Goal: Information Seeking & Learning: Learn about a topic

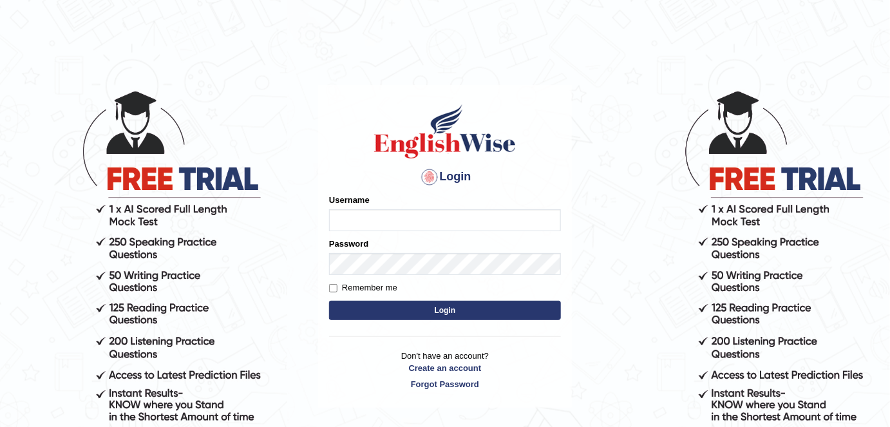
type input "alexa_"
drag, startPoint x: 0, startPoint y: 0, endPoint x: 389, endPoint y: 307, distance: 495.4
click at [389, 307] on button "Login" at bounding box center [445, 310] width 232 height 19
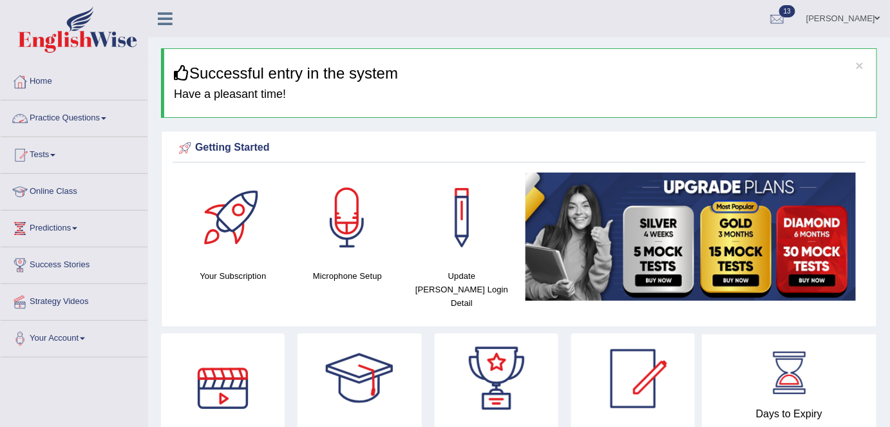
click at [93, 117] on link "Practice Questions" at bounding box center [74, 116] width 147 height 32
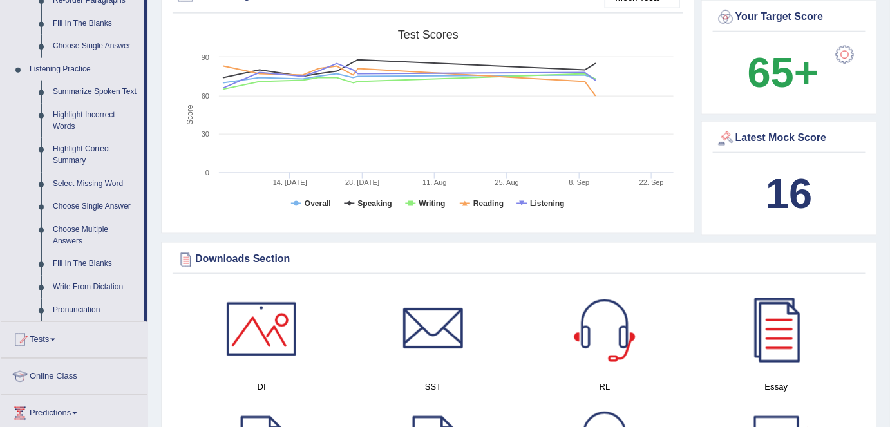
scroll to position [503, 0]
click at [86, 120] on link "Highlight Incorrect Words" at bounding box center [95, 121] width 97 height 34
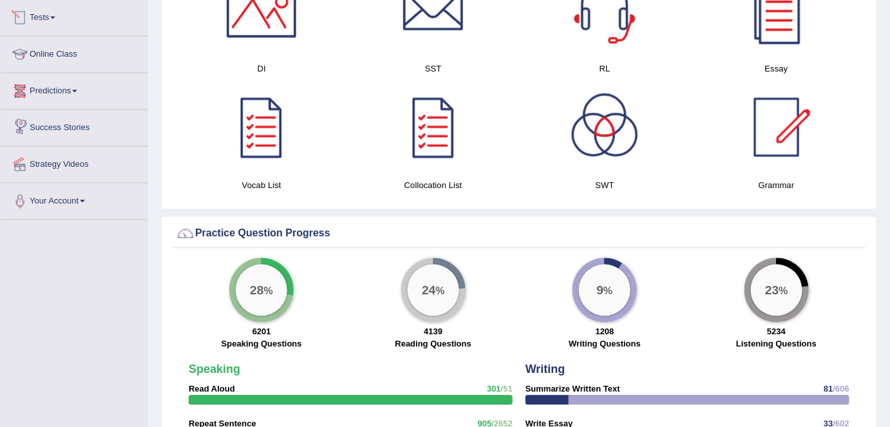
scroll to position [717, 0]
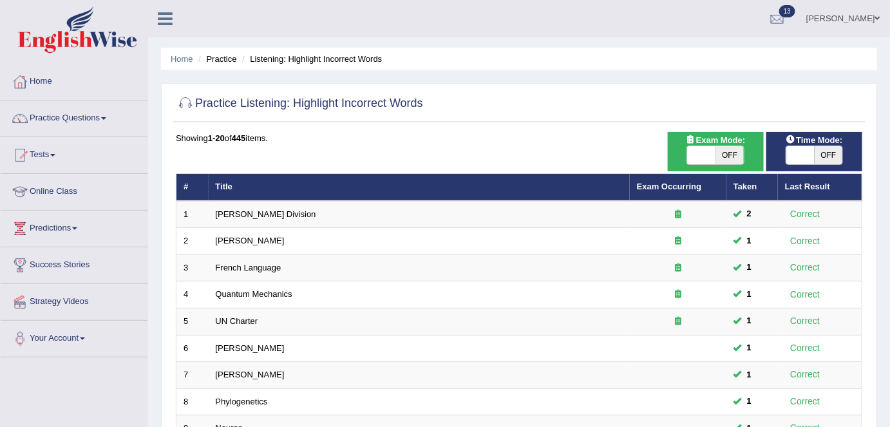
click at [724, 154] on span "OFF" at bounding box center [729, 155] width 28 height 18
checkbox input "true"
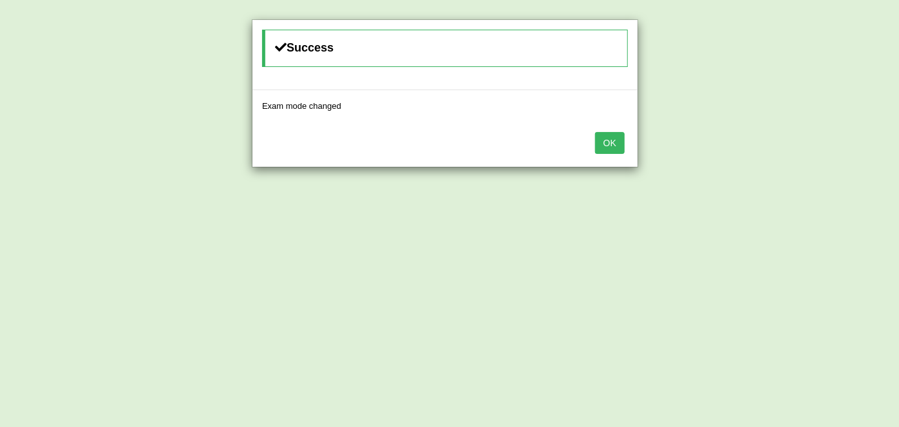
click at [613, 141] on button "OK" at bounding box center [610, 143] width 30 height 22
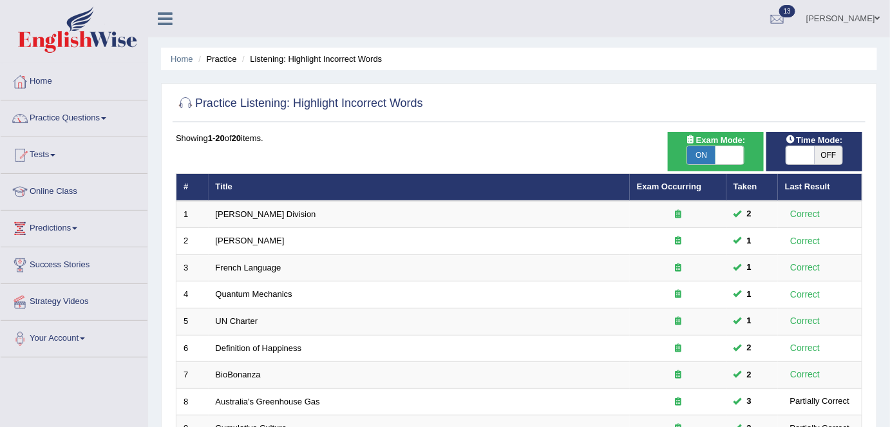
click at [704, 149] on span "ON" at bounding box center [701, 155] width 28 height 18
checkbox input "false"
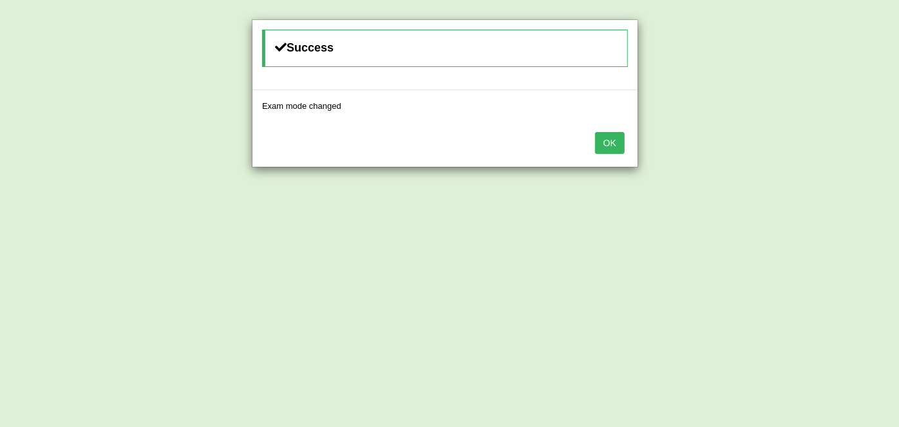
click at [613, 144] on button "OK" at bounding box center [610, 143] width 30 height 22
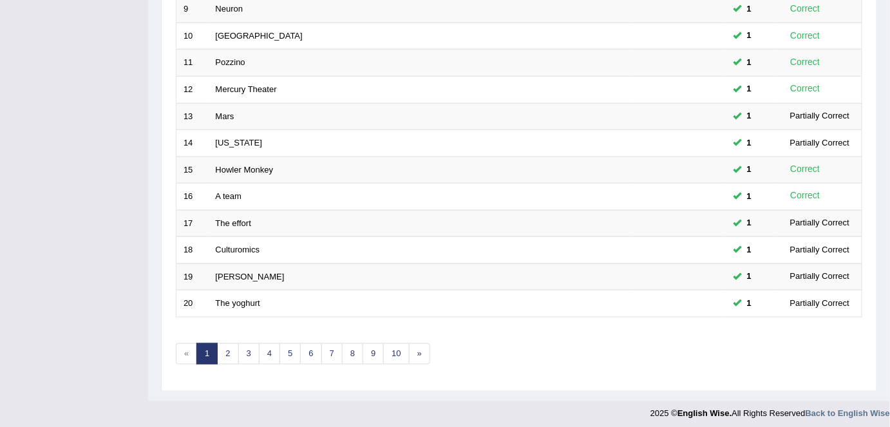
scroll to position [419, 0]
click at [233, 355] on link "2" at bounding box center [227, 353] width 21 height 21
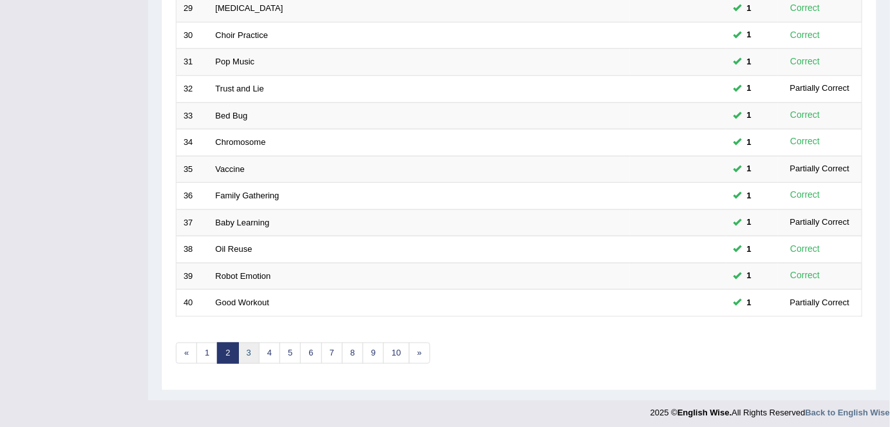
click at [254, 347] on link "3" at bounding box center [248, 352] width 21 height 21
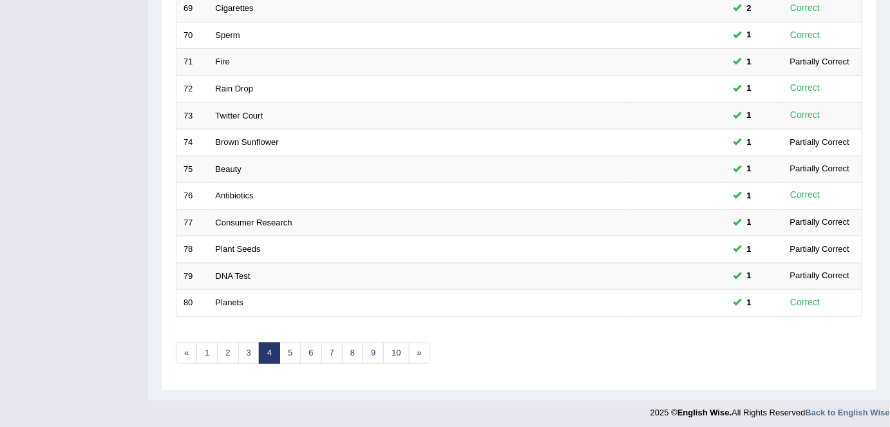
scroll to position [420, 0]
click at [294, 347] on link "5" at bounding box center [289, 352] width 21 height 21
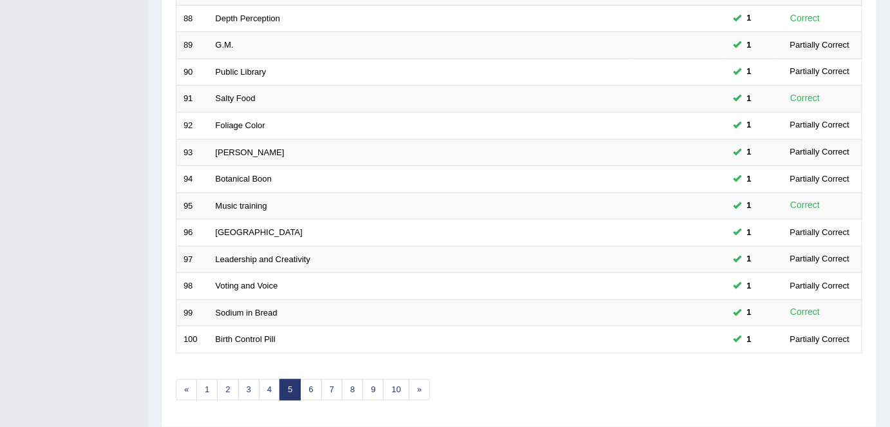
scroll to position [420, 0]
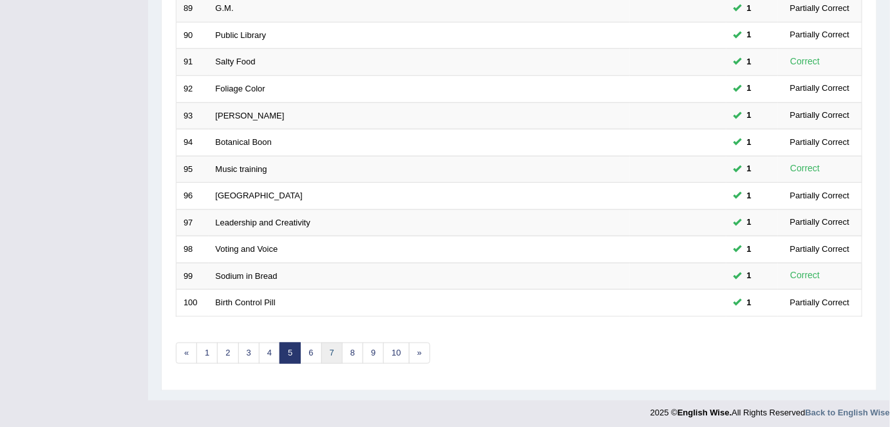
click at [328, 344] on link "7" at bounding box center [331, 352] width 21 height 21
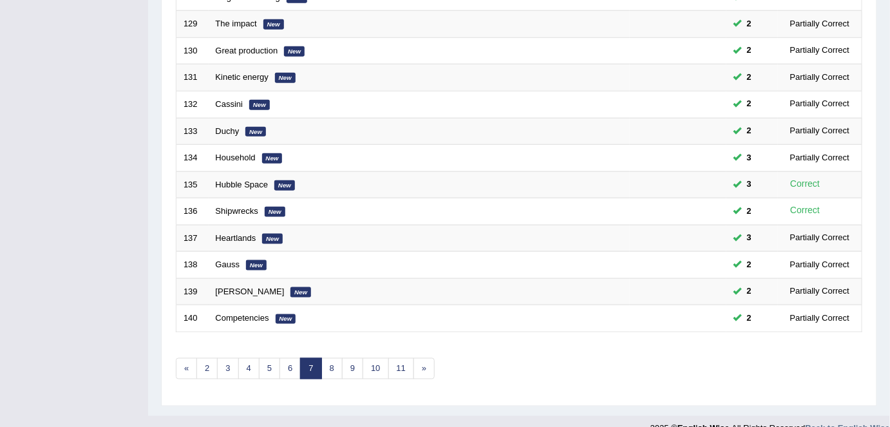
scroll to position [420, 0]
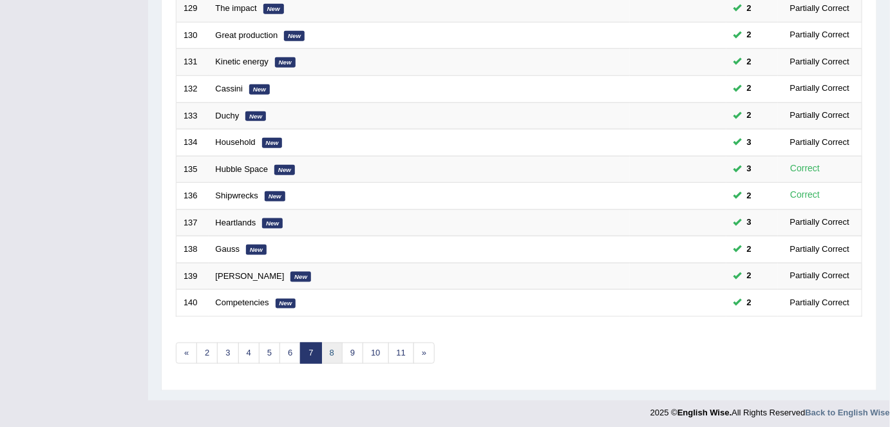
click at [324, 347] on link "8" at bounding box center [331, 352] width 21 height 21
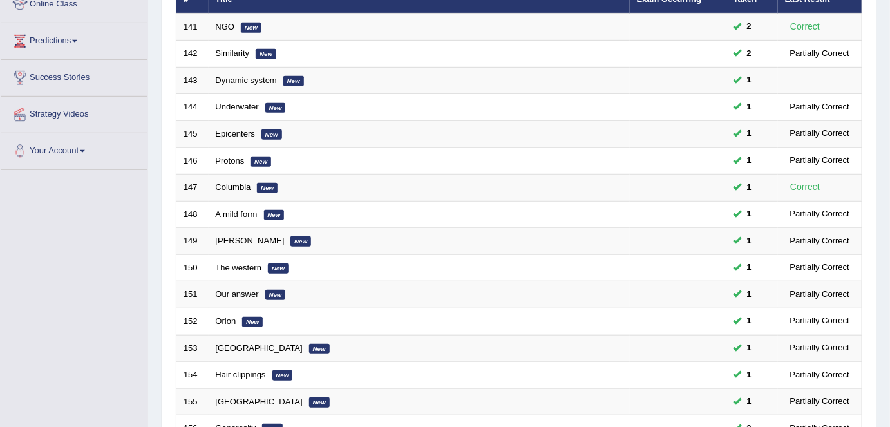
scroll to position [189, 0]
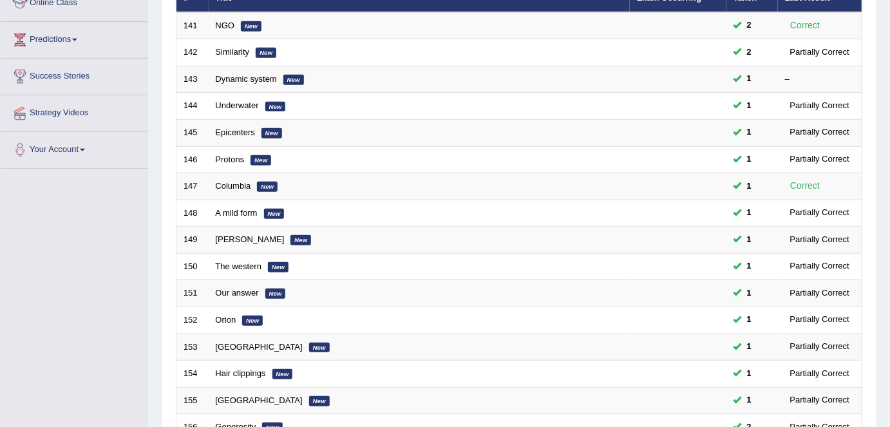
click at [228, 75] on link "Dynamic system" at bounding box center [246, 79] width 61 height 10
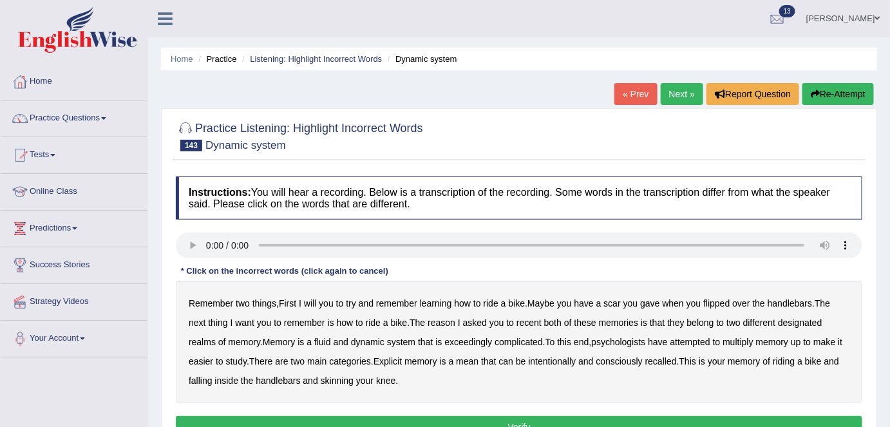
click at [314, 303] on b "will" at bounding box center [310, 303] width 12 height 10
click at [654, 304] on b "gave" at bounding box center [649, 303] width 19 height 10
click at [523, 322] on b "recent" at bounding box center [528, 322] width 25 height 10
click at [742, 341] on b "multiply" at bounding box center [737, 342] width 30 height 10
click at [464, 364] on b "mean" at bounding box center [467, 361] width 23 height 10
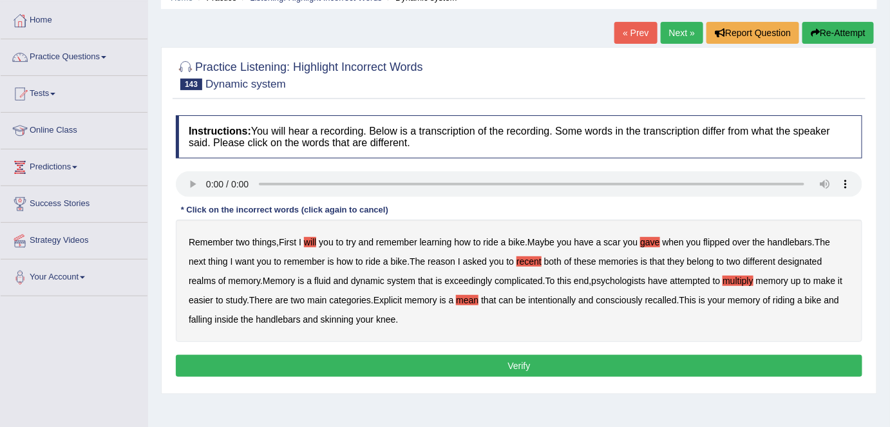
scroll to position [62, 0]
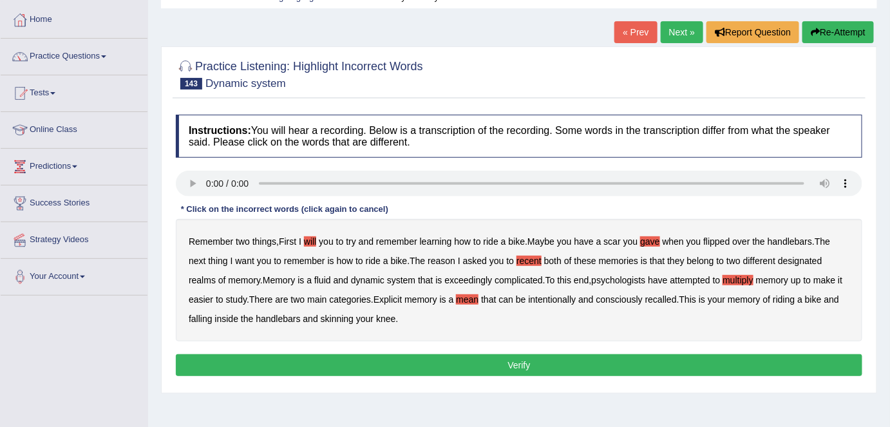
click at [225, 313] on b "inside" at bounding box center [226, 318] width 24 height 10
click at [295, 362] on button "Verify" at bounding box center [519, 365] width 686 height 22
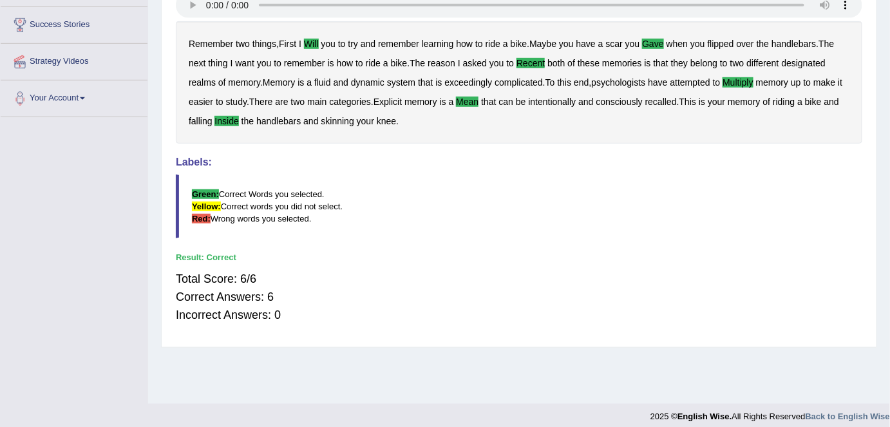
scroll to position [0, 0]
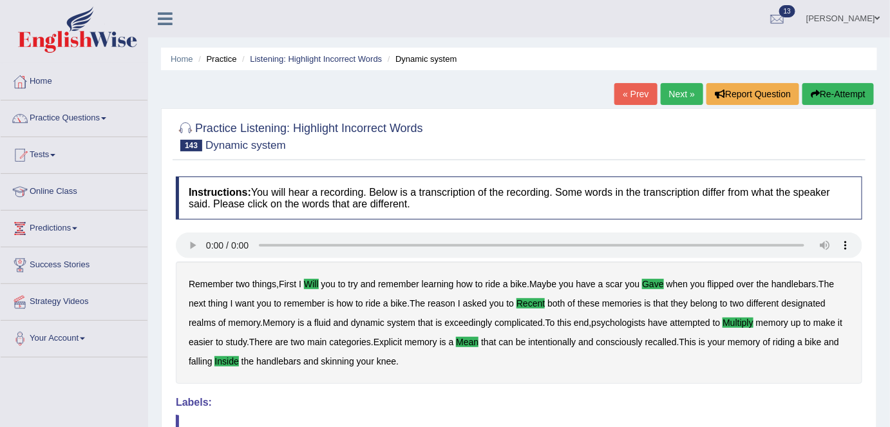
click at [295, 362] on b "handlebars" at bounding box center [278, 361] width 44 height 10
click at [687, 88] on link "Next »" at bounding box center [681, 94] width 42 height 22
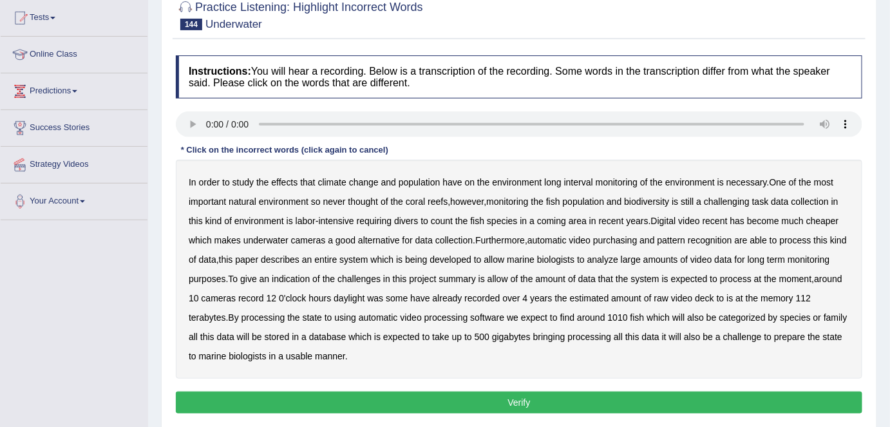
scroll to position [138, 0]
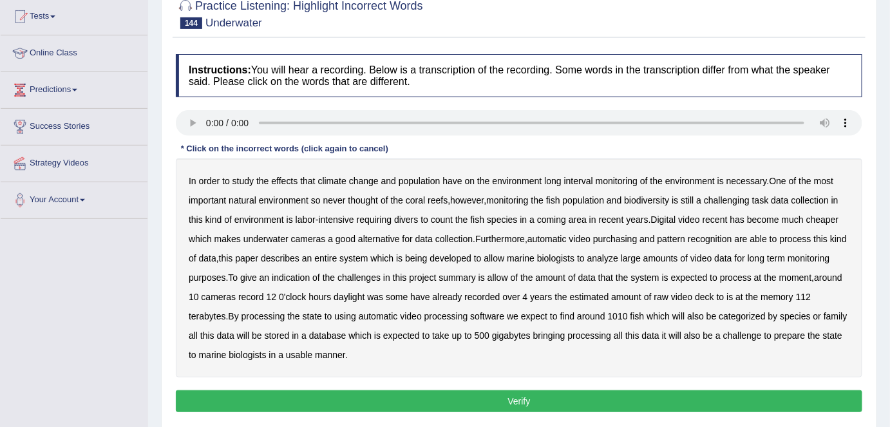
click at [415, 182] on b "population" at bounding box center [419, 181] width 42 height 10
click at [575, 179] on b "interval" at bounding box center [578, 181] width 29 height 10
click at [544, 214] on b "coming" at bounding box center [551, 219] width 29 height 10
click at [713, 216] on b "recent" at bounding box center [714, 219] width 25 height 10
click at [617, 239] on b "purchasing" at bounding box center [615, 239] width 44 height 10
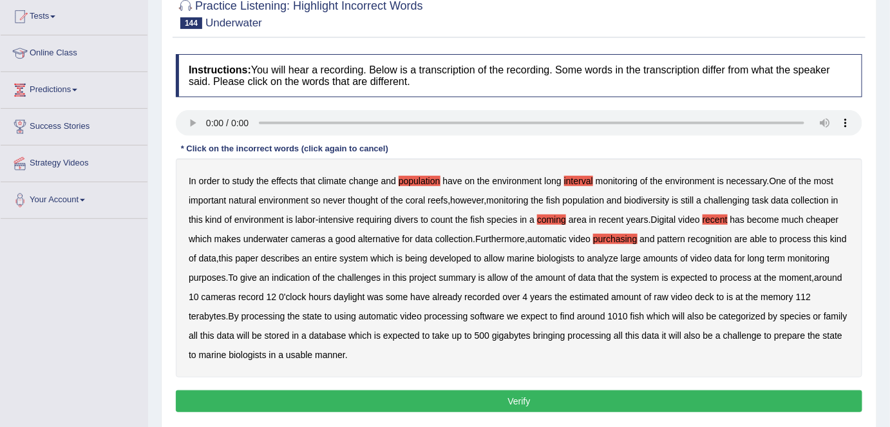
click at [508, 276] on b "allow" at bounding box center [497, 277] width 21 height 10
click at [813, 321] on b "or" at bounding box center [817, 316] width 8 height 10
click at [565, 335] on b "bringing" at bounding box center [549, 335] width 32 height 10
click at [463, 403] on button "Verify" at bounding box center [519, 401] width 686 height 22
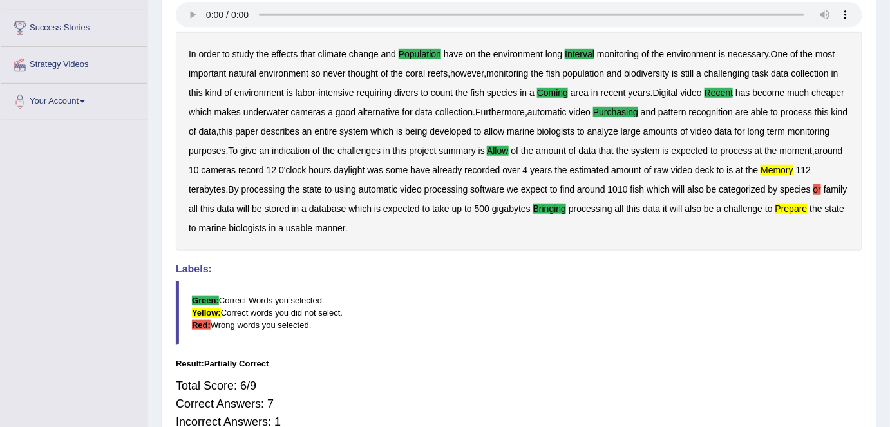
scroll to position [0, 0]
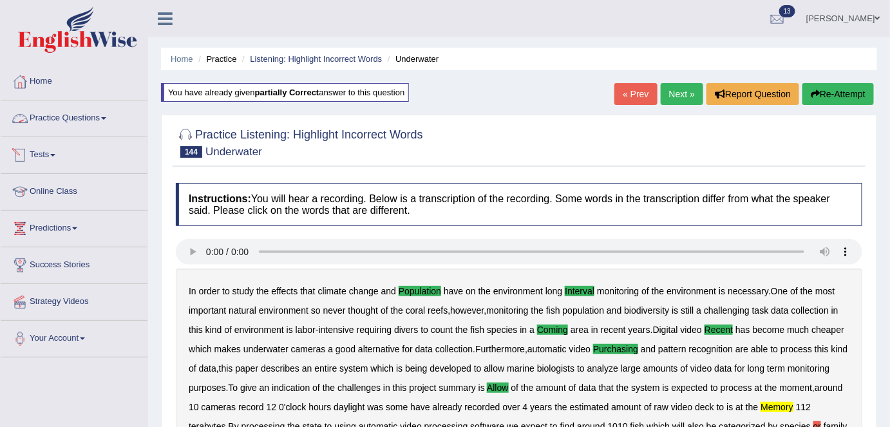
click at [93, 118] on link "Practice Questions" at bounding box center [74, 116] width 147 height 32
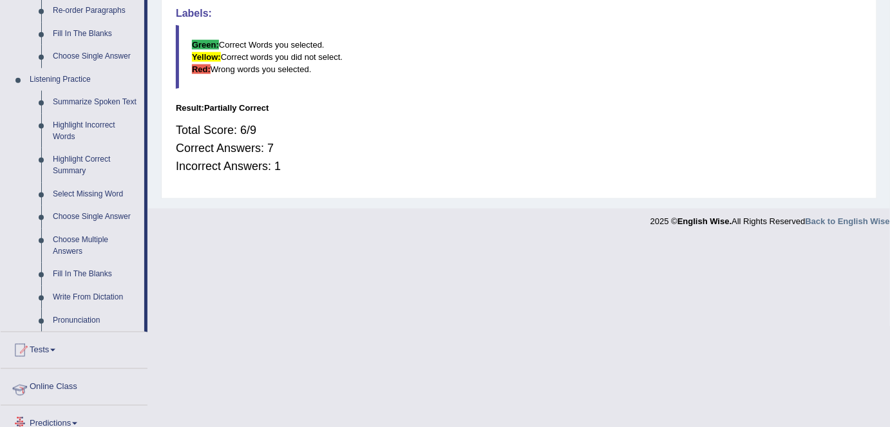
scroll to position [486, 0]
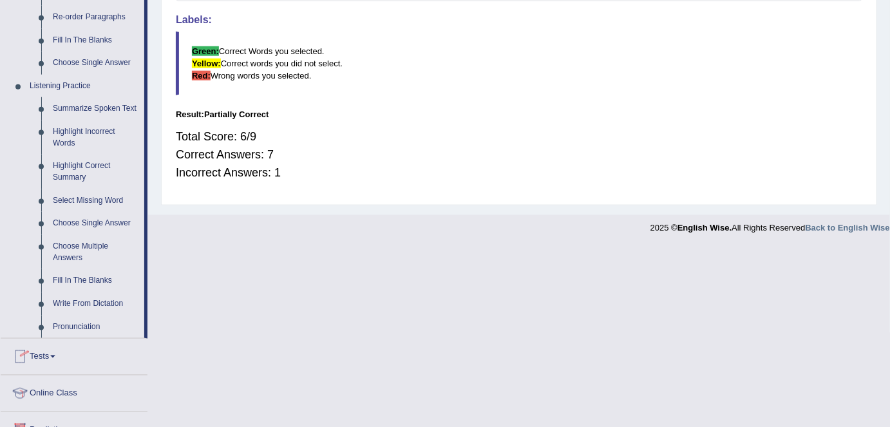
click at [96, 129] on link "Highlight Incorrect Words" at bounding box center [95, 137] width 97 height 34
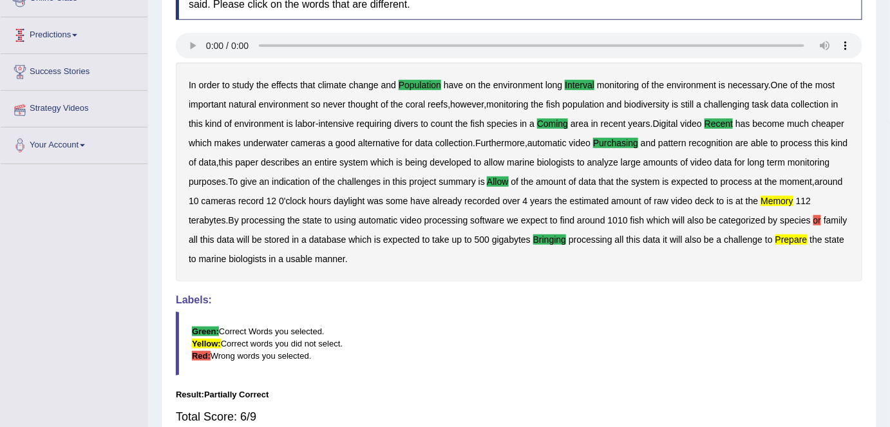
scroll to position [304, 0]
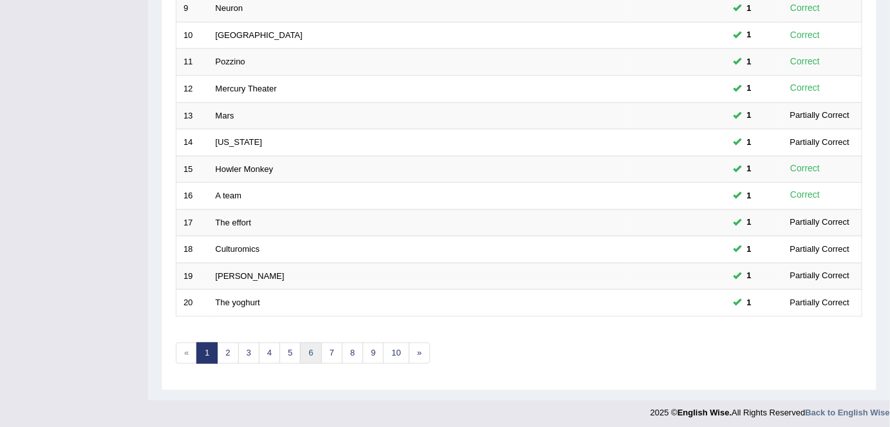
click at [301, 346] on link "6" at bounding box center [310, 352] width 21 height 21
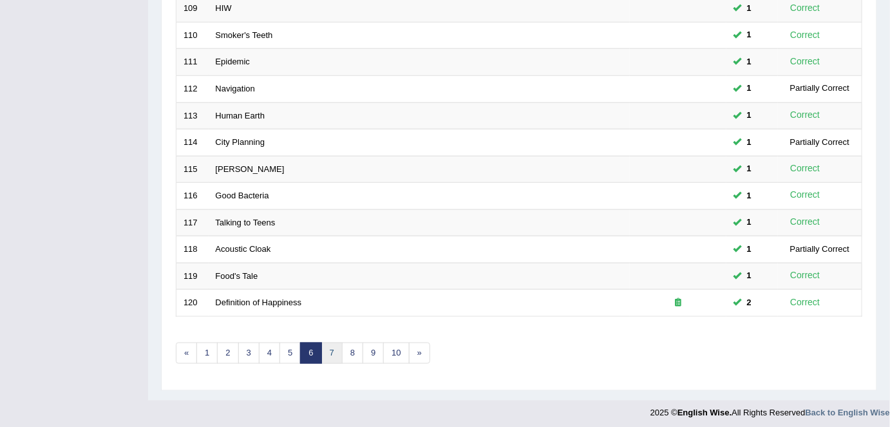
click at [328, 347] on link "7" at bounding box center [331, 352] width 21 height 21
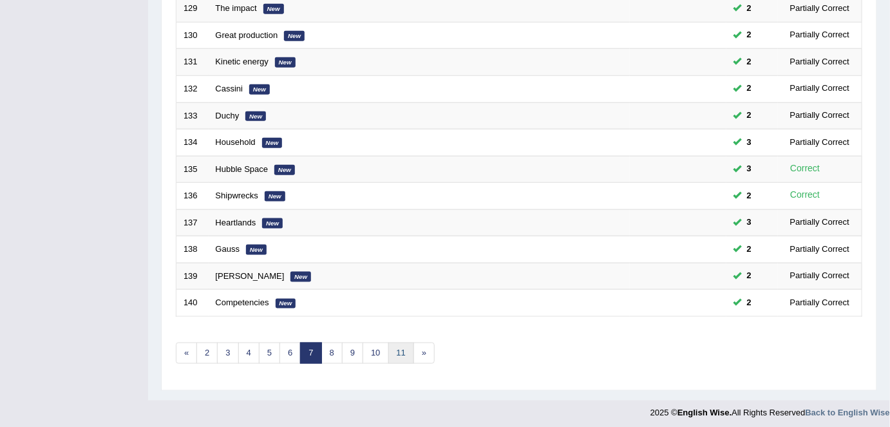
click at [393, 350] on link "11" at bounding box center [401, 352] width 26 height 21
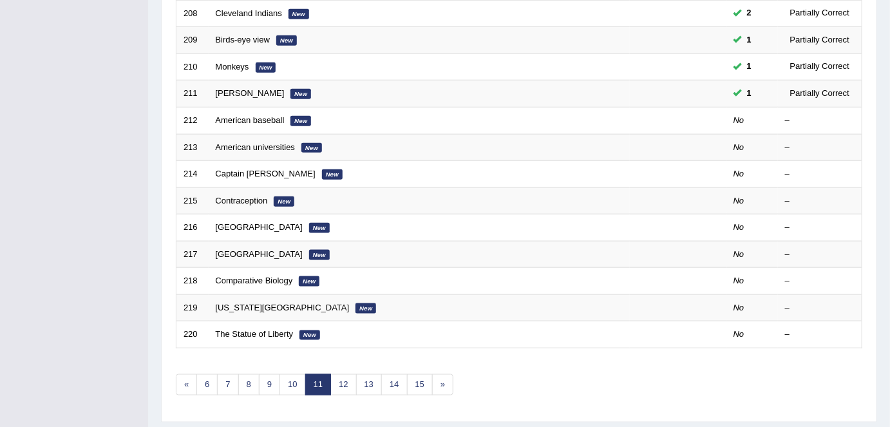
scroll to position [388, 0]
click at [298, 378] on link "10" at bounding box center [292, 385] width 26 height 21
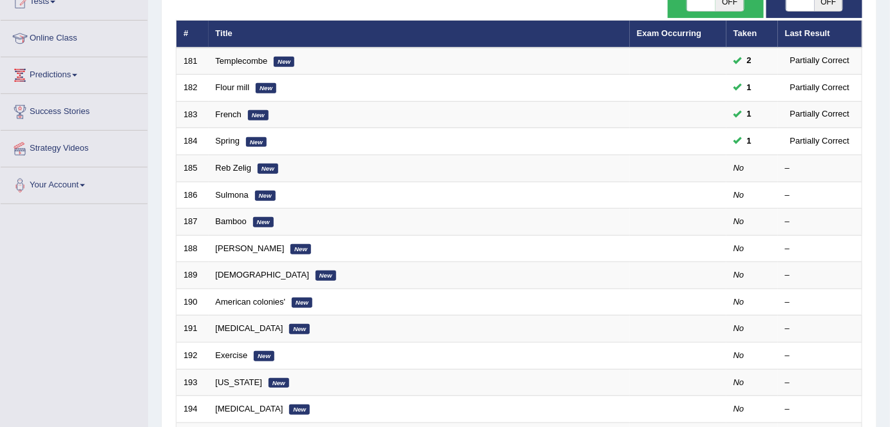
scroll to position [420, 0]
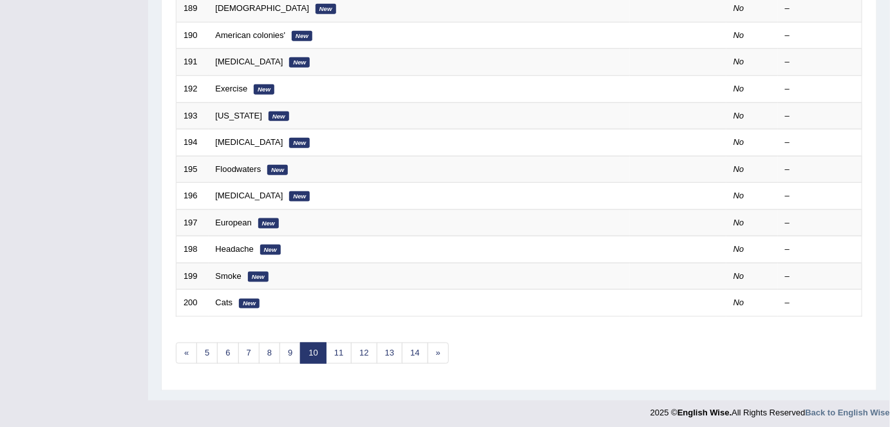
click at [411, 355] on div "Showing 181-200 of 445 items. # Title Exam Occurring Taken Last Result 181 Temp…" at bounding box center [519, 46] width 686 height 668
click at [411, 355] on link "14" at bounding box center [415, 352] width 26 height 21
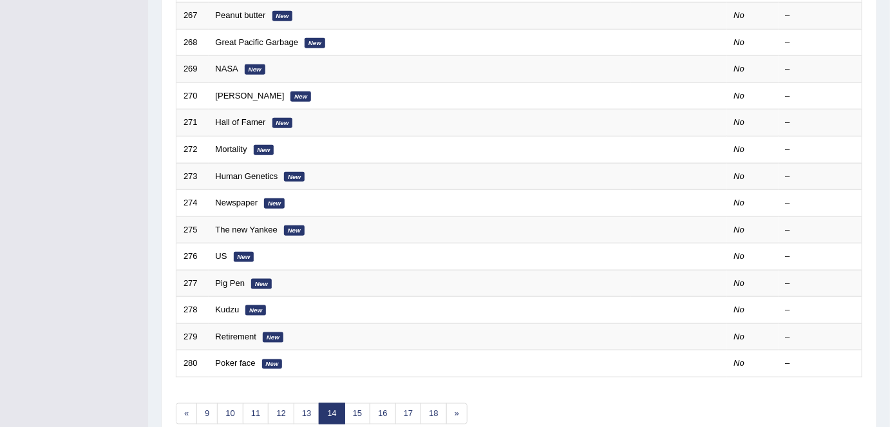
scroll to position [420, 0]
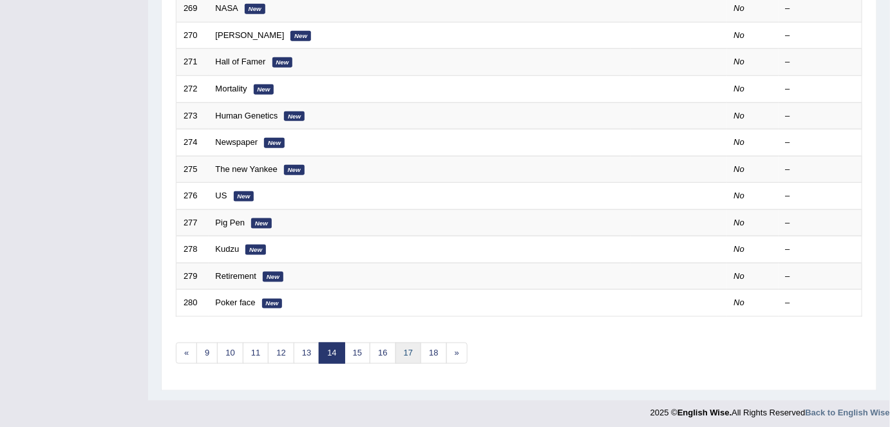
click at [406, 349] on link "17" at bounding box center [408, 352] width 26 height 21
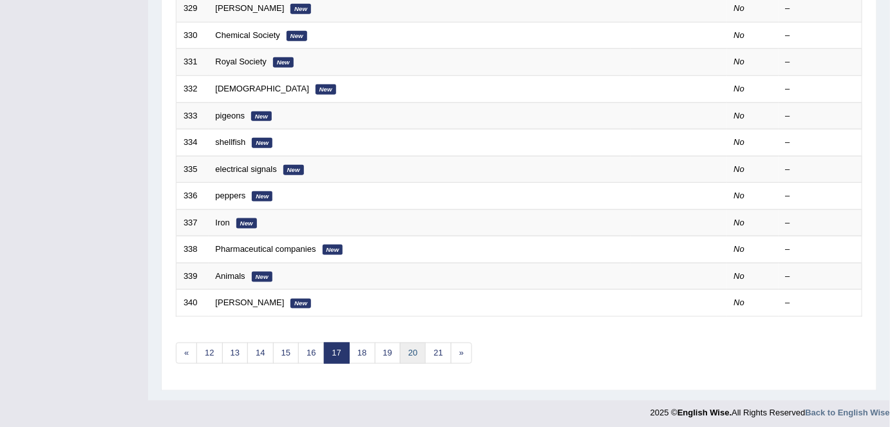
click at [406, 349] on link "20" at bounding box center [413, 352] width 26 height 21
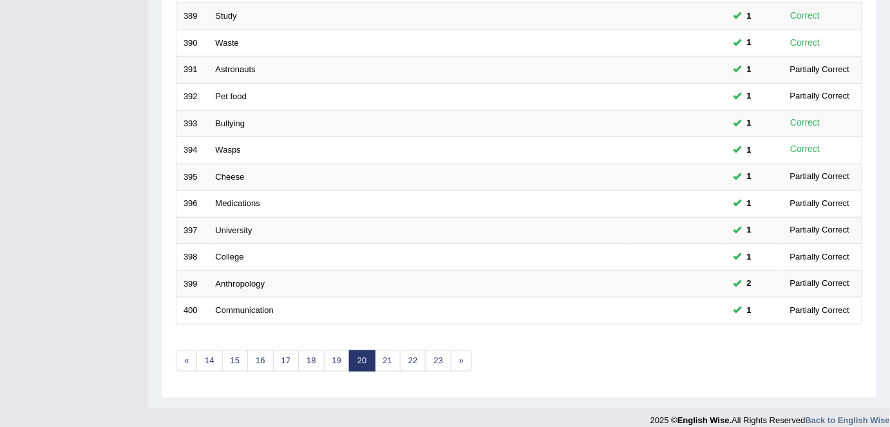
scroll to position [420, 0]
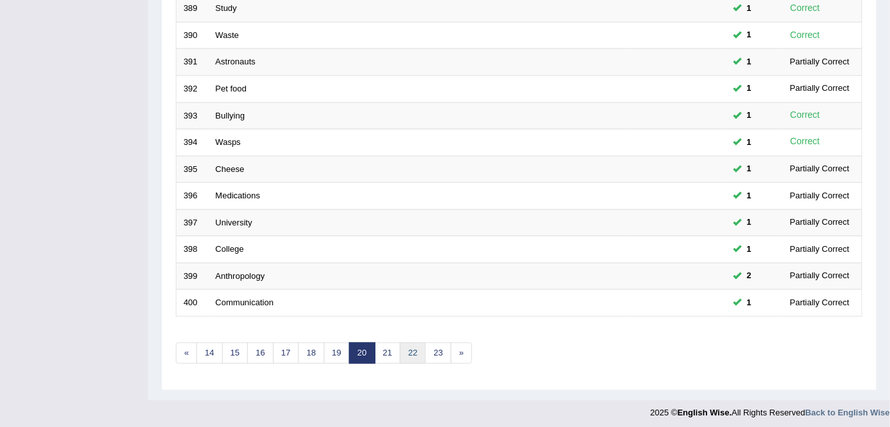
click at [412, 349] on link "22" at bounding box center [413, 352] width 26 height 21
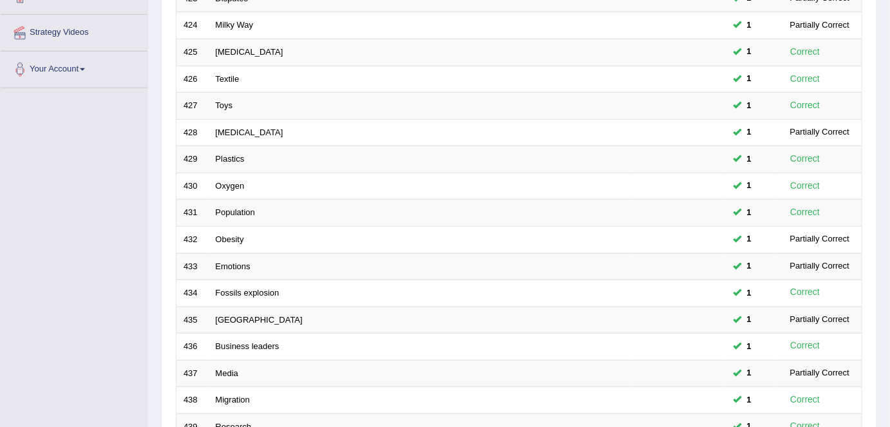
scroll to position [420, 0]
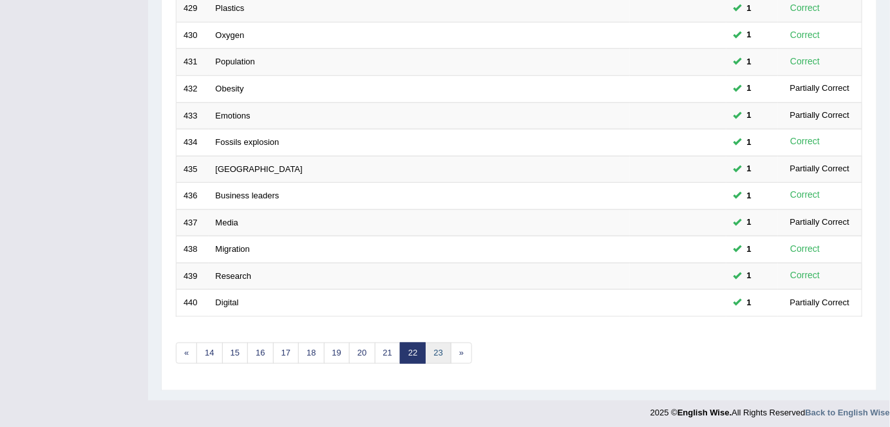
click at [436, 347] on link "23" at bounding box center [438, 352] width 26 height 21
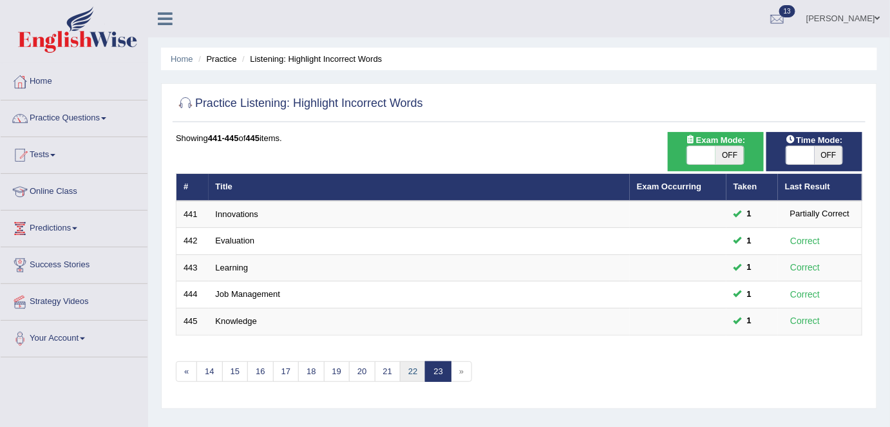
click at [406, 373] on link "22" at bounding box center [413, 371] width 26 height 21
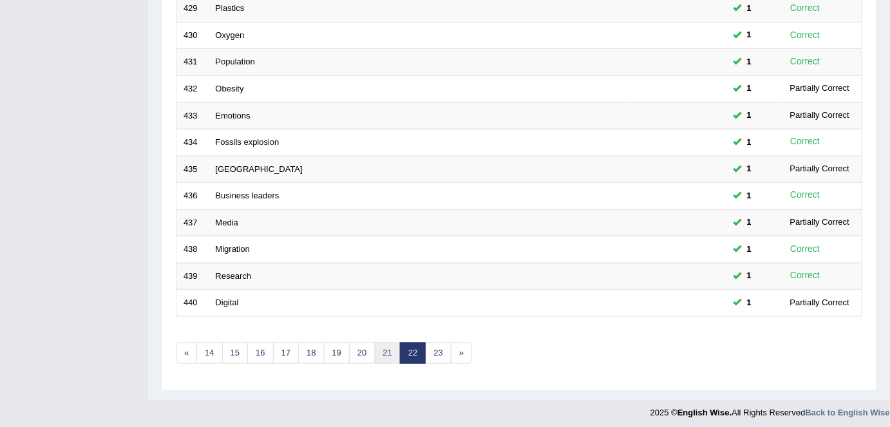
click at [380, 353] on link "21" at bounding box center [388, 352] width 26 height 21
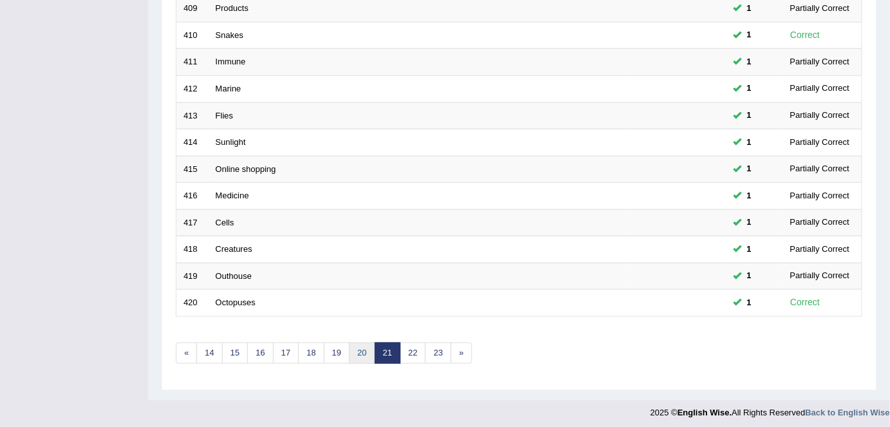
click at [352, 342] on link "20" at bounding box center [362, 352] width 26 height 21
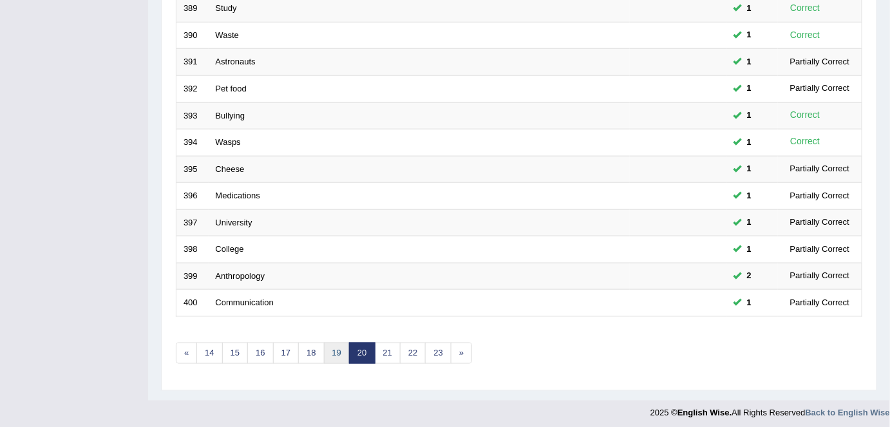
click at [326, 343] on link "19" at bounding box center [337, 352] width 26 height 21
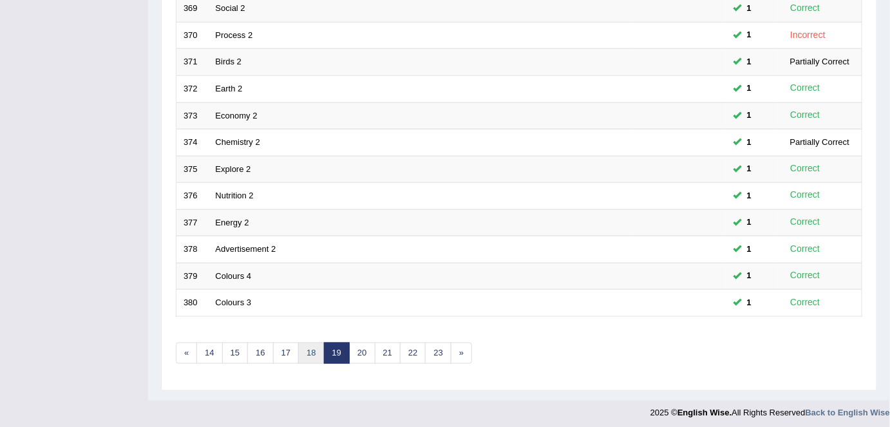
click at [308, 344] on link "18" at bounding box center [311, 352] width 26 height 21
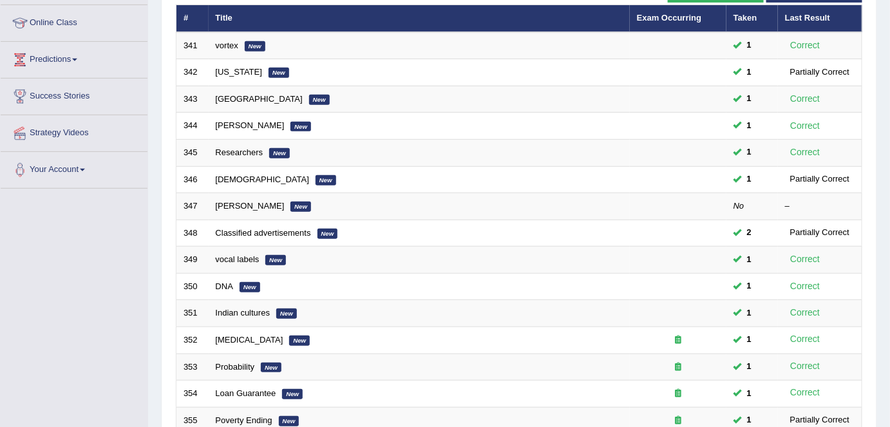
scroll to position [168, 0]
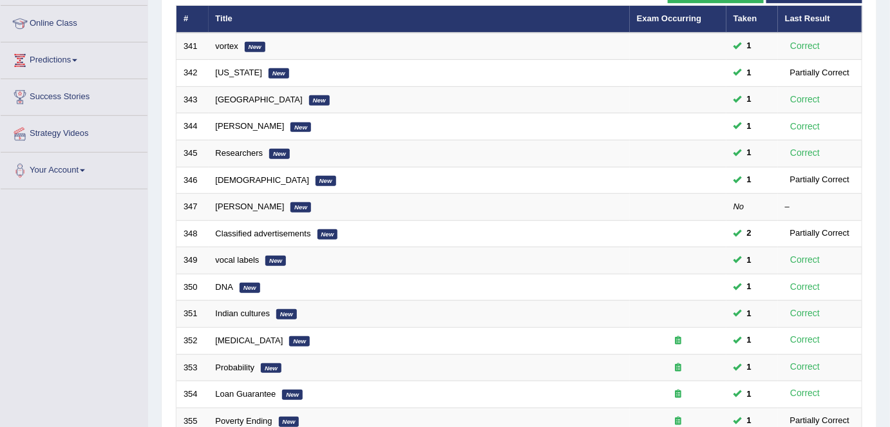
click at [235, 201] on link "[PERSON_NAME]" at bounding box center [250, 206] width 69 height 10
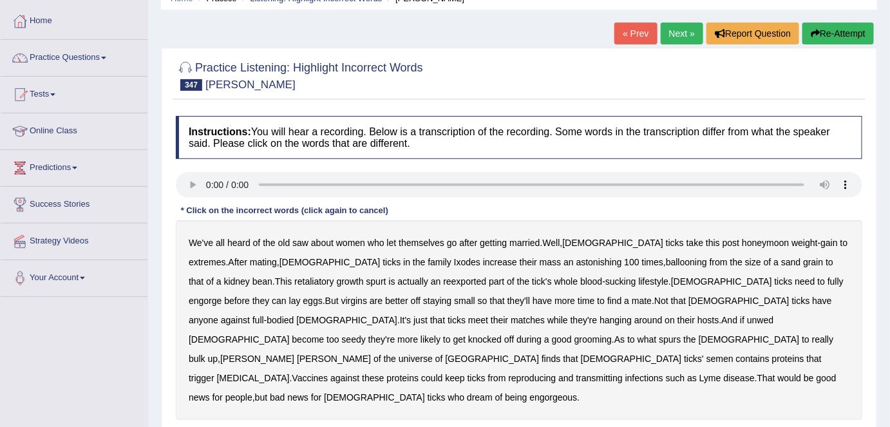
scroll to position [61, 0]
click at [294, 277] on b "retaliatory" at bounding box center [313, 281] width 39 height 10
click at [443, 279] on b "reexported" at bounding box center [464, 281] width 43 height 10
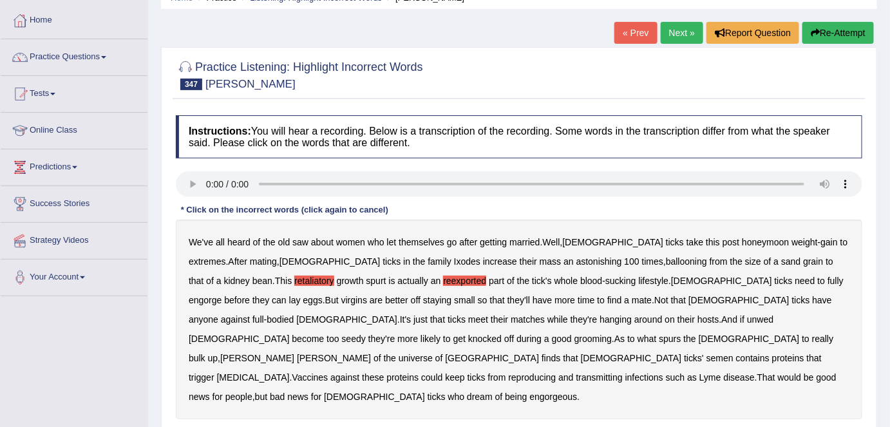
click at [812, 299] on b "have" at bounding box center [821, 300] width 19 height 10
click at [366, 333] on b "seedy" at bounding box center [354, 338] width 24 height 10
click at [542, 353] on b "finds" at bounding box center [550, 358] width 19 height 10
click at [591, 384] on div "We've all heard of the old saw about women who let themselves go after getting …" at bounding box center [519, 320] width 686 height 200
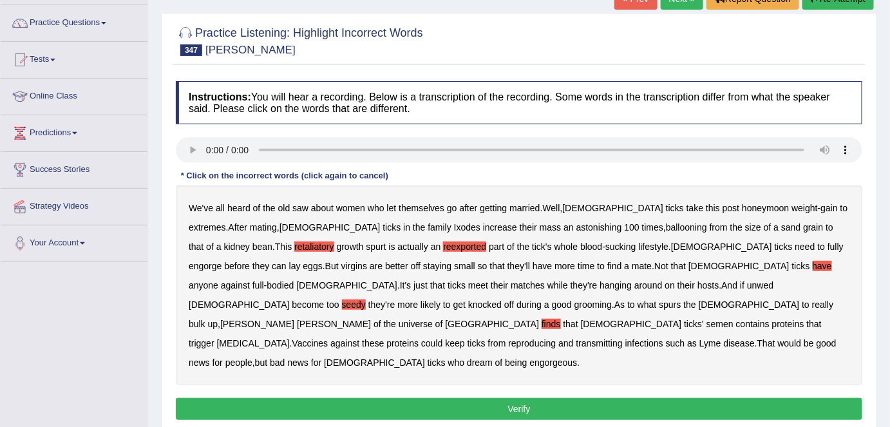
scroll to position [96, 0]
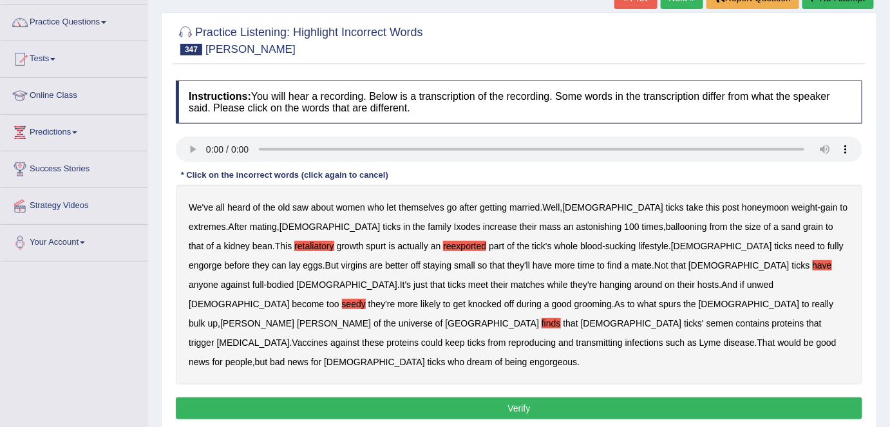
click at [472, 397] on button "Verify" at bounding box center [519, 408] width 686 height 22
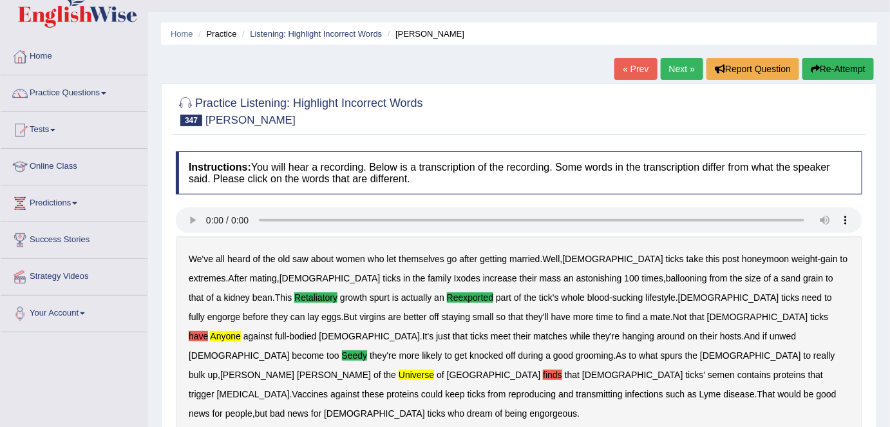
scroll to position [20, 0]
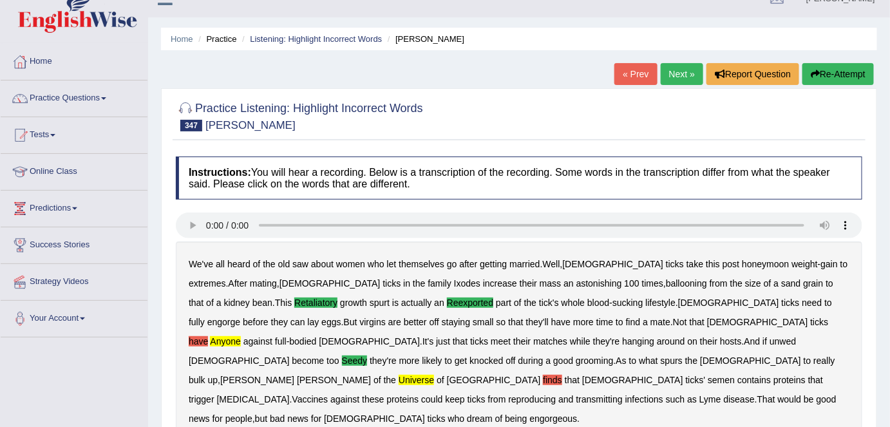
click at [834, 82] on button "Re-Attempt" at bounding box center [837, 74] width 71 height 22
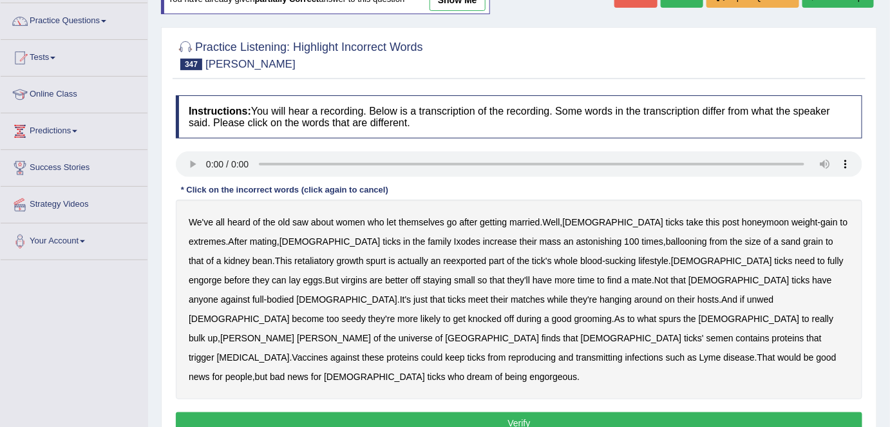
click at [294, 257] on b "retaliatory" at bounding box center [313, 261] width 39 height 10
click at [812, 279] on b "have" at bounding box center [821, 280] width 19 height 10
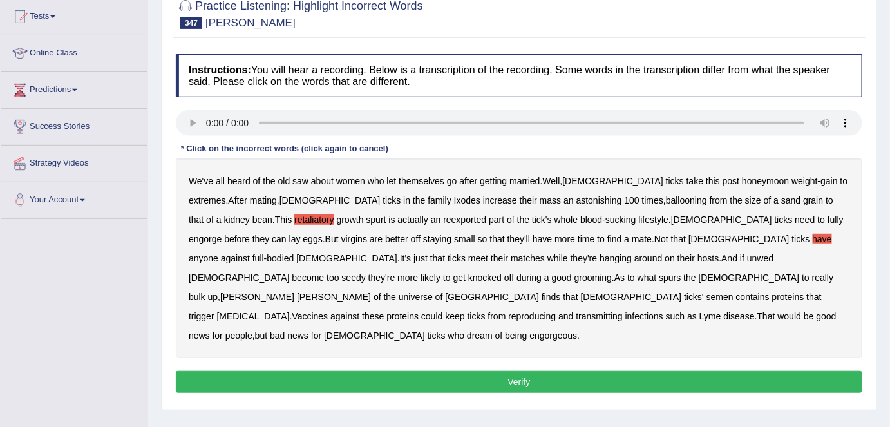
scroll to position [139, 0]
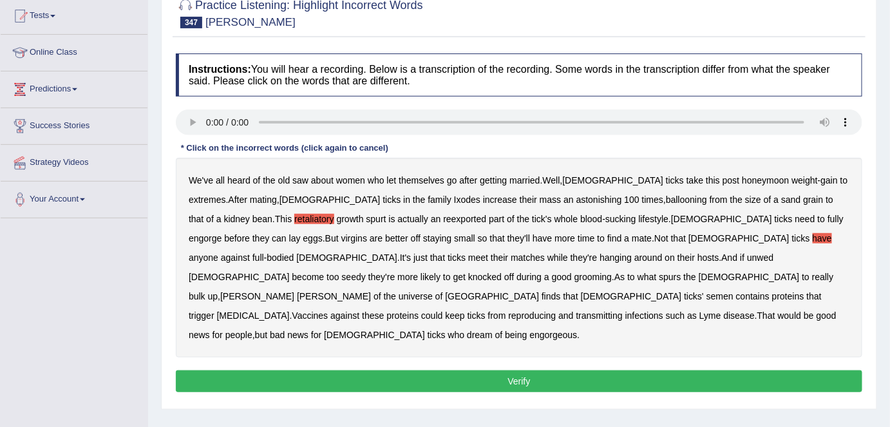
click at [477, 370] on button "Verify" at bounding box center [519, 381] width 686 height 22
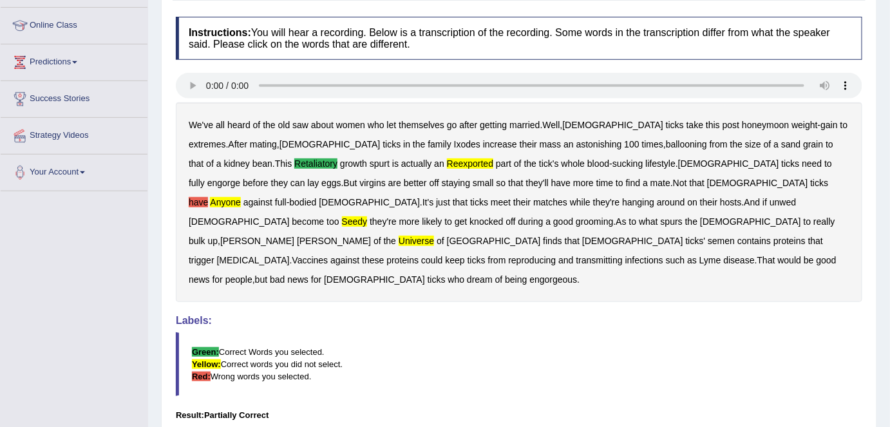
scroll to position [171, 0]
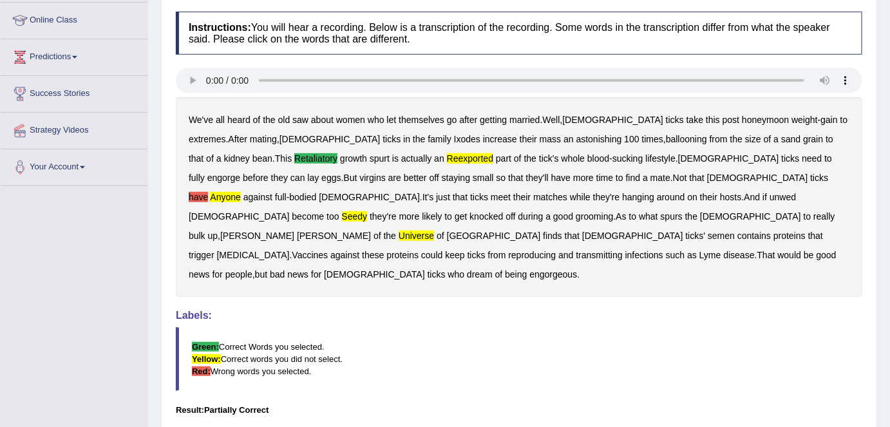
click at [208, 192] on b "have" at bounding box center [198, 197] width 19 height 10
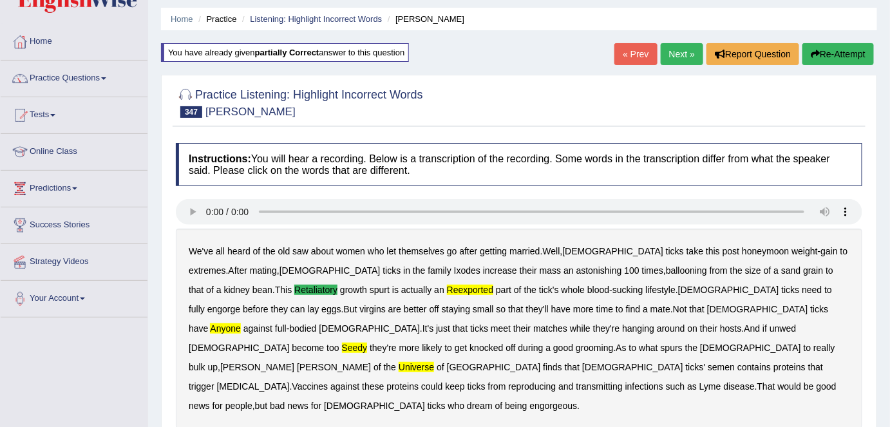
scroll to position [38, 0]
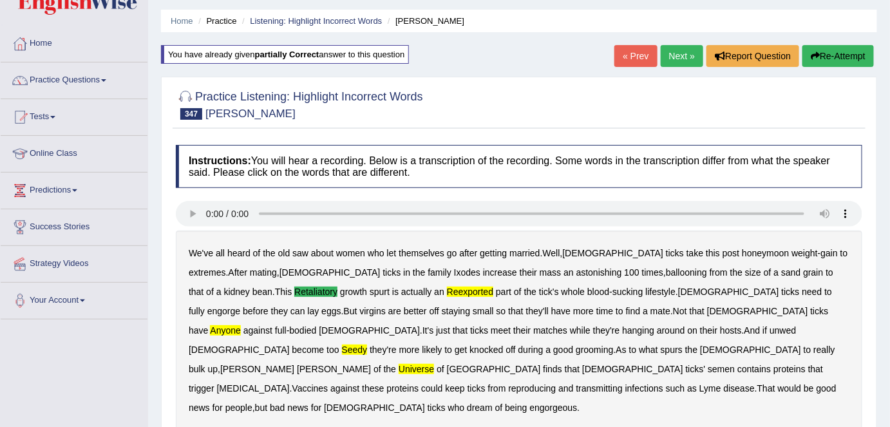
click at [685, 57] on link "Next »" at bounding box center [681, 56] width 42 height 22
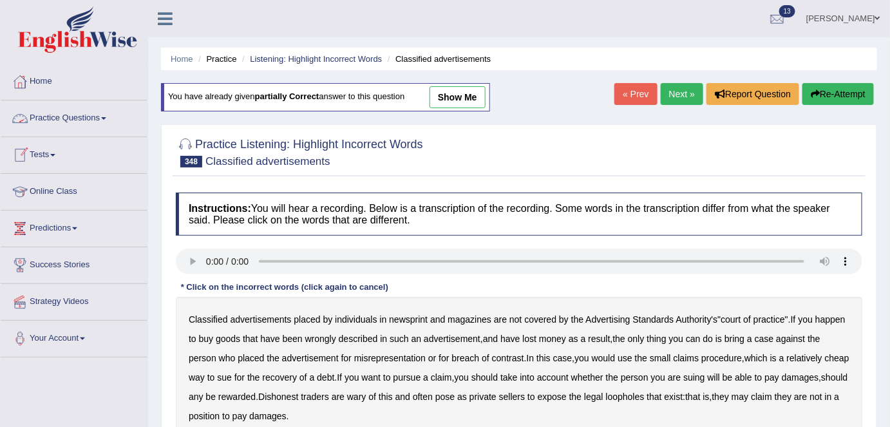
click at [73, 117] on link "Practice Questions" at bounding box center [74, 116] width 147 height 32
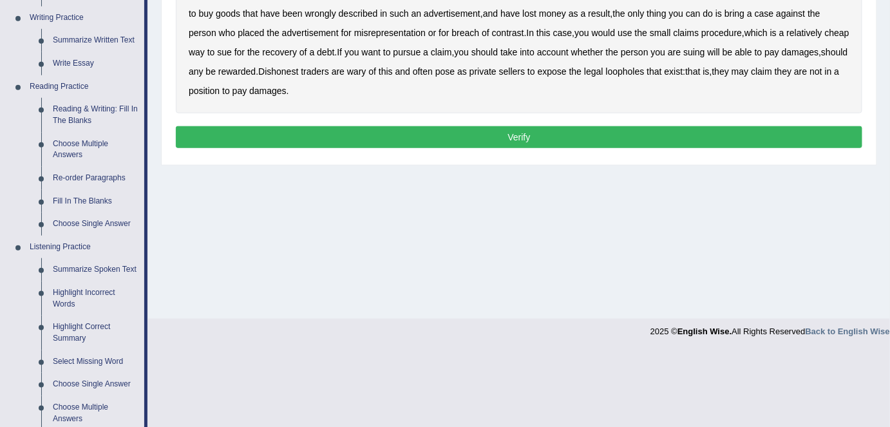
scroll to position [326, 0]
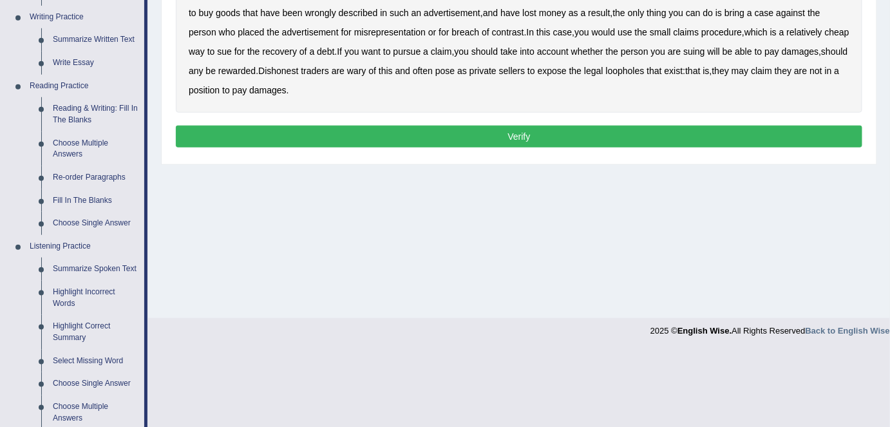
click at [84, 292] on link "Highlight Incorrect Words" at bounding box center [95, 298] width 97 height 34
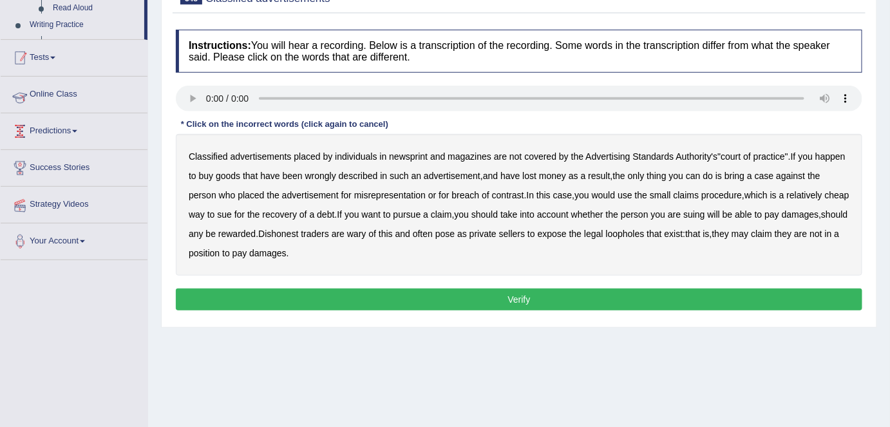
scroll to position [248, 0]
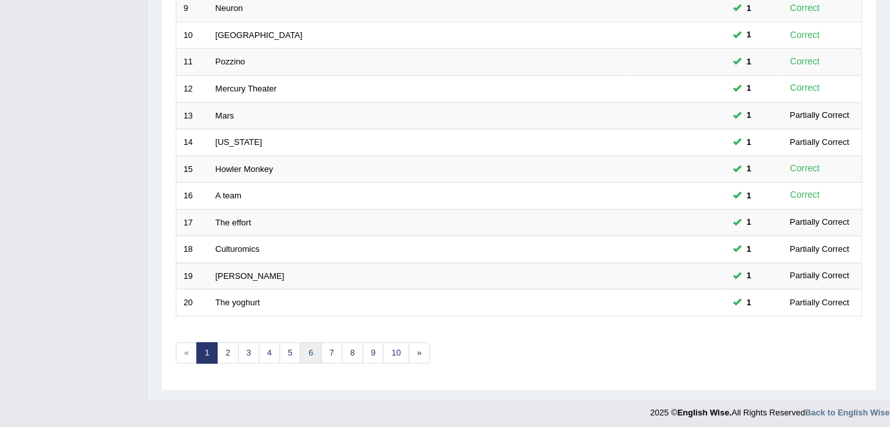
click at [317, 350] on link "6" at bounding box center [310, 352] width 21 height 21
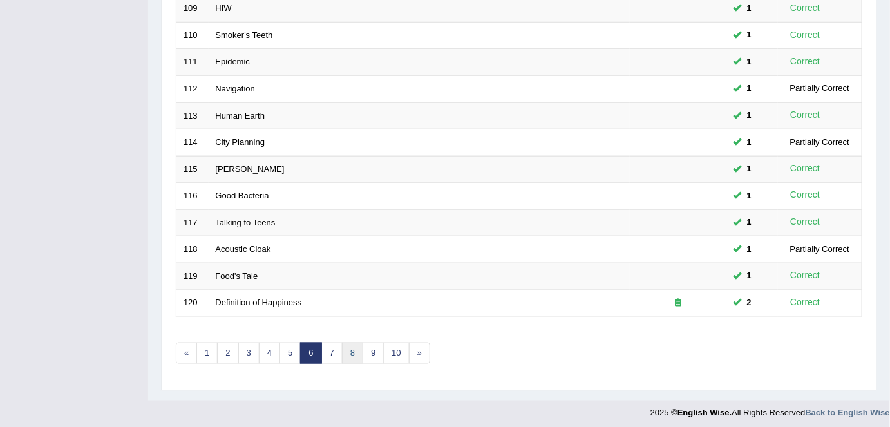
click at [352, 351] on link "8" at bounding box center [352, 352] width 21 height 21
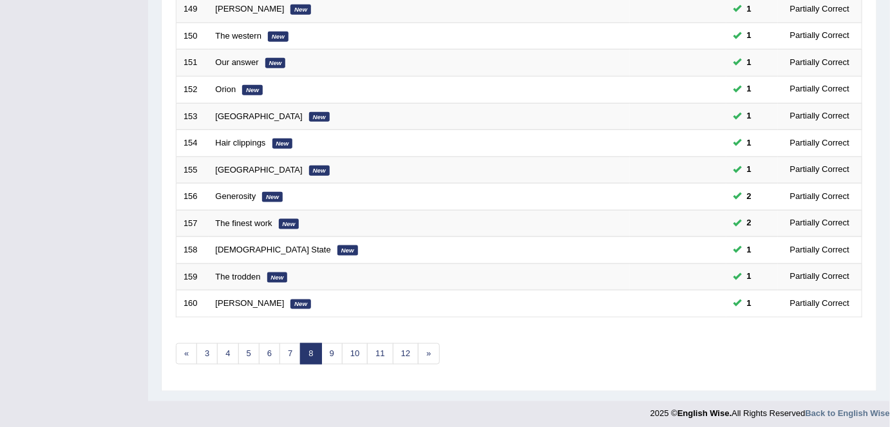
scroll to position [420, 0]
click at [376, 349] on link "11" at bounding box center [380, 352] width 26 height 21
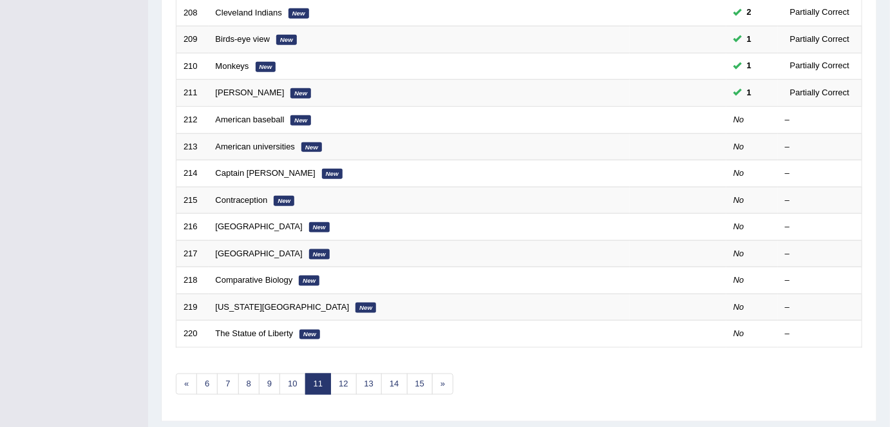
click at [227, 118] on link "American baseball" at bounding box center [250, 120] width 69 height 10
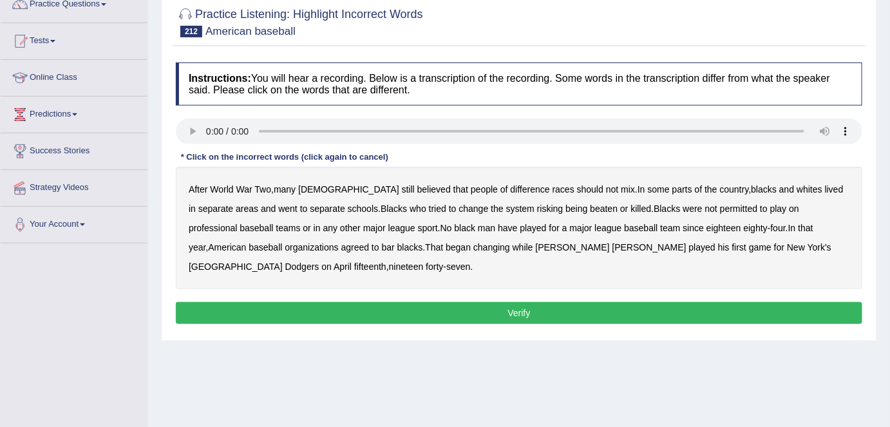
scroll to position [115, 0]
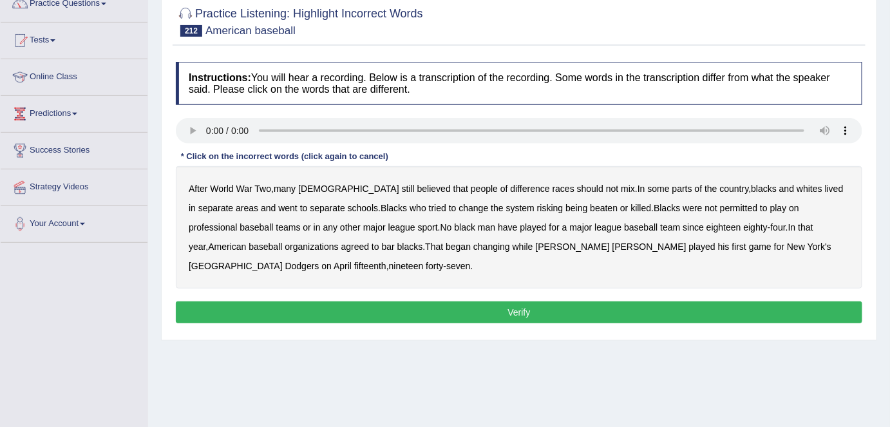
click at [537, 207] on b "risking" at bounding box center [550, 208] width 26 height 10
click at [512, 247] on b "while" at bounding box center [522, 246] width 21 height 10
click at [588, 322] on div "Instructions: You will hear a recording. Below is a transcription of the record…" at bounding box center [519, 194] width 693 height 278
click at [583, 314] on button "Verify" at bounding box center [519, 312] width 686 height 22
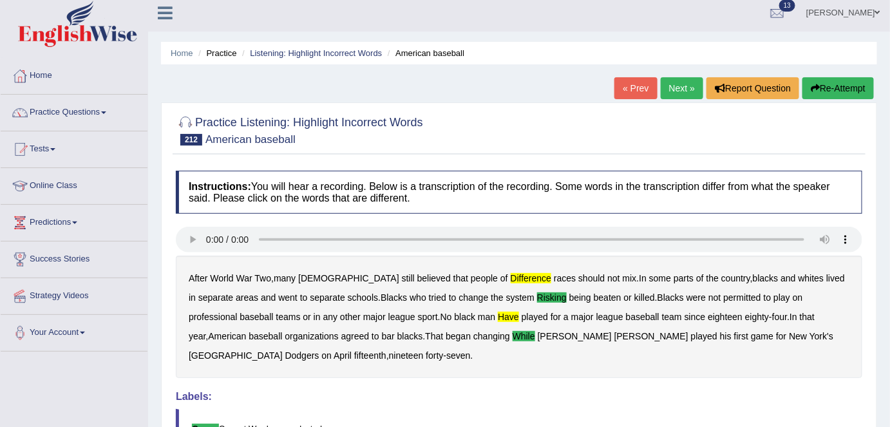
scroll to position [0, 0]
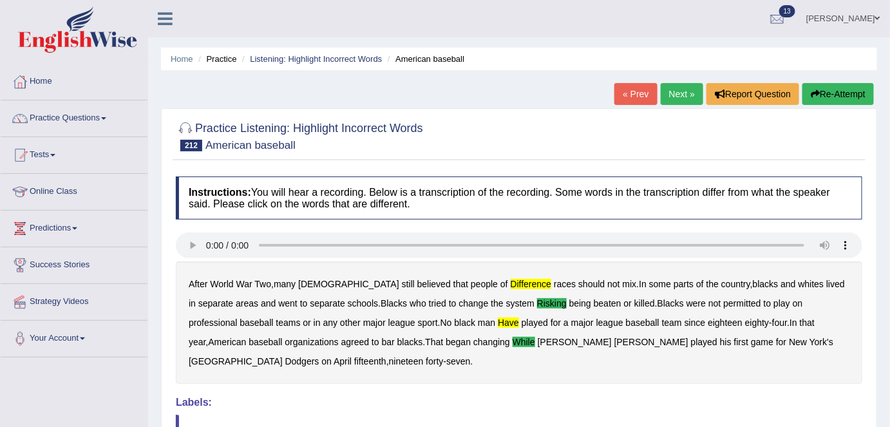
click at [671, 98] on link "Next »" at bounding box center [681, 94] width 42 height 22
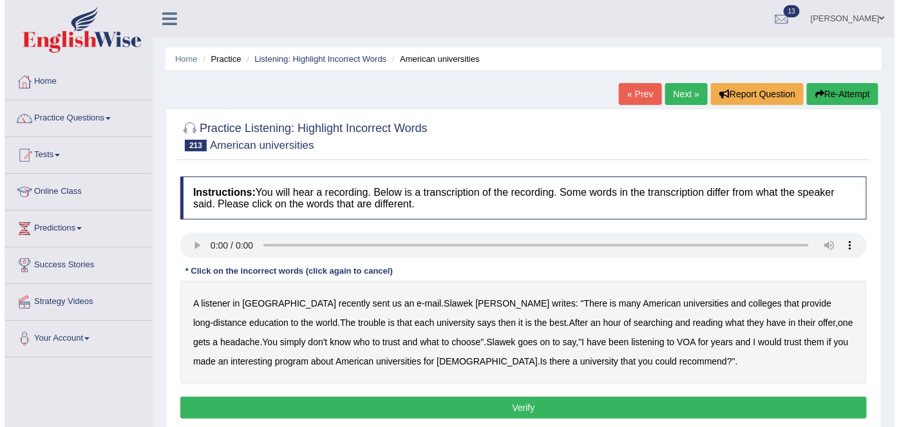
scroll to position [27, 0]
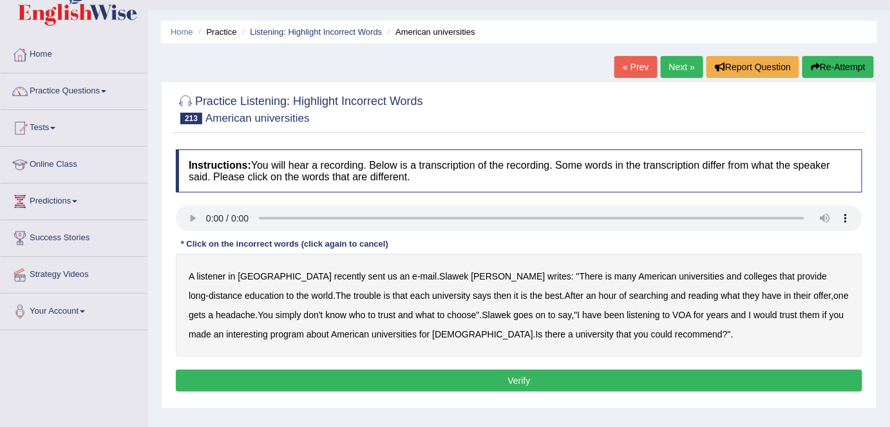
click at [605, 277] on b "is" at bounding box center [608, 276] width 6 height 10
click at [494, 292] on b "then" at bounding box center [502, 295] width 17 height 10
click at [349, 316] on b "who" at bounding box center [357, 315] width 17 height 10
click at [799, 316] on b "them" at bounding box center [809, 315] width 20 height 10
click at [473, 375] on button "Verify" at bounding box center [519, 380] width 686 height 22
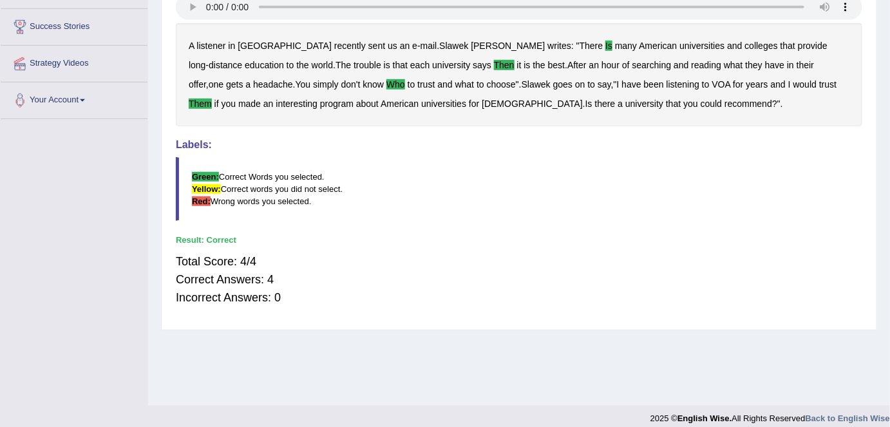
scroll to position [0, 0]
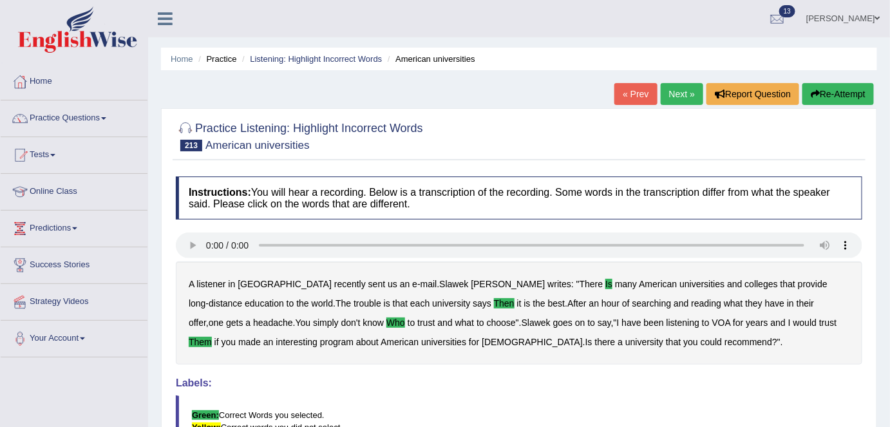
click at [677, 90] on link "Next »" at bounding box center [681, 94] width 42 height 22
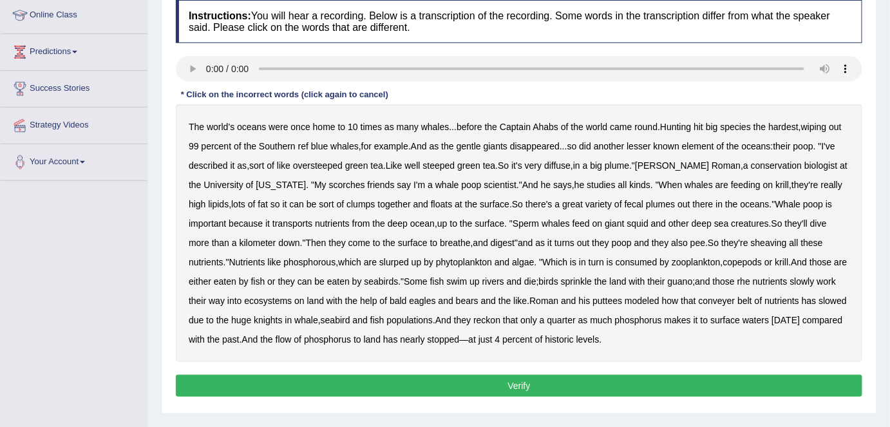
scroll to position [182, 0]
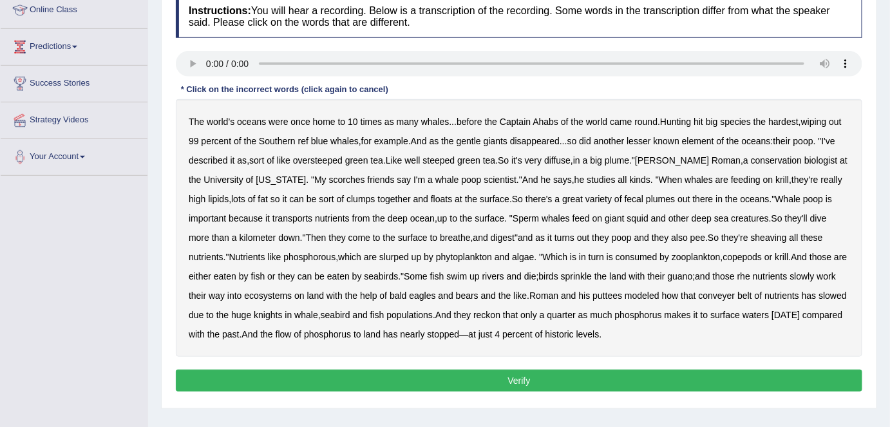
click at [644, 88] on div "Instructions: You will hear a recording. Below is a transcription of the record…" at bounding box center [519, 194] width 693 height 413
click at [304, 140] on b "ref" at bounding box center [303, 141] width 10 height 10
click at [329, 174] on b "scorches" at bounding box center [347, 179] width 36 height 10
click at [781, 237] on b "sheaving" at bounding box center [769, 237] width 36 height 10
click at [750, 273] on b "rhe" at bounding box center [743, 276] width 13 height 10
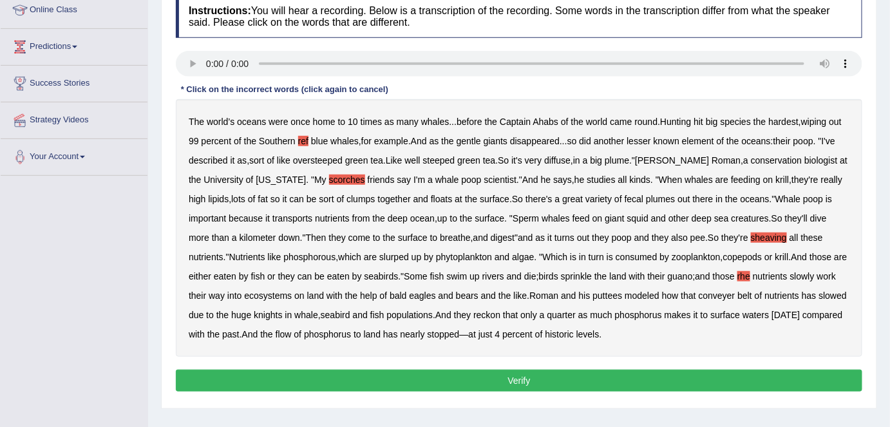
click at [622, 297] on b "puttees" at bounding box center [607, 295] width 30 height 10
click at [282, 313] on b "knights" at bounding box center [268, 315] width 28 height 10
click at [374, 383] on button "Verify" at bounding box center [519, 380] width 686 height 22
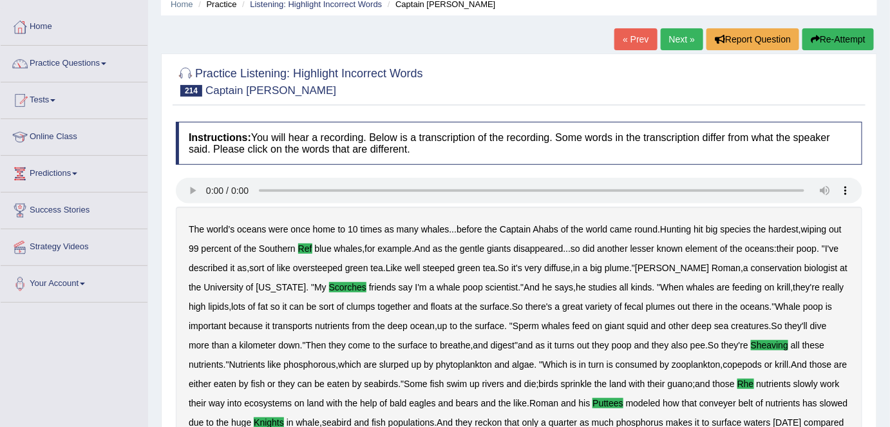
scroll to position [0, 0]
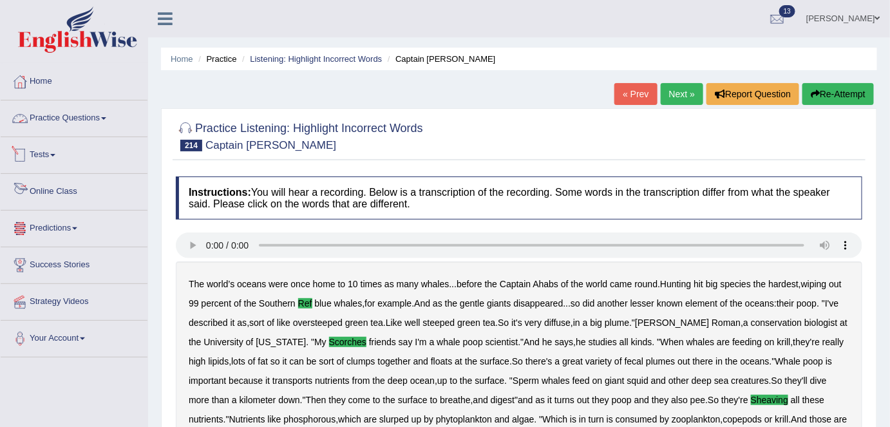
click at [82, 108] on link "Practice Questions" at bounding box center [74, 116] width 147 height 32
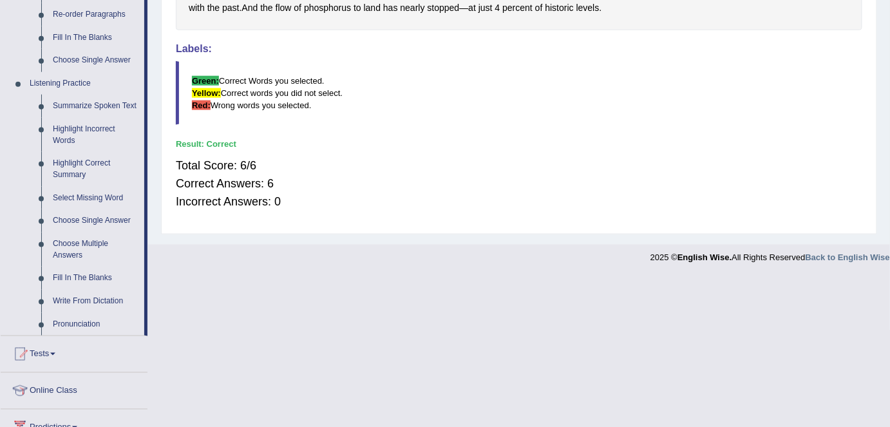
click at [68, 296] on link "Write From Dictation" at bounding box center [95, 301] width 97 height 23
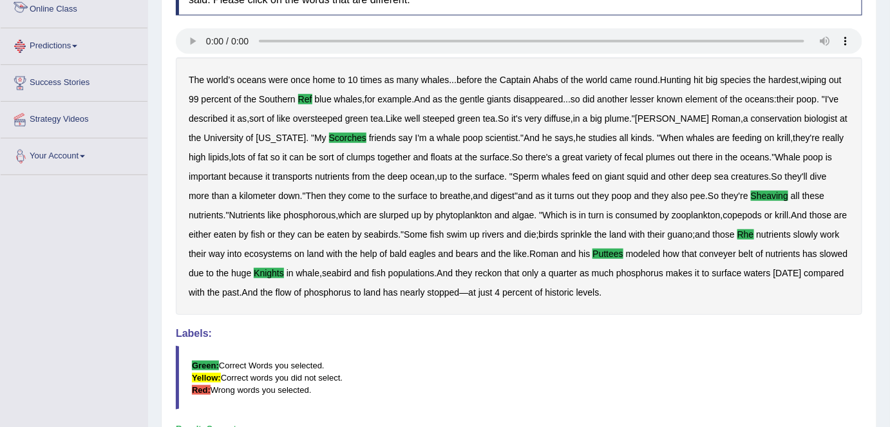
scroll to position [336, 0]
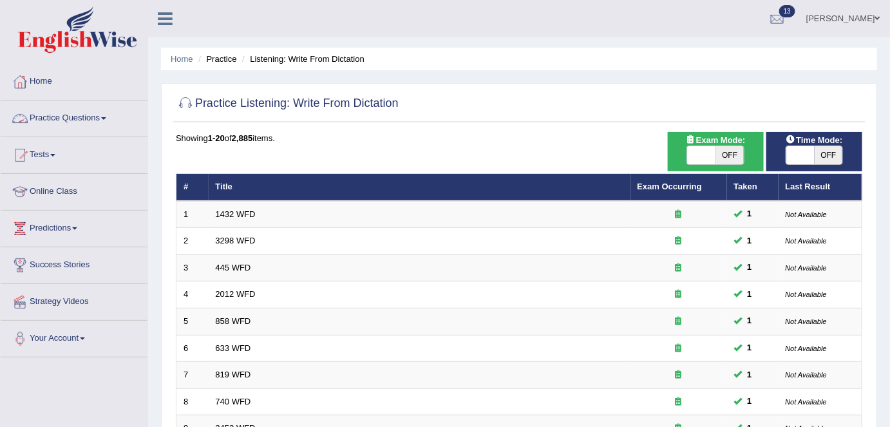
click at [95, 113] on link "Practice Questions" at bounding box center [74, 116] width 147 height 32
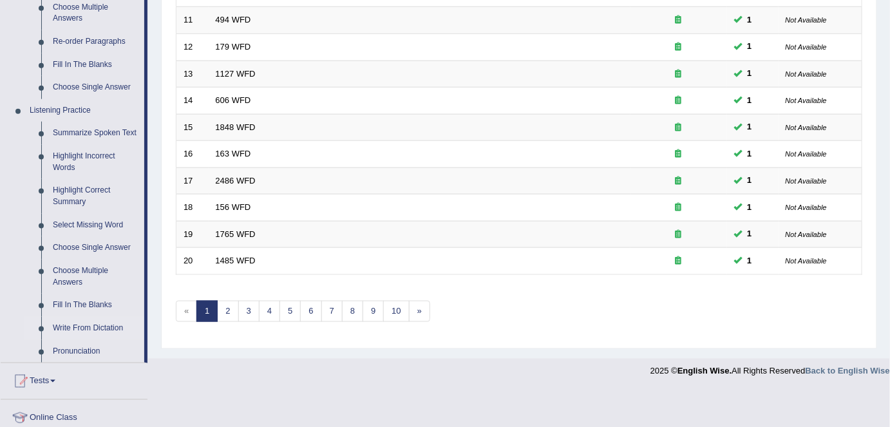
scroll to position [458, 0]
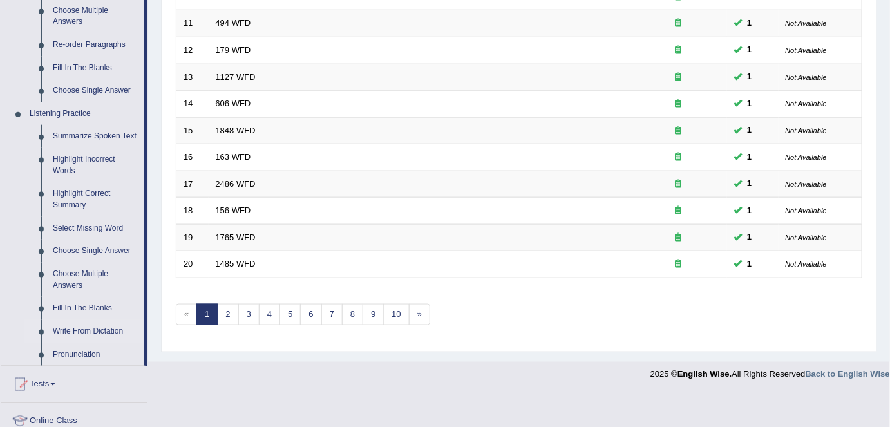
click at [85, 163] on link "Highlight Incorrect Words" at bounding box center [95, 165] width 97 height 34
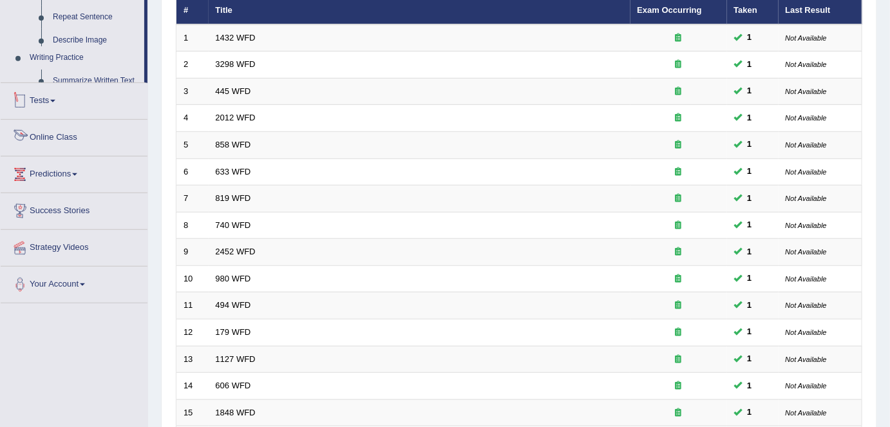
scroll to position [304, 0]
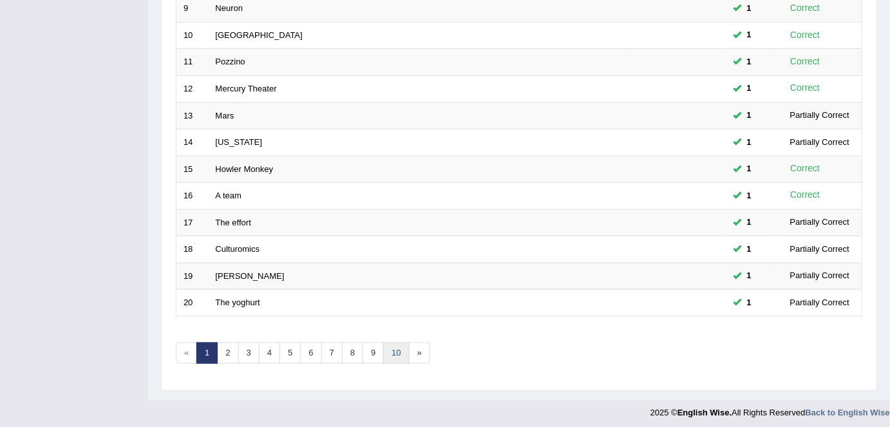
click at [391, 351] on link "10" at bounding box center [396, 352] width 26 height 21
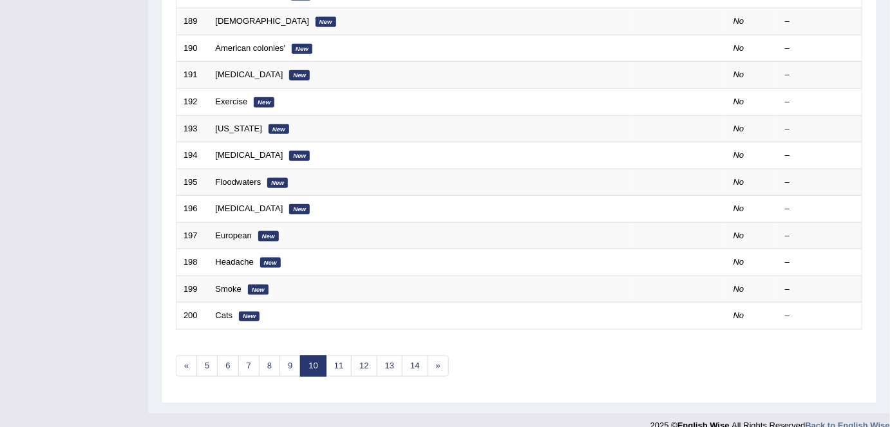
scroll to position [420, 0]
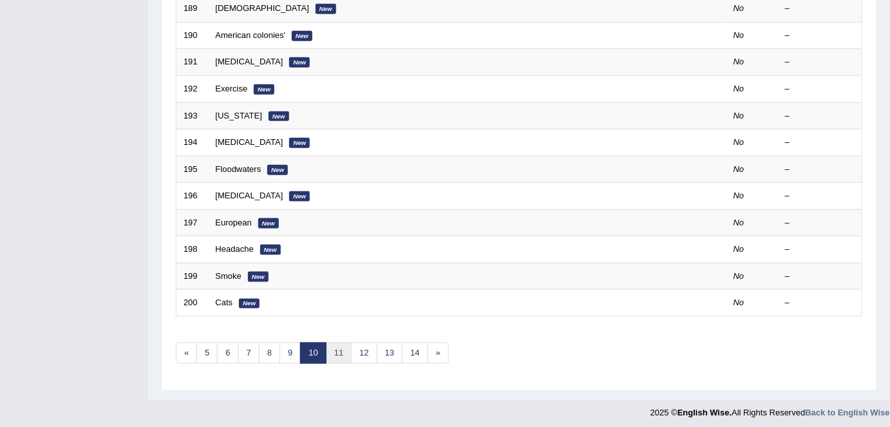
click at [332, 347] on link "11" at bounding box center [339, 352] width 26 height 21
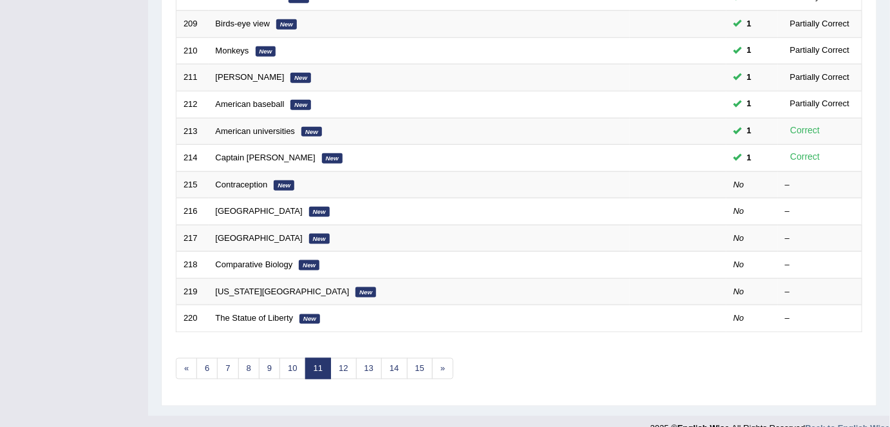
scroll to position [405, 0]
click at [339, 361] on link "12" at bounding box center [343, 367] width 26 height 21
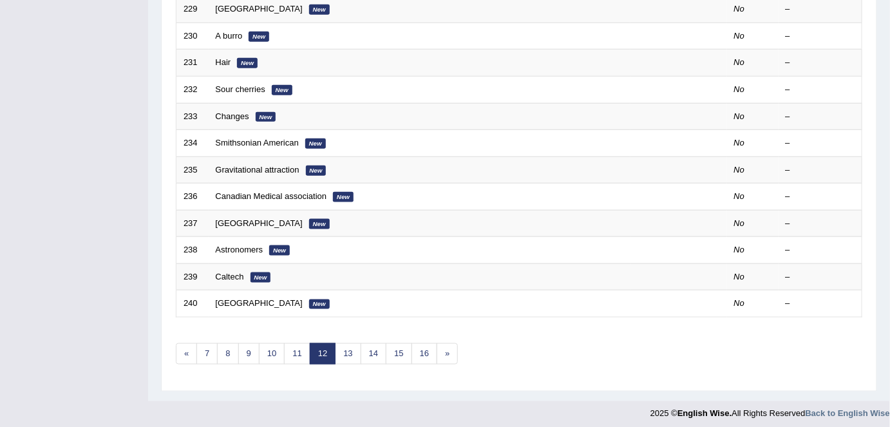
scroll to position [420, 0]
click at [347, 348] on link "13" at bounding box center [348, 352] width 26 height 21
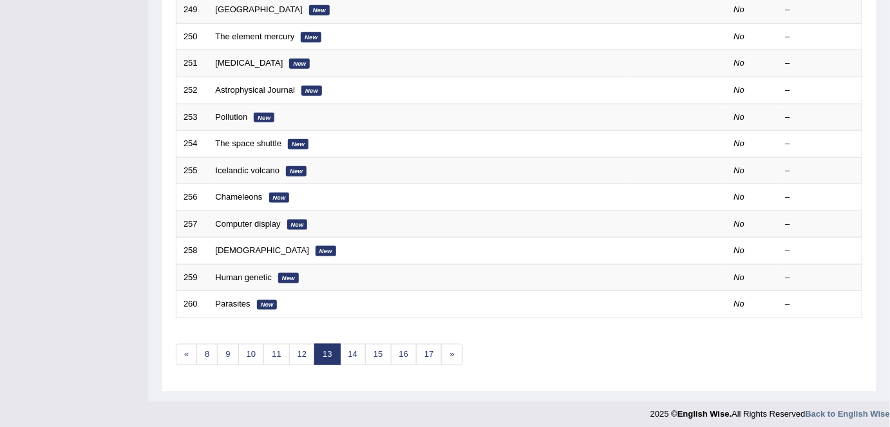
scroll to position [420, 0]
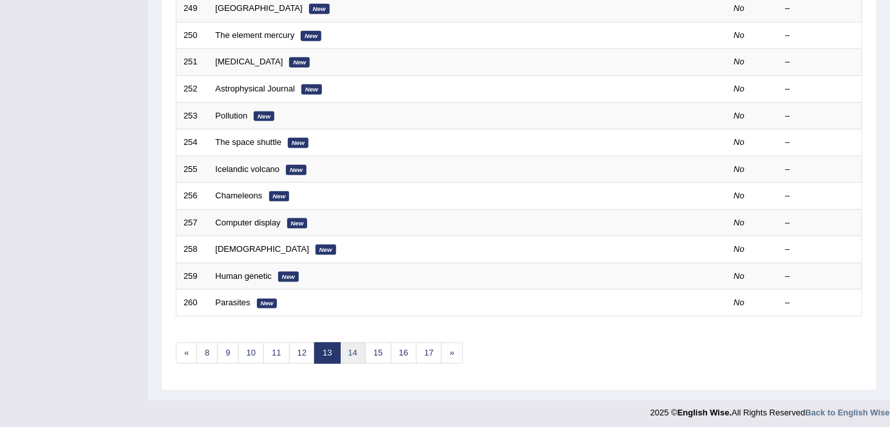
click at [349, 349] on link "14" at bounding box center [353, 352] width 26 height 21
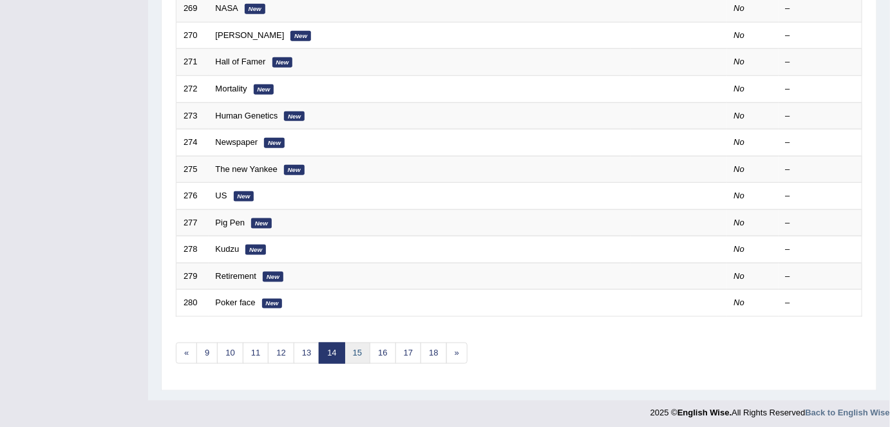
click at [355, 350] on link "15" at bounding box center [357, 352] width 26 height 21
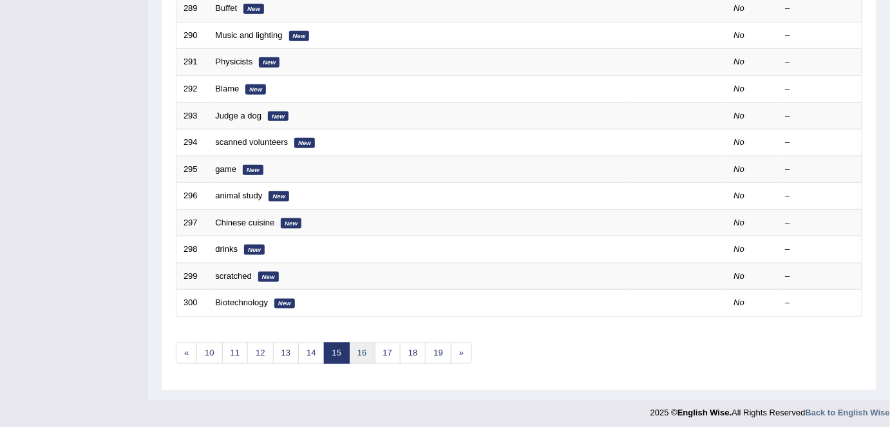
click at [365, 353] on link "16" at bounding box center [362, 352] width 26 height 21
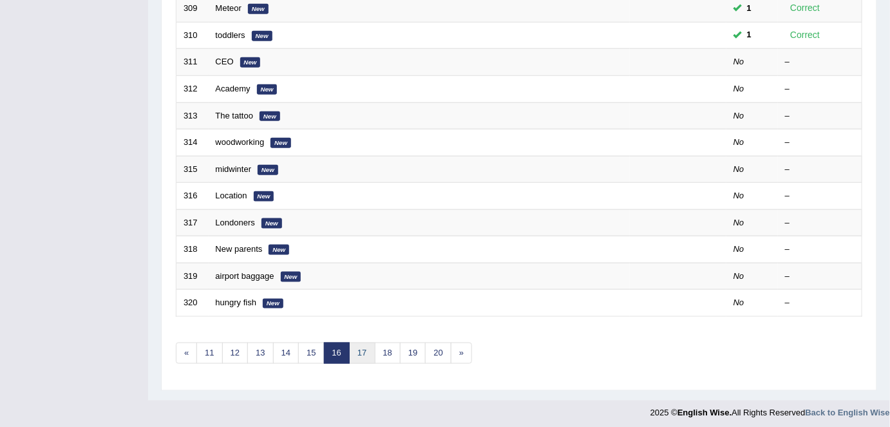
click at [360, 350] on link "17" at bounding box center [362, 352] width 26 height 21
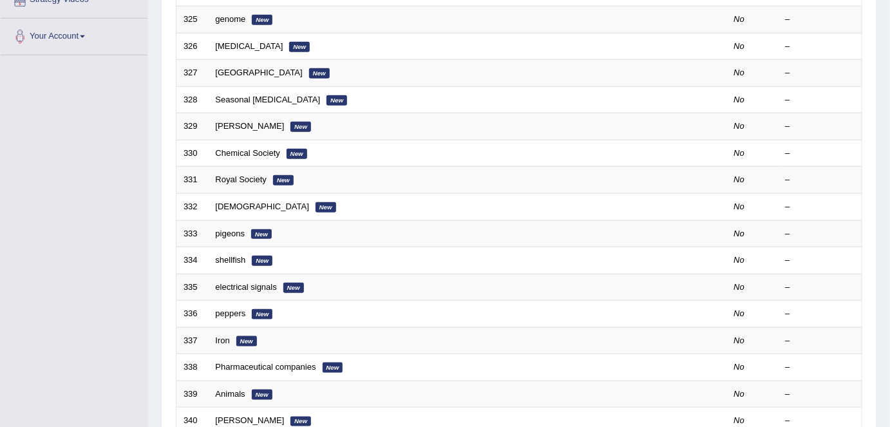
scroll to position [420, 0]
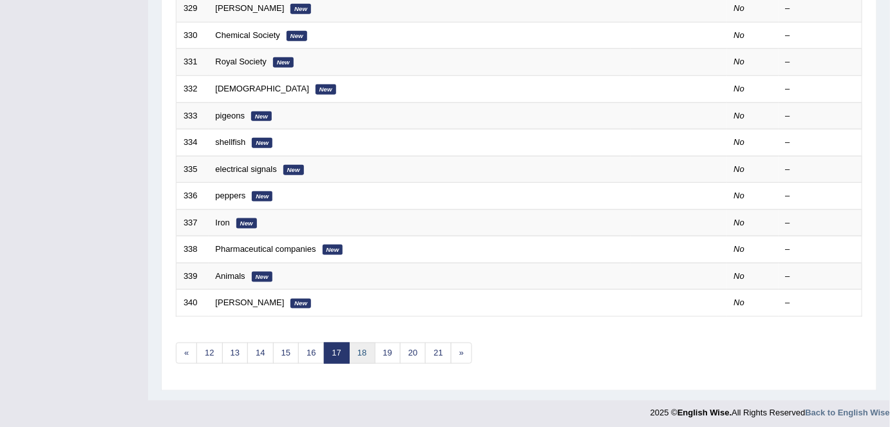
click at [360, 350] on link "18" at bounding box center [362, 352] width 26 height 21
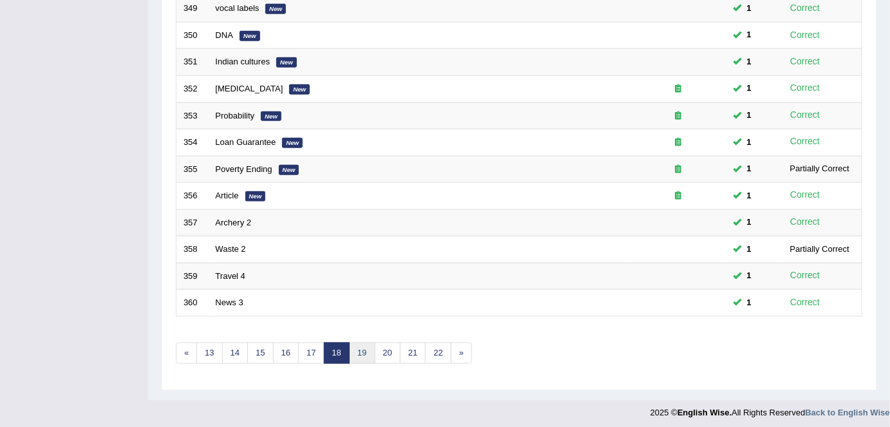
click at [360, 349] on link "19" at bounding box center [362, 352] width 26 height 21
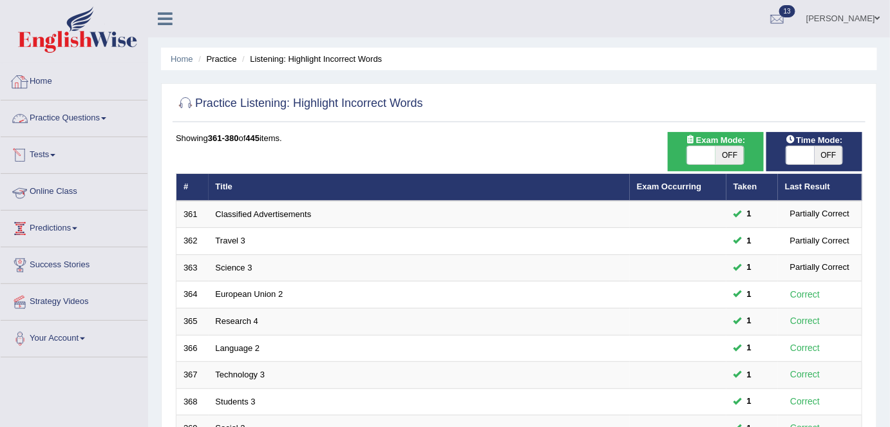
click at [33, 79] on link "Home" at bounding box center [74, 80] width 147 height 32
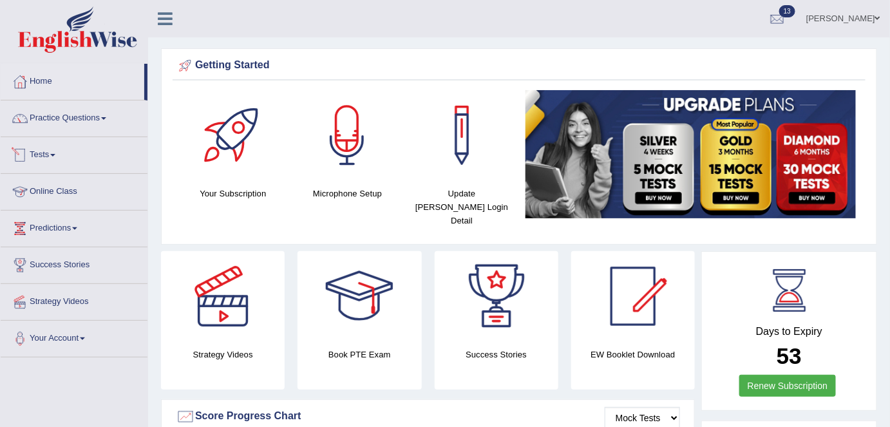
click at [91, 133] on li "Practice Questions Speaking Practice Read Aloud Repeat Sentence Describe Image …" at bounding box center [74, 118] width 147 height 37
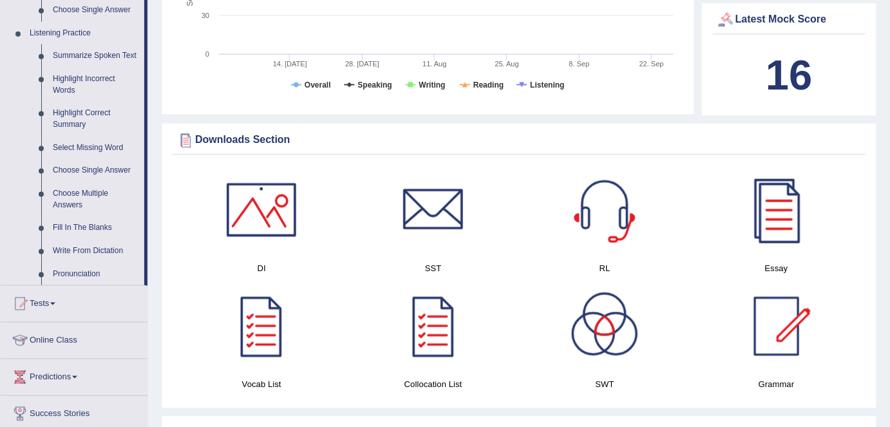
scroll to position [538, 0]
click at [86, 243] on link "Write From Dictation" at bounding box center [95, 251] width 97 height 23
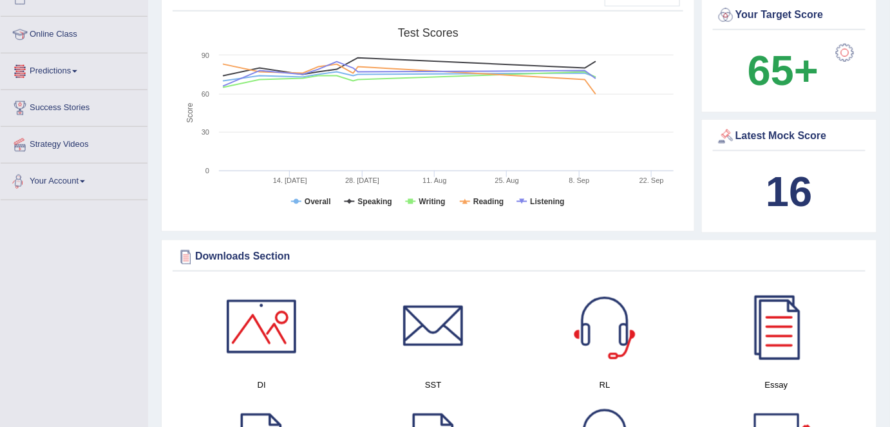
scroll to position [485, 0]
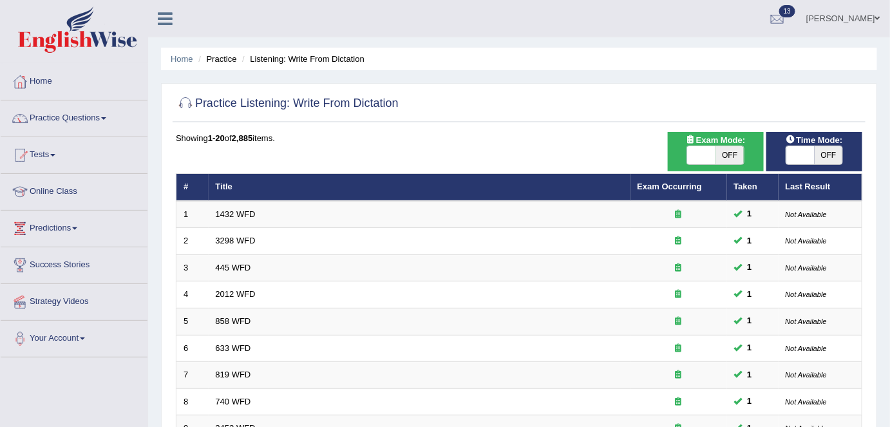
click at [718, 154] on span "OFF" at bounding box center [729, 155] width 28 height 18
checkbox input "true"
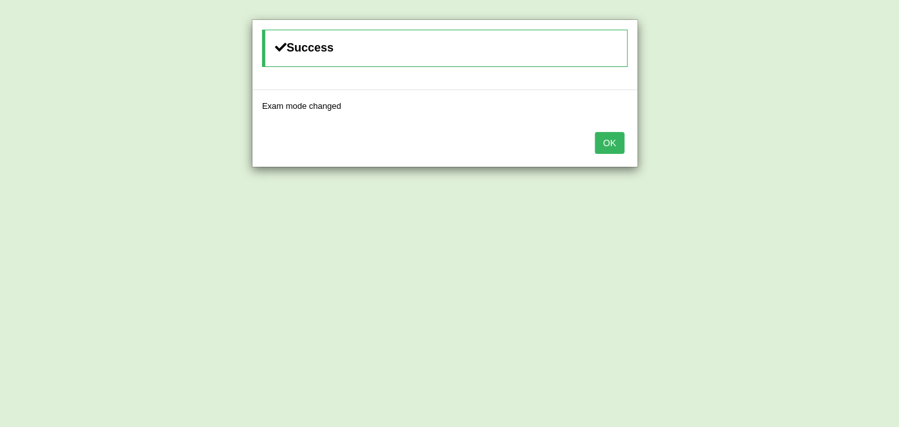
click at [618, 144] on button "OK" at bounding box center [610, 143] width 30 height 22
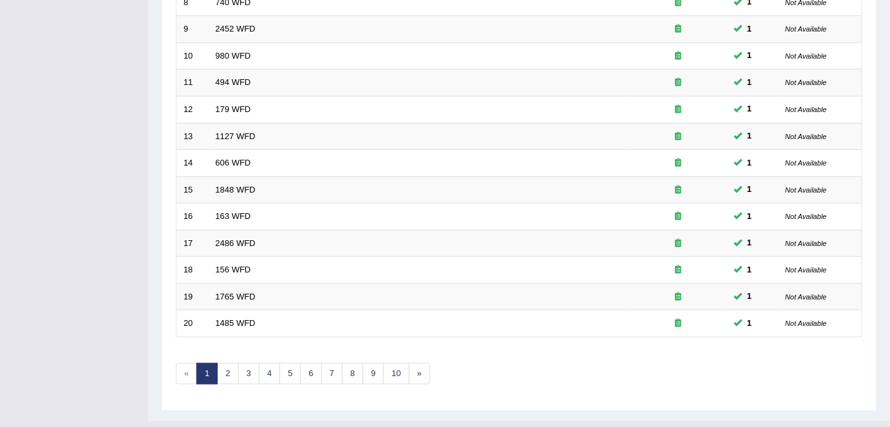
scroll to position [400, 0]
click at [227, 365] on link "2" at bounding box center [227, 372] width 21 height 21
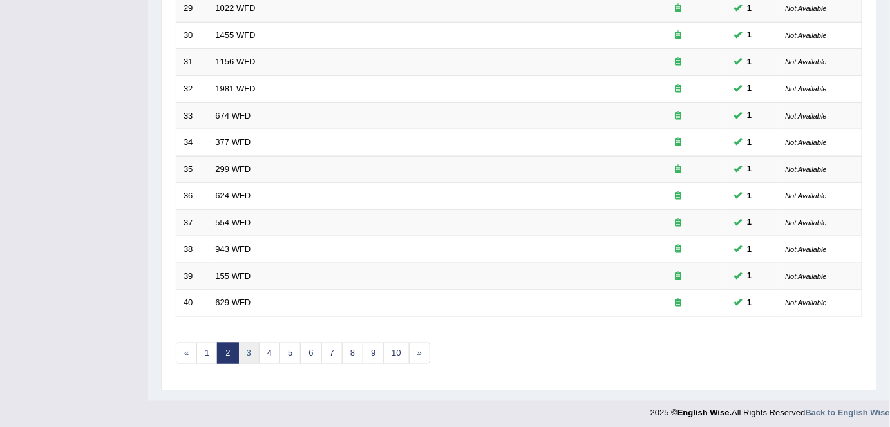
click at [247, 353] on link "3" at bounding box center [248, 352] width 21 height 21
click at [265, 346] on link "4" at bounding box center [269, 352] width 21 height 21
click at [295, 344] on link "5" at bounding box center [289, 352] width 21 height 21
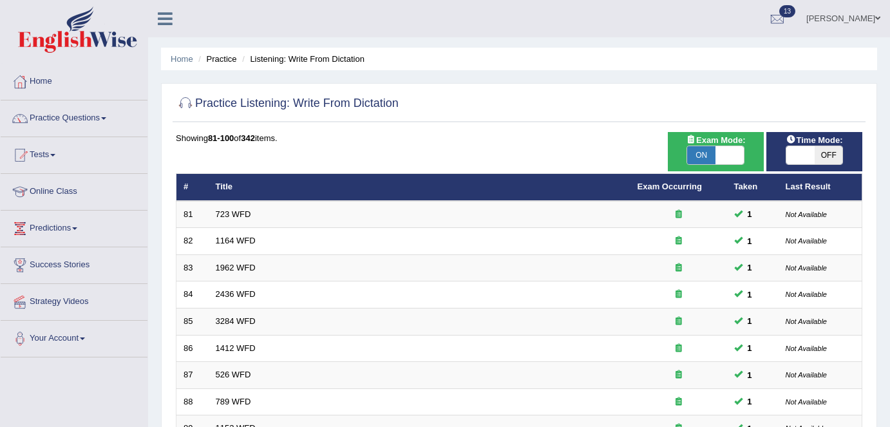
scroll to position [420, 0]
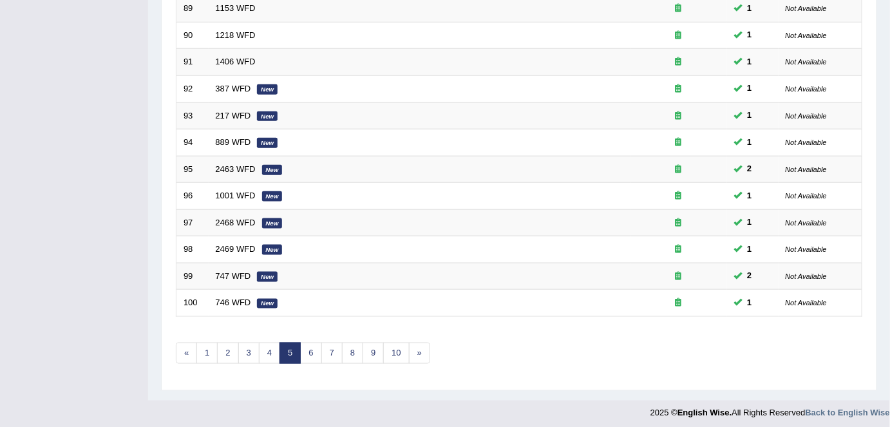
click at [314, 346] on link "6" at bounding box center [310, 352] width 21 height 21
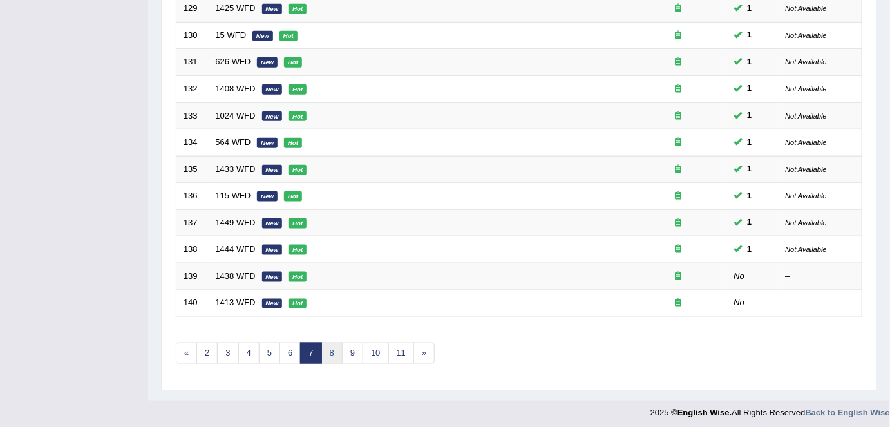
click at [328, 348] on link "8" at bounding box center [331, 352] width 21 height 21
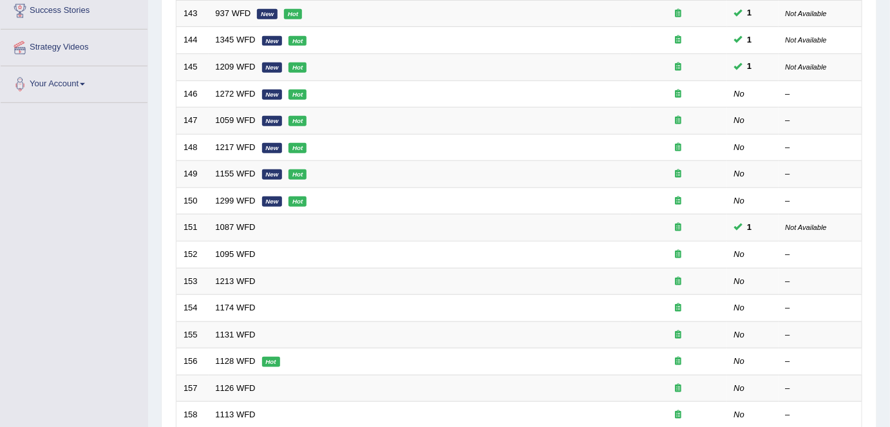
scroll to position [420, 0]
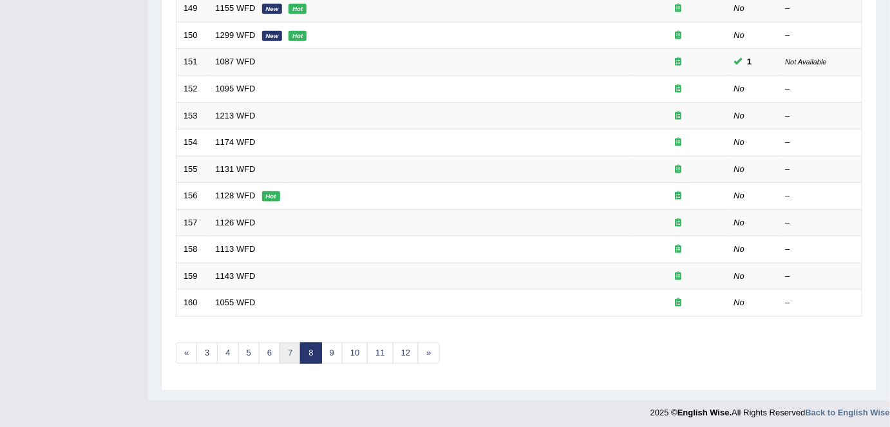
click at [281, 350] on link "7" at bounding box center [289, 352] width 21 height 21
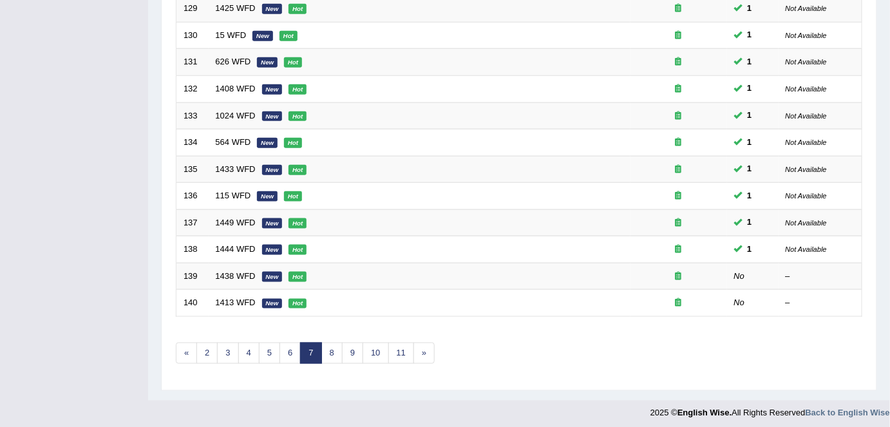
click at [224, 271] on link "1438 WFD" at bounding box center [236, 276] width 40 height 10
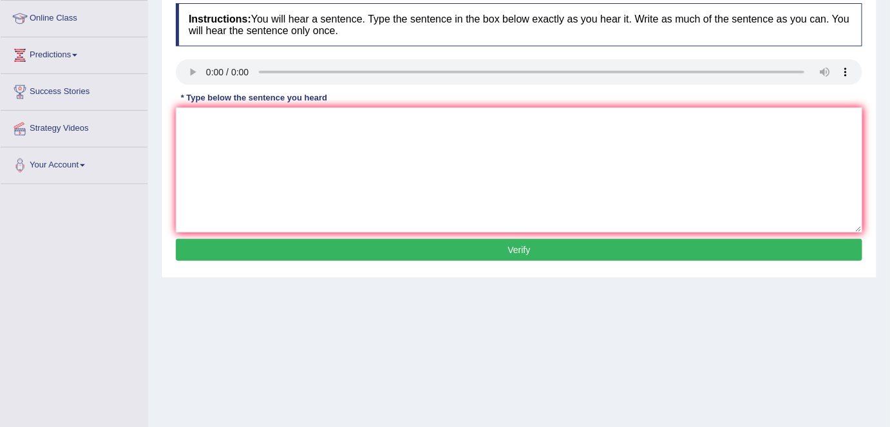
scroll to position [175, 0]
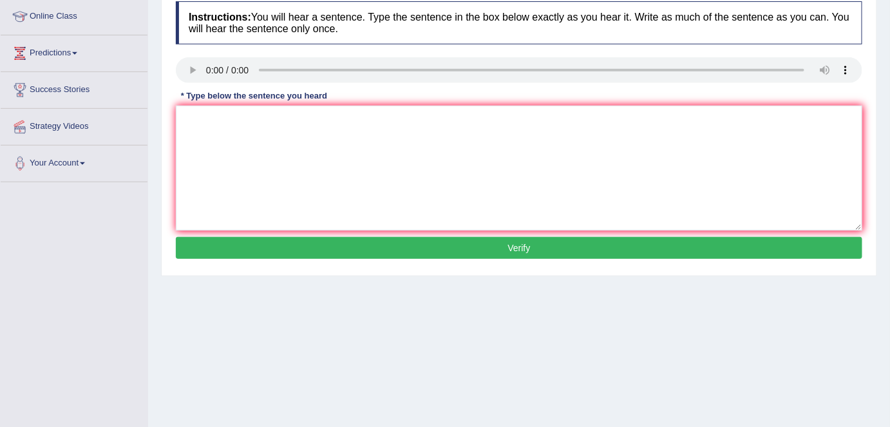
click at [832, 50] on div "Instructions: You will hear a sentence. Type the sentence in the box below exac…" at bounding box center [519, 132] width 693 height 274
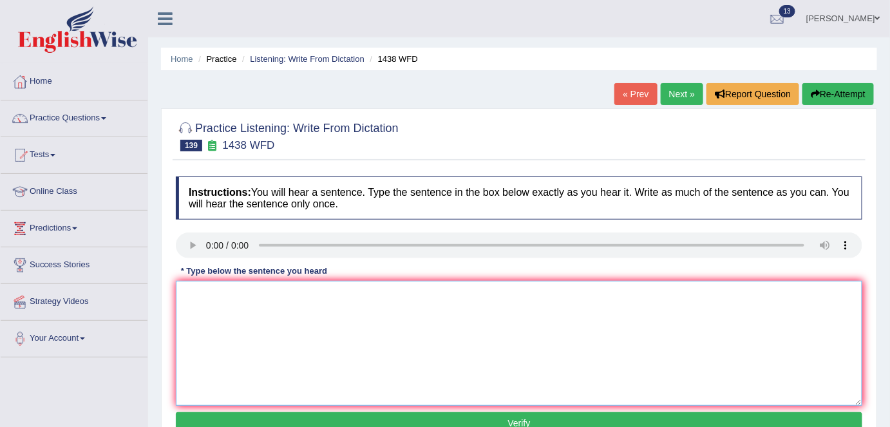
click at [220, 306] on textarea at bounding box center [519, 343] width 686 height 125
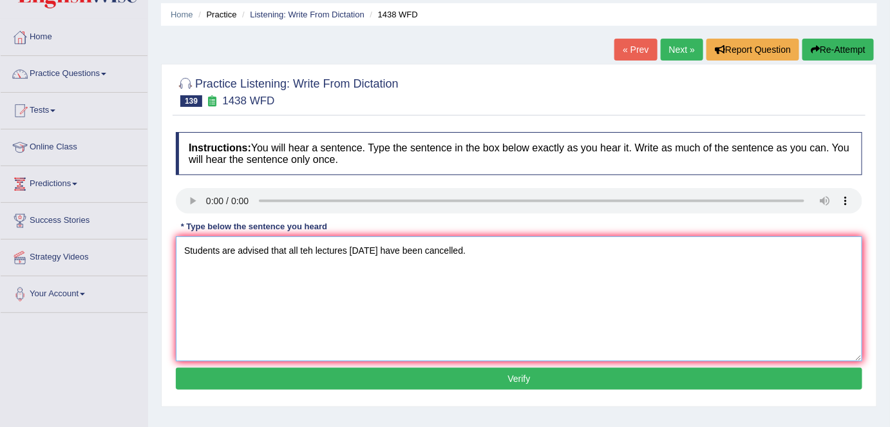
scroll to position [46, 0]
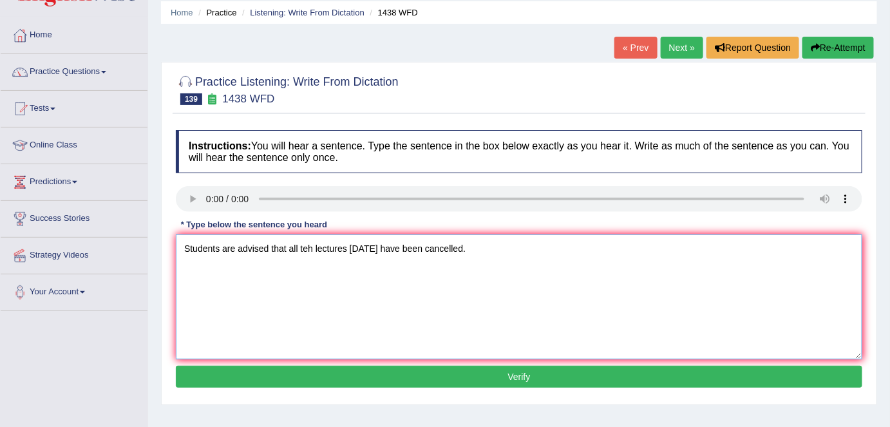
click at [312, 250] on textarea "Students are advised that all teh lectures today have been cancelled." at bounding box center [519, 296] width 686 height 125
type textarea "Students are advised that all the lectures today have been cancelled."
click at [352, 377] on button "Verify" at bounding box center [519, 377] width 686 height 22
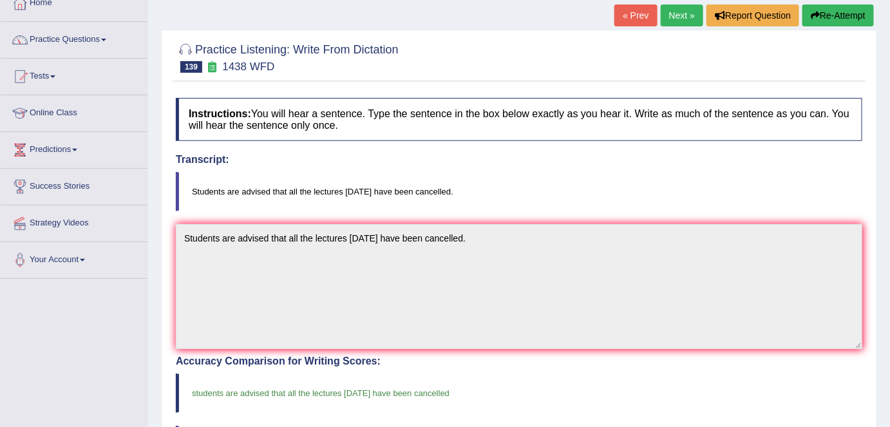
scroll to position [0, 0]
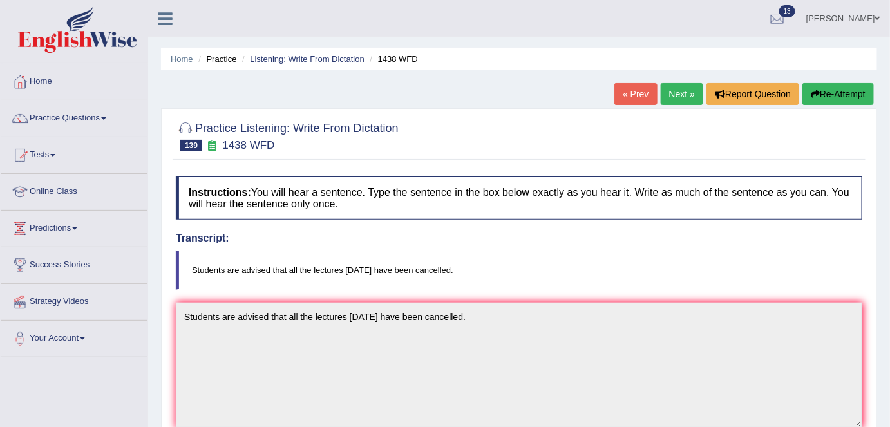
click at [686, 86] on link "Next »" at bounding box center [681, 94] width 42 height 22
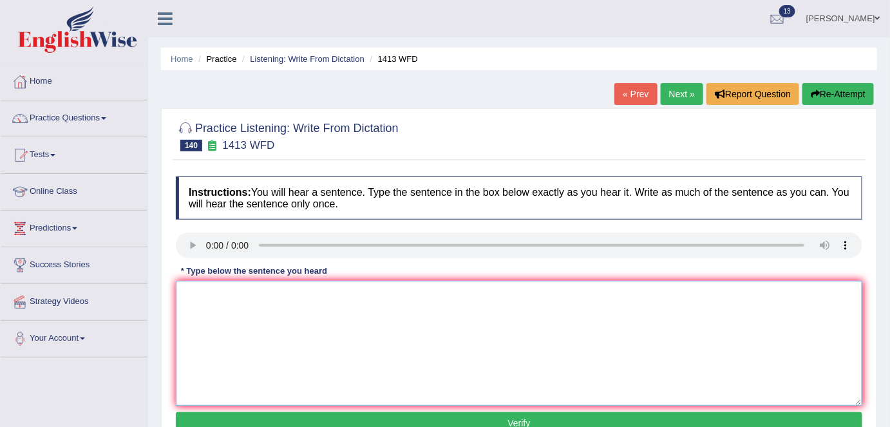
click at [221, 356] on textarea at bounding box center [519, 343] width 686 height 125
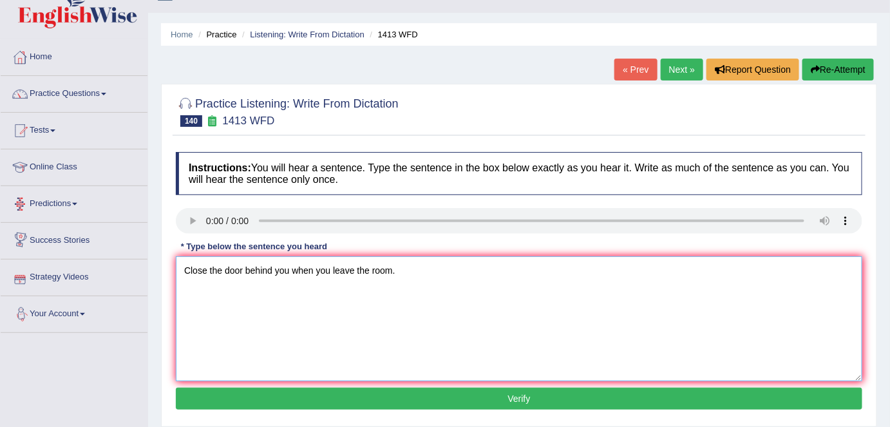
scroll to position [175, 0]
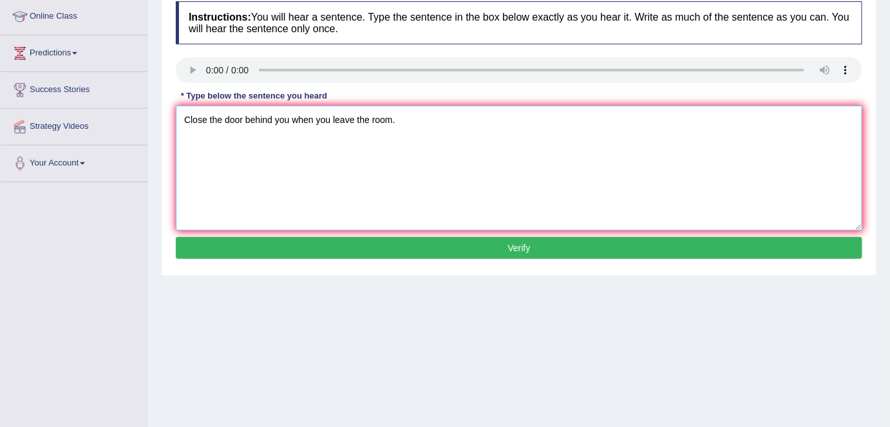
type textarea "Close the door behind you when you leave the room."
click at [393, 243] on button "Verify" at bounding box center [519, 248] width 686 height 22
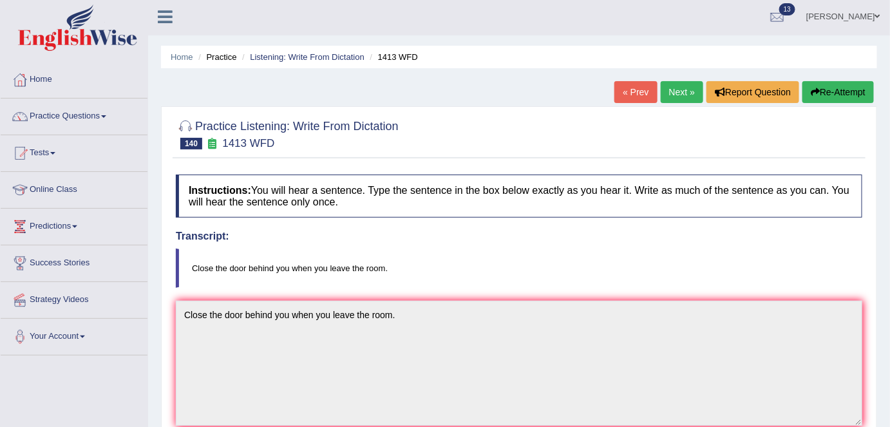
scroll to position [0, 0]
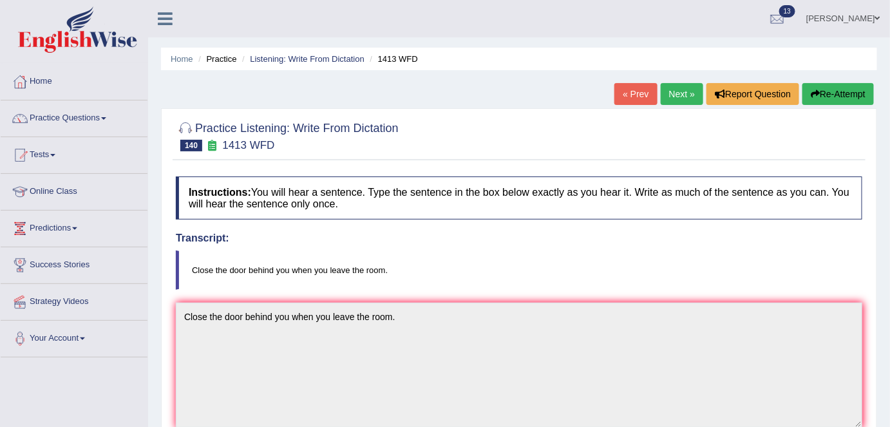
click at [683, 95] on link "Next »" at bounding box center [681, 94] width 42 height 22
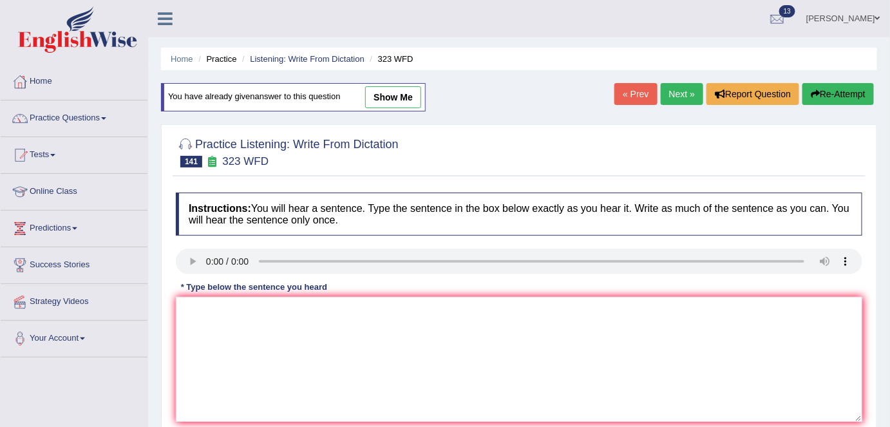
click at [403, 86] on link "show me" at bounding box center [393, 97] width 56 height 22
type textarea "Undergraduates may persude their specific interest within certificate programs."
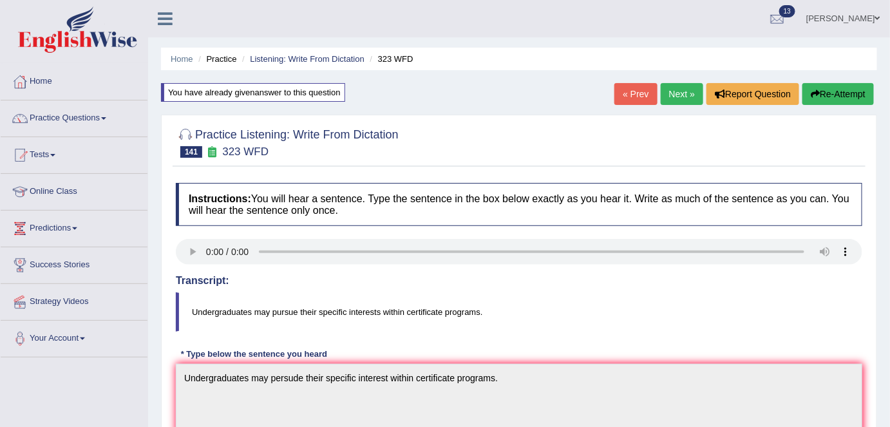
click at [860, 84] on button "Re-Attempt" at bounding box center [837, 94] width 71 height 22
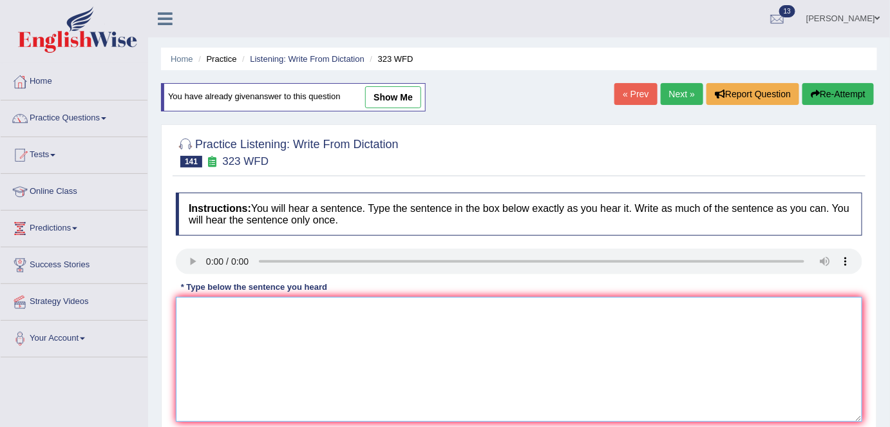
click at [185, 335] on textarea at bounding box center [519, 359] width 686 height 125
click at [197, 309] on textarea "UNdergraduates may persue their specific interests within certificate programs." at bounding box center [519, 359] width 686 height 125
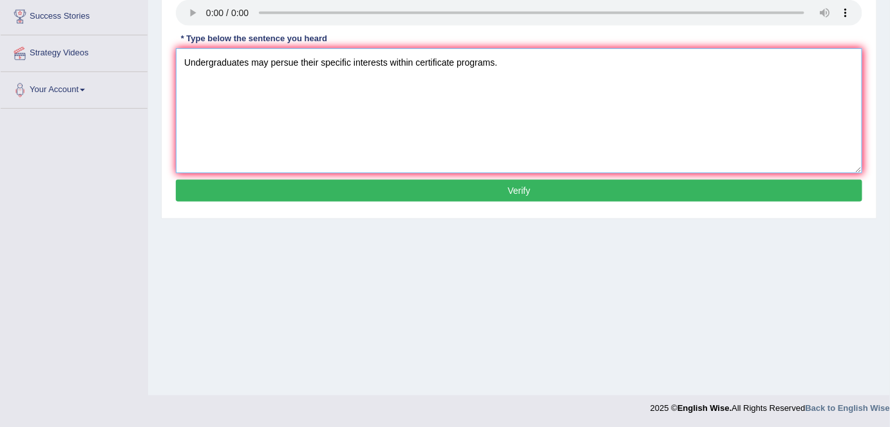
type textarea "Undergraduates may persue their specific interests within certificate programs."
click at [458, 185] on button "Verify" at bounding box center [519, 191] width 686 height 22
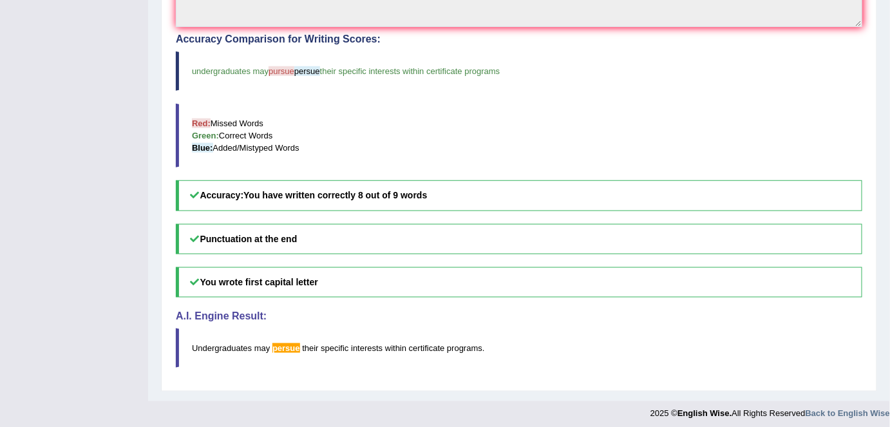
scroll to position [409, 0]
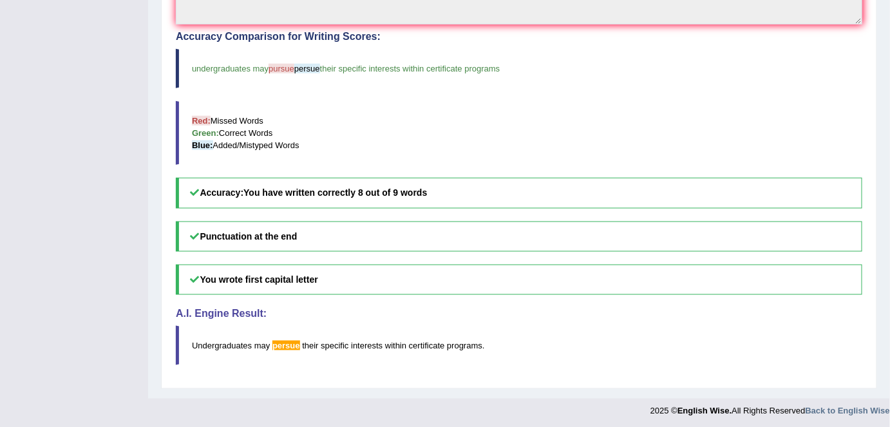
click at [766, 112] on blockquote "Red: Missed Words Green: Correct Words Blue: Added/Mistyped Words" at bounding box center [519, 133] width 686 height 64
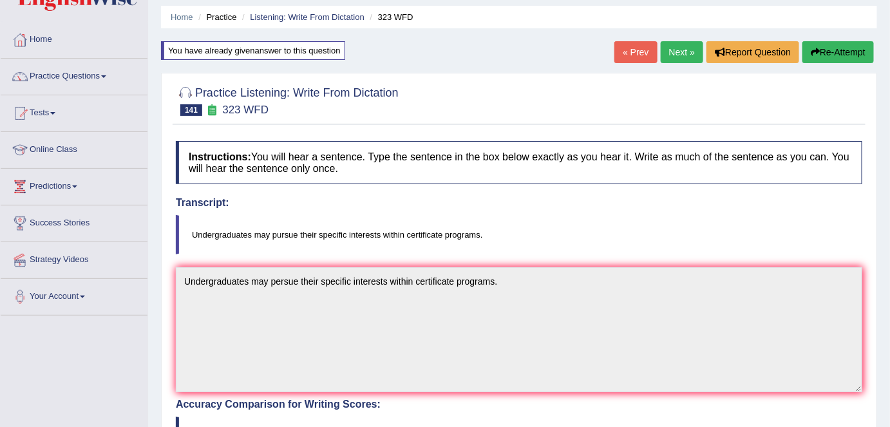
scroll to position [0, 0]
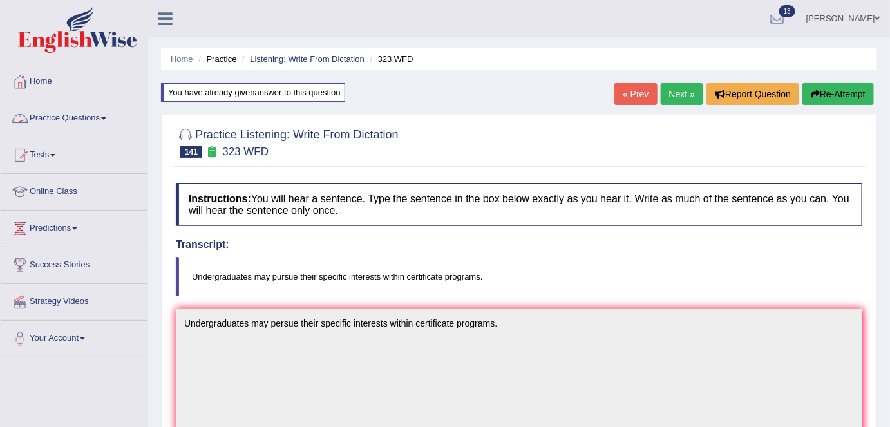
click at [671, 90] on link "Next »" at bounding box center [681, 94] width 42 height 22
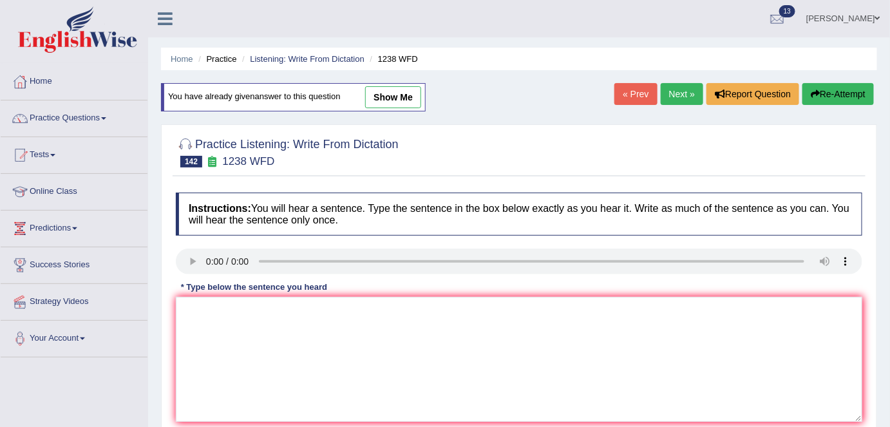
click at [676, 95] on link "Next »" at bounding box center [681, 94] width 42 height 22
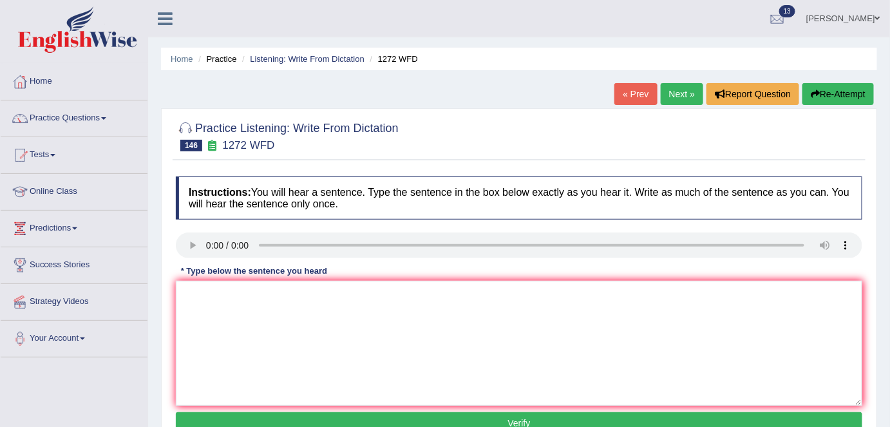
click at [633, 93] on link "« Prev" at bounding box center [635, 94] width 42 height 22
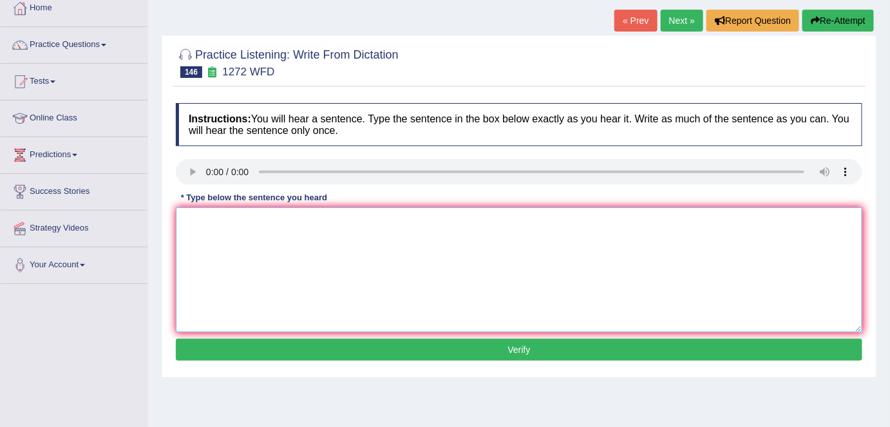
click at [205, 244] on textarea at bounding box center [519, 269] width 686 height 125
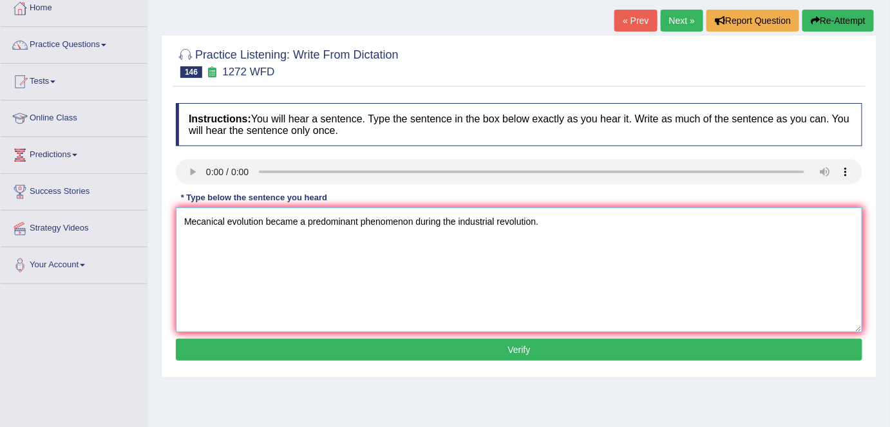
click at [201, 221] on textarea "Mecanical evolution became a predominant phenomenon during the industrial revol…" at bounding box center [519, 269] width 686 height 125
type textarea "Mechanical evolution became a predominant phenomenon during the industrial revo…"
click at [521, 342] on button "Verify" at bounding box center [519, 350] width 686 height 22
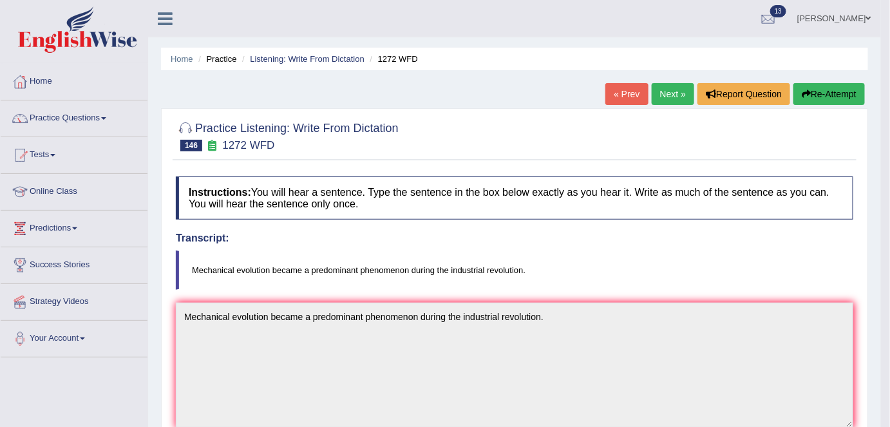
click at [672, 94] on link "Next »" at bounding box center [672, 94] width 42 height 22
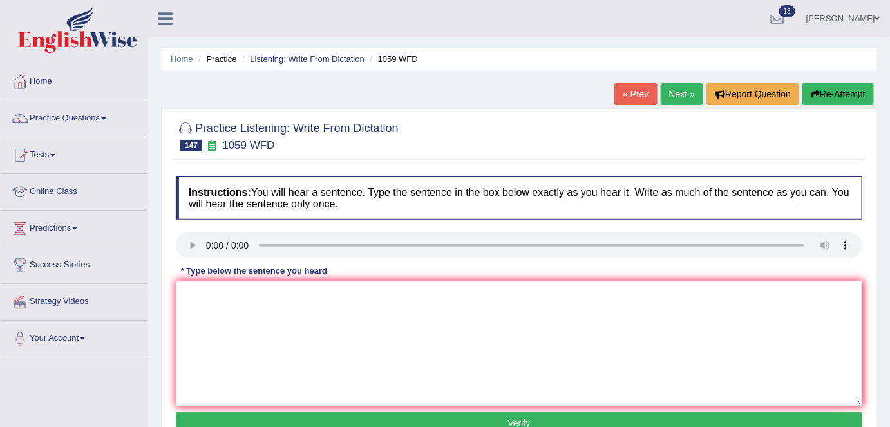
click at [494, 113] on div "Practice Listening: Write From Dictation 147 1059 WFD Instructions: You will he…" at bounding box center [519, 279] width 716 height 343
drag, startPoint x: 228, startPoint y: 316, endPoint x: 234, endPoint y: 313, distance: 6.6
click at [230, 315] on textarea at bounding box center [519, 343] width 686 height 125
click at [288, 294] on textarea "Philisophy uses logic an dreason to analyse human experience." at bounding box center [519, 343] width 686 height 125
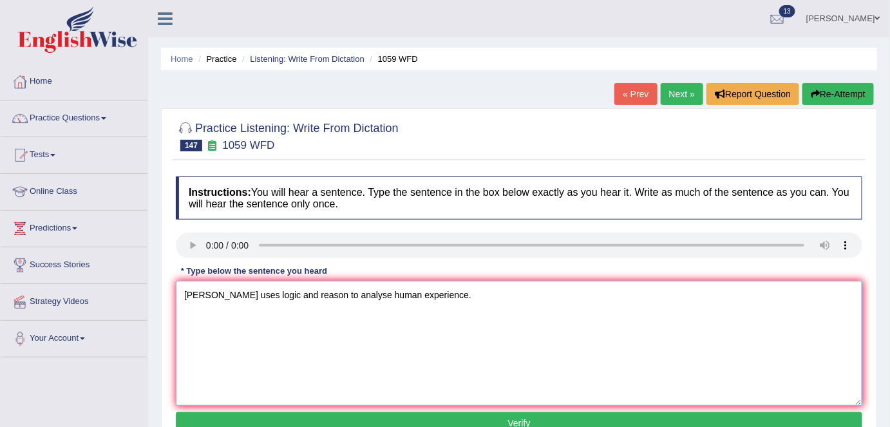
click at [223, 295] on textarea "Philisophy uses logic and reason to analyse human experience." at bounding box center [519, 343] width 686 height 125
click at [189, 294] on textarea "Pylosophy uses logic and reason to analyse human experience." at bounding box center [519, 343] width 686 height 125
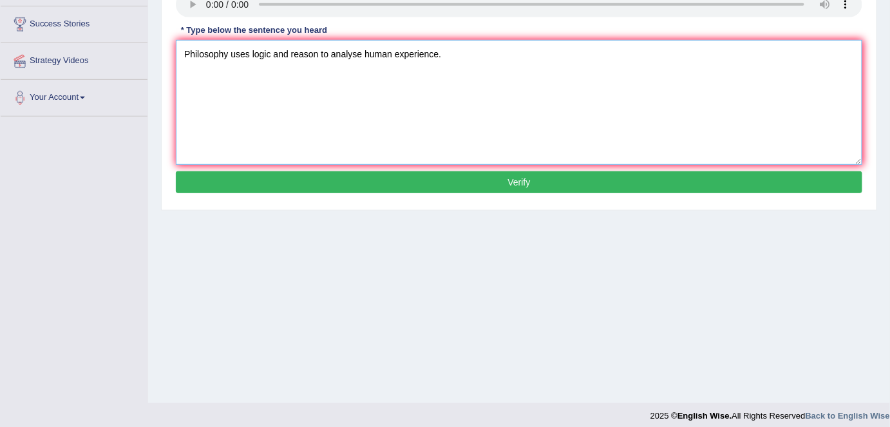
scroll to position [248, 0]
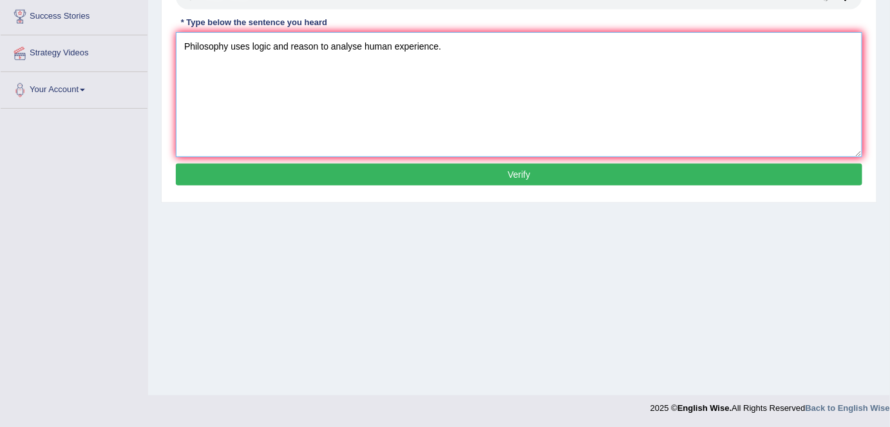
type textarea "Philosophy uses logic and reason to analyse human experience."
click at [290, 177] on button "Verify" at bounding box center [519, 174] width 686 height 22
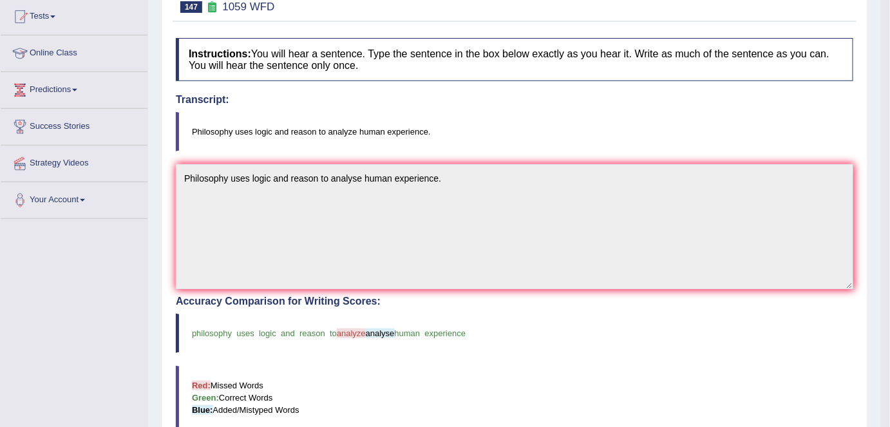
scroll to position [0, 0]
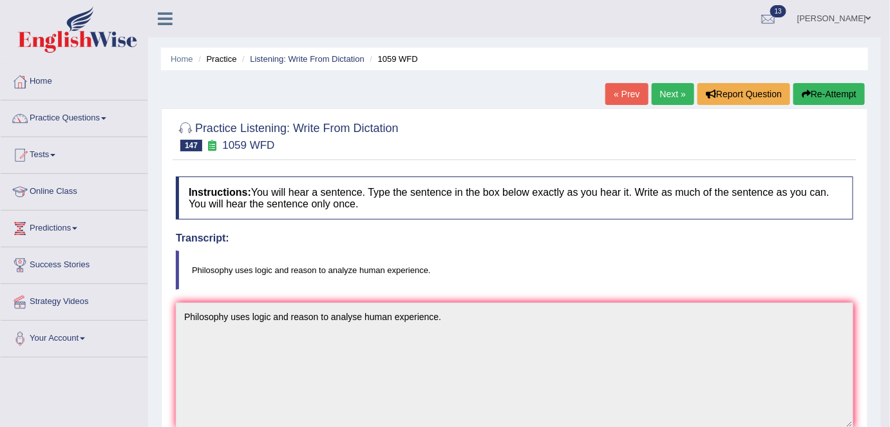
click at [662, 96] on link "Next »" at bounding box center [672, 94] width 42 height 22
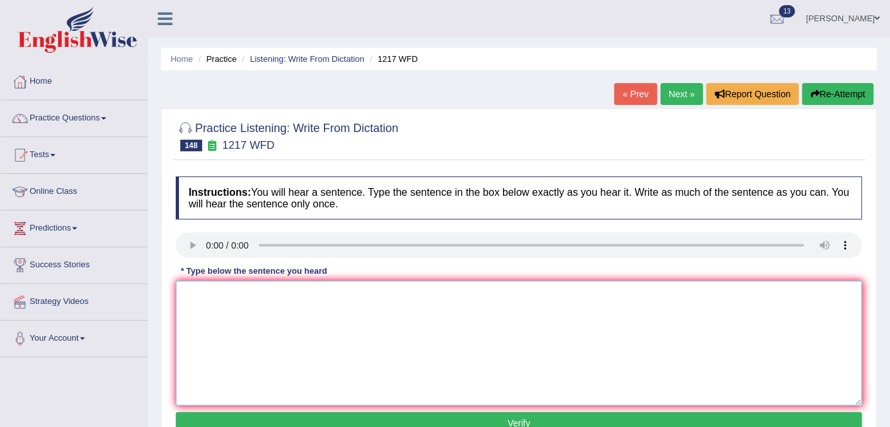
click at [237, 291] on textarea at bounding box center [519, 343] width 686 height 125
click at [312, 295] on textarea "New developments and technolgies are influencing current research." at bounding box center [519, 343] width 686 height 125
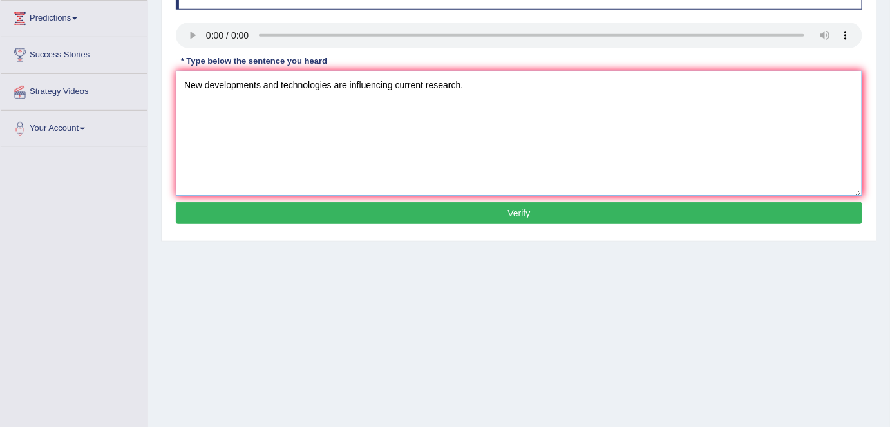
scroll to position [248, 0]
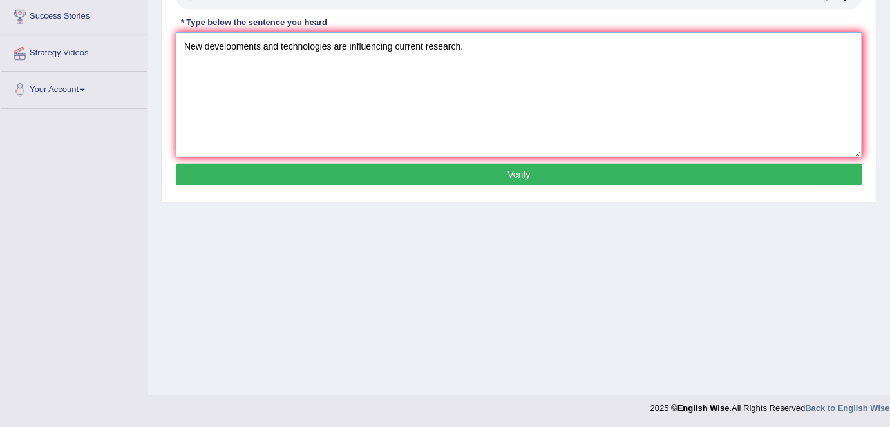
type textarea "New developments and technologies are influencing current research."
click at [438, 175] on button "Verify" at bounding box center [519, 174] width 686 height 22
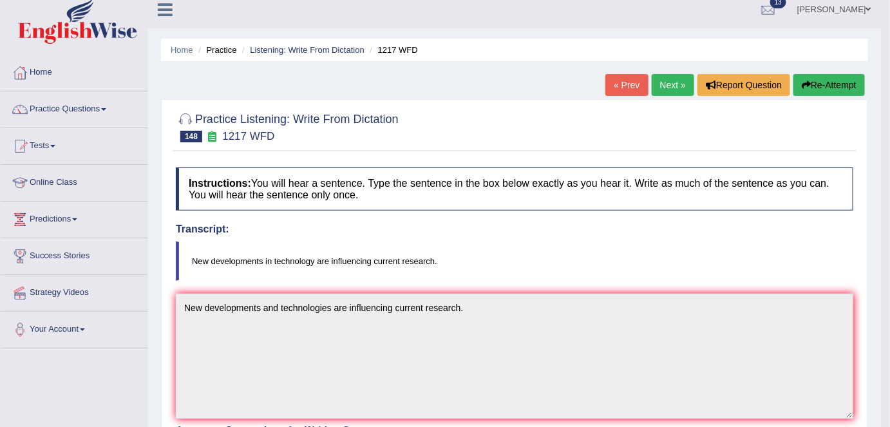
scroll to position [0, 0]
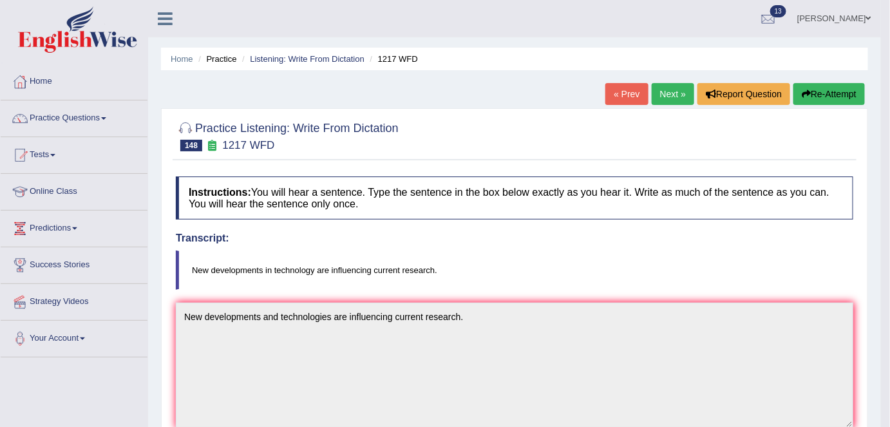
click at [835, 84] on button "Re-Attempt" at bounding box center [828, 94] width 71 height 22
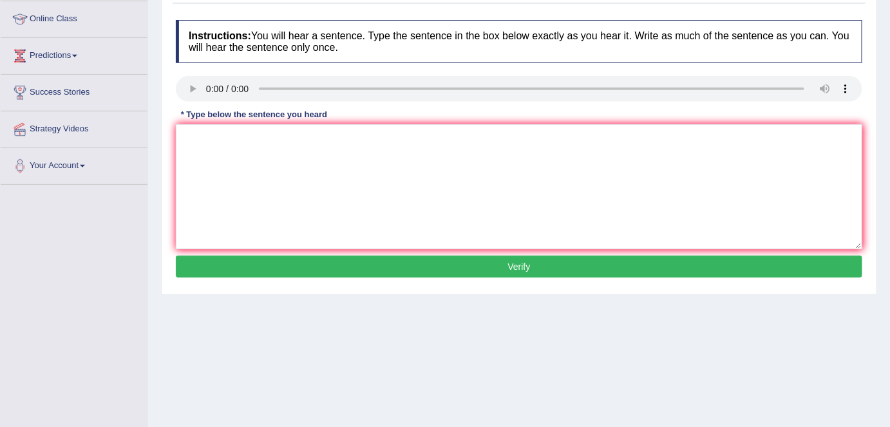
scroll to position [175, 0]
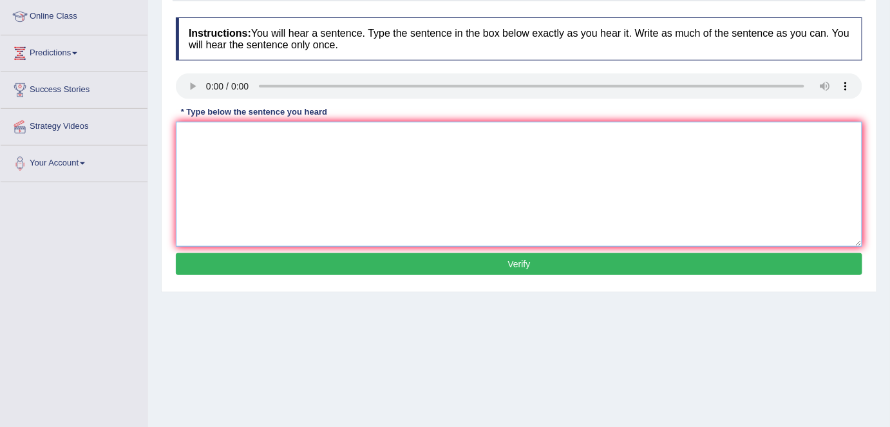
click at [398, 158] on textarea at bounding box center [519, 184] width 686 height 125
click at [197, 136] on textarea "Ne developments in technology are influencing current research." at bounding box center [519, 184] width 686 height 125
type textarea "New developments in technology are influencing current research."
click at [420, 272] on button "Verify" at bounding box center [519, 264] width 686 height 22
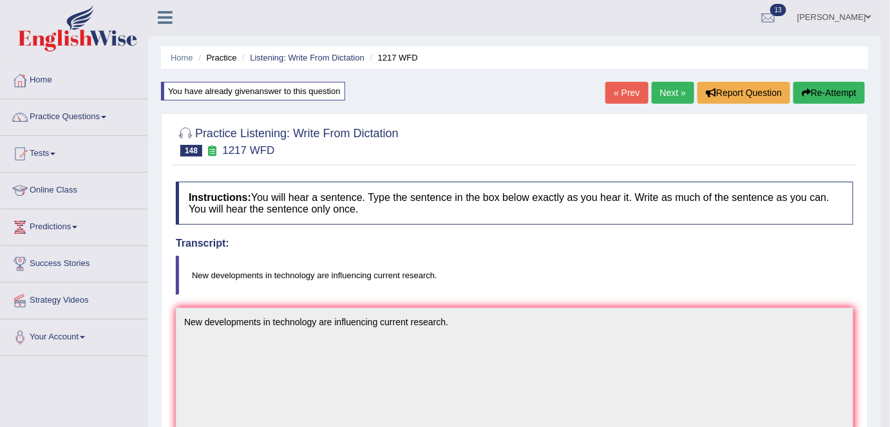
scroll to position [0, 0]
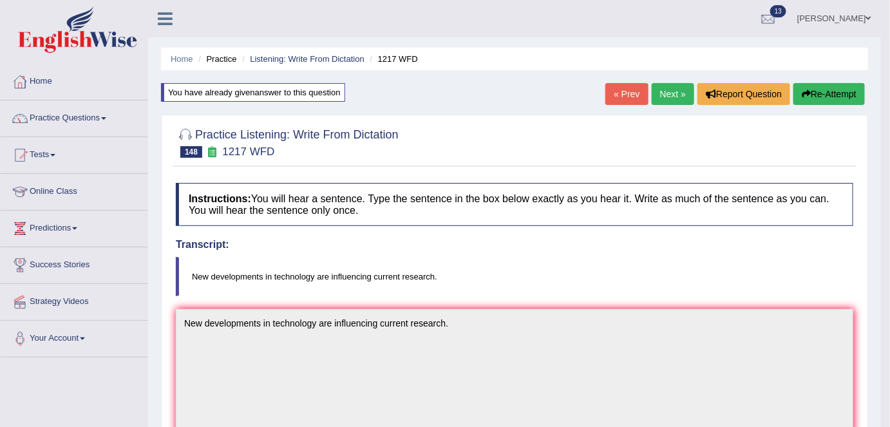
click at [669, 89] on link "Next »" at bounding box center [672, 94] width 42 height 22
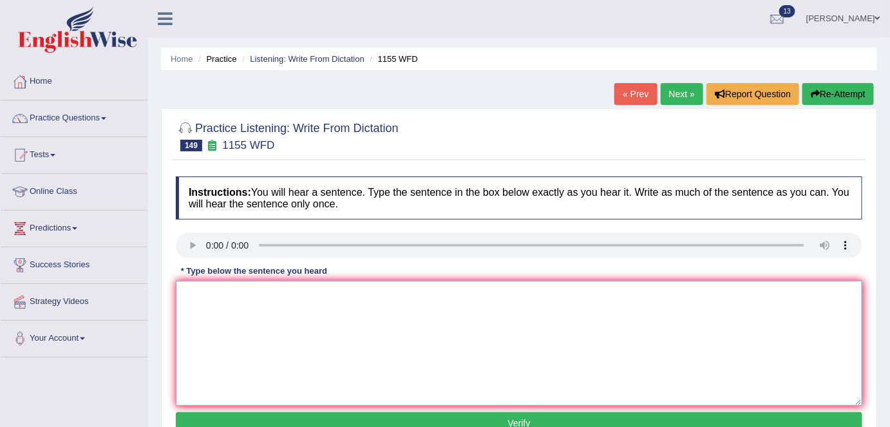
click at [219, 308] on textarea at bounding box center [519, 343] width 686 height 125
drag, startPoint x: 328, startPoint y: 296, endPoint x: 389, endPoint y: 412, distance: 131.3
click at [389, 412] on div "Instructions: You will hear a sentence. Type the sentence in the box below exac…" at bounding box center [519, 307] width 693 height 274
click at [439, 268] on div "Instructions: You will hear a sentence. Type the sentence in the box below exac…" at bounding box center [519, 307] width 693 height 274
click at [323, 298] on textarea "For small businesses, making a profit is the main priority." at bounding box center [519, 343] width 686 height 125
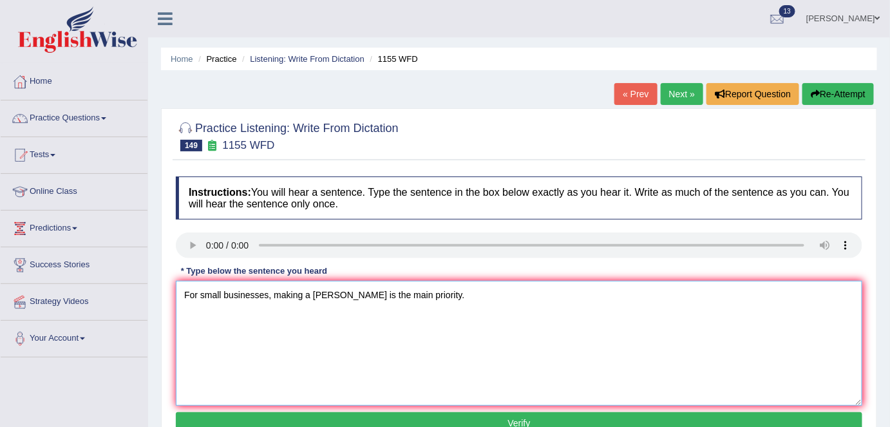
type textarea "For small businesses, making a profit is the main priority."
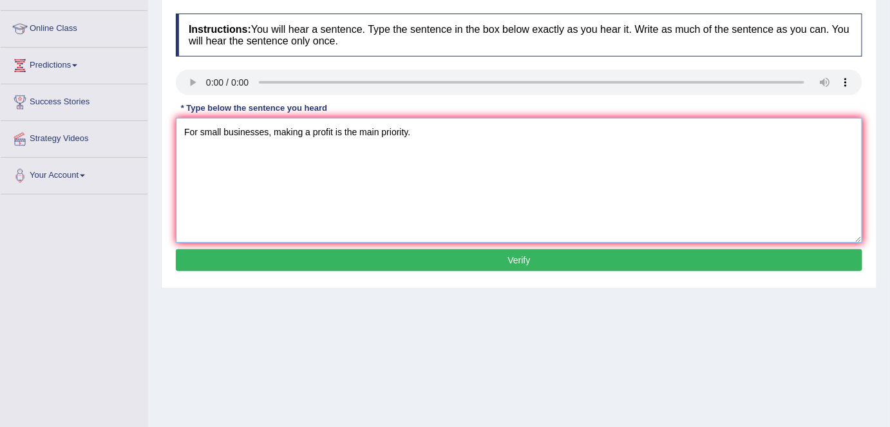
scroll to position [175, 0]
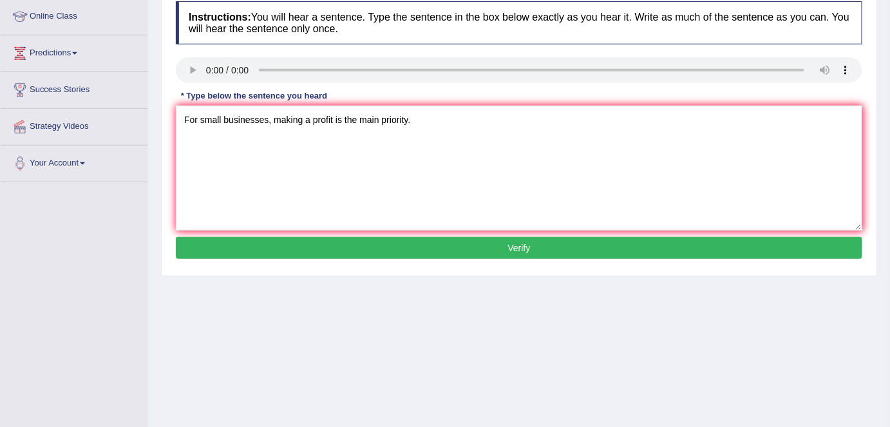
click at [344, 242] on button "Verify" at bounding box center [519, 248] width 686 height 22
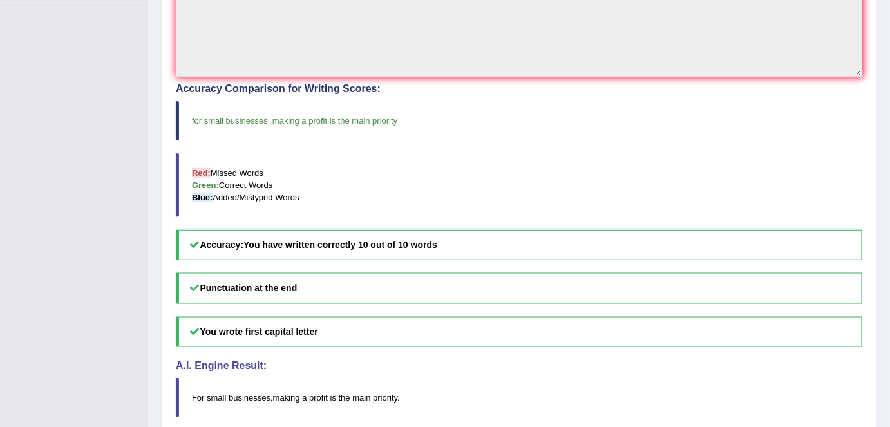
scroll to position [0, 0]
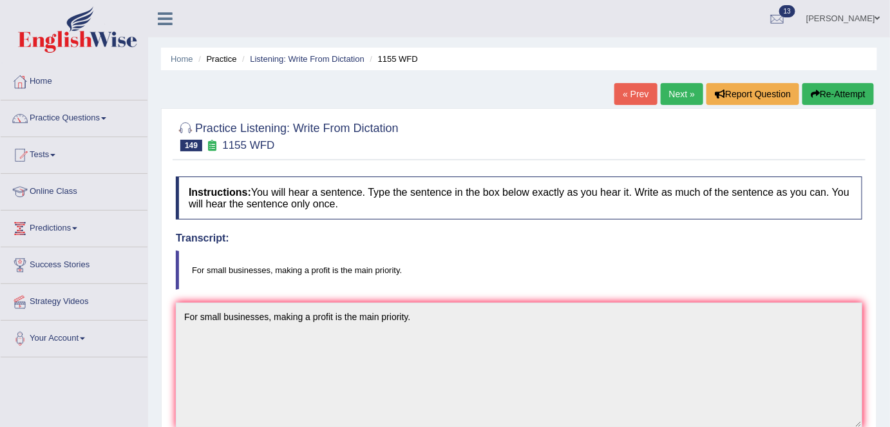
click at [675, 90] on link "Next »" at bounding box center [681, 94] width 42 height 22
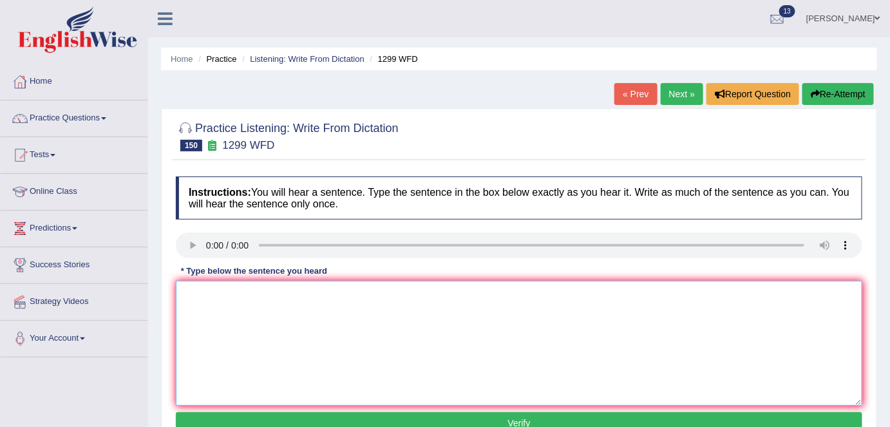
click at [266, 317] on textarea at bounding box center [519, 343] width 686 height 125
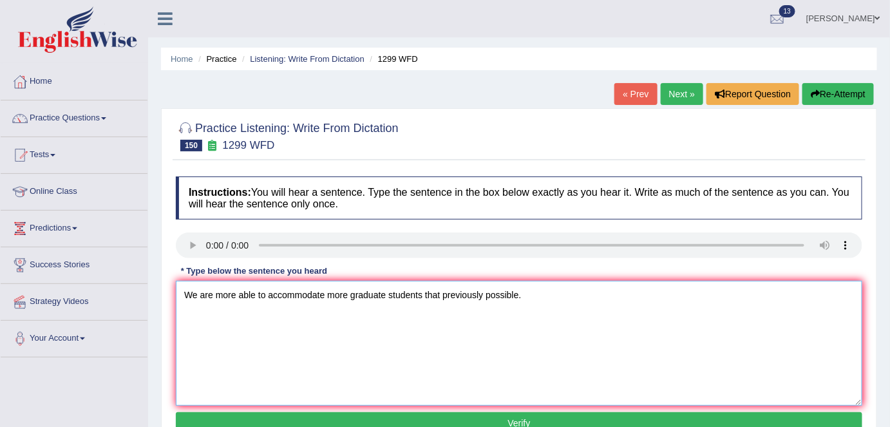
click at [440, 292] on textarea "We are more able to accommodate more graduate students that previously possible." at bounding box center [519, 343] width 686 height 125
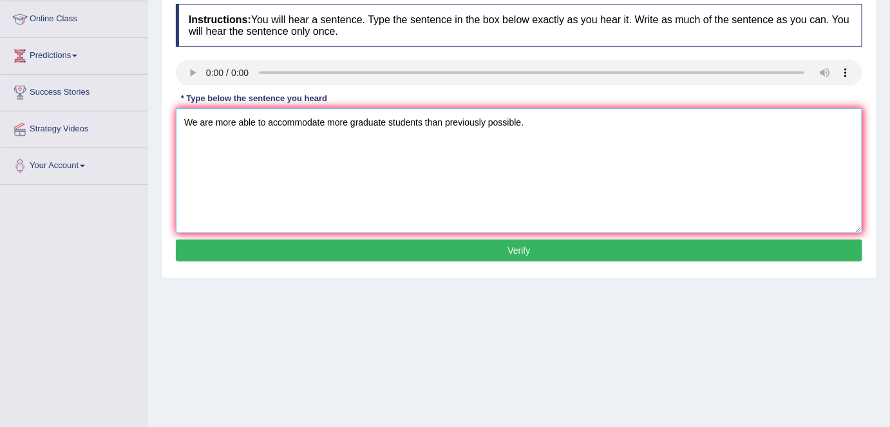
scroll to position [175, 0]
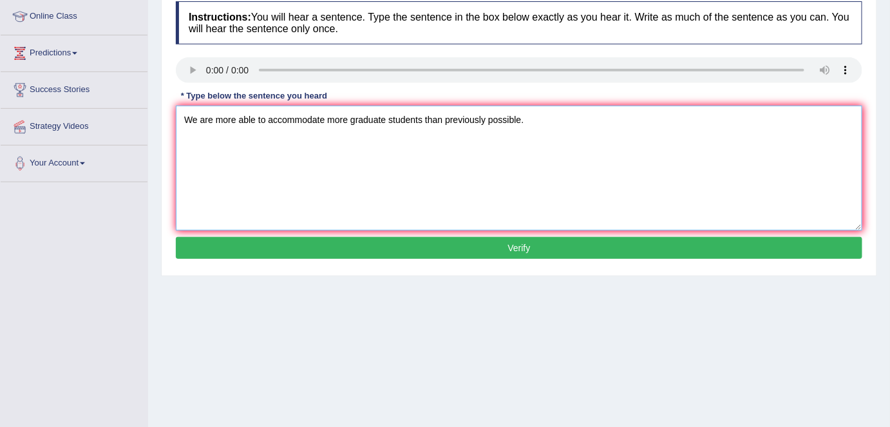
type textarea "We are more able to accommodate more graduate students than previously possible."
click at [494, 248] on button "Verify" at bounding box center [519, 248] width 686 height 22
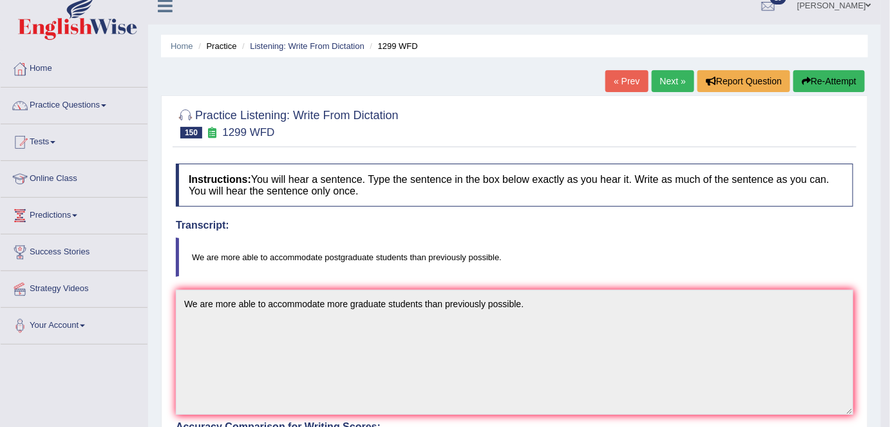
scroll to position [0, 0]
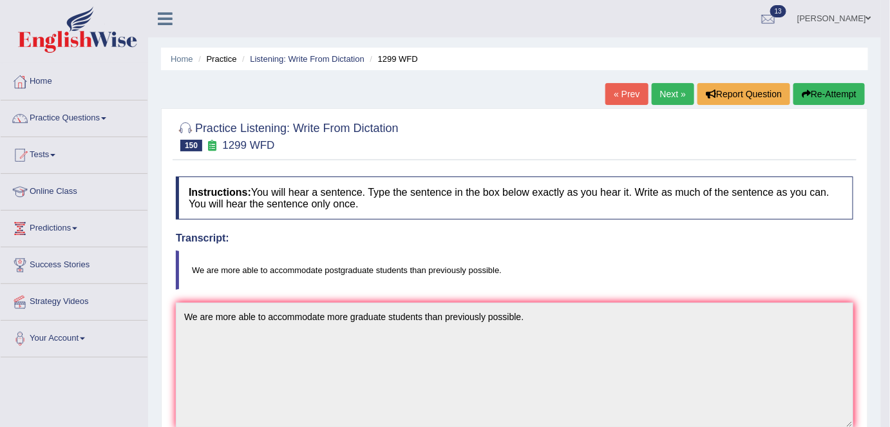
click at [661, 97] on link "Next »" at bounding box center [672, 94] width 42 height 22
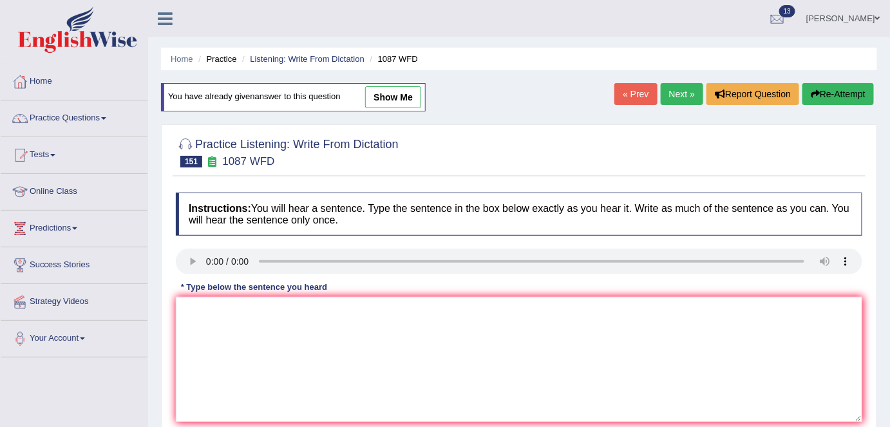
click at [683, 97] on link "Next »" at bounding box center [681, 94] width 42 height 22
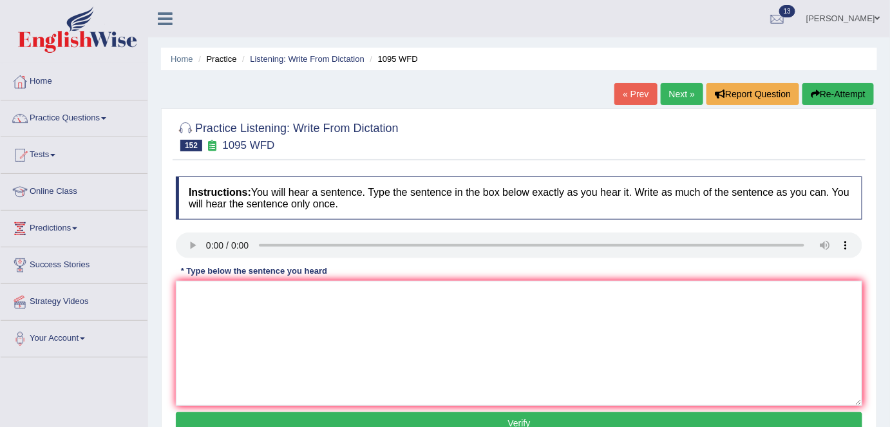
click at [557, 86] on div "Home Practice Listening: Write From Dictation 1095 WFD « Prev Next » Report Que…" at bounding box center [519, 322] width 742 height 644
click at [238, 312] on textarea at bounding box center [519, 343] width 686 height 125
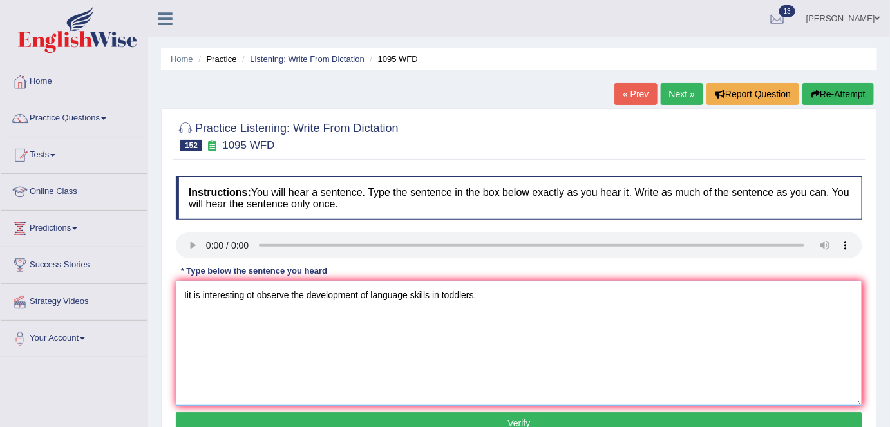
click at [191, 295] on textarea "Iit is interesting ot observe the development of language skills in toddlers." at bounding box center [519, 343] width 686 height 125
click at [252, 295] on textarea "It is interesting ot observe the development of language skills in toddlers." at bounding box center [519, 343] width 686 height 125
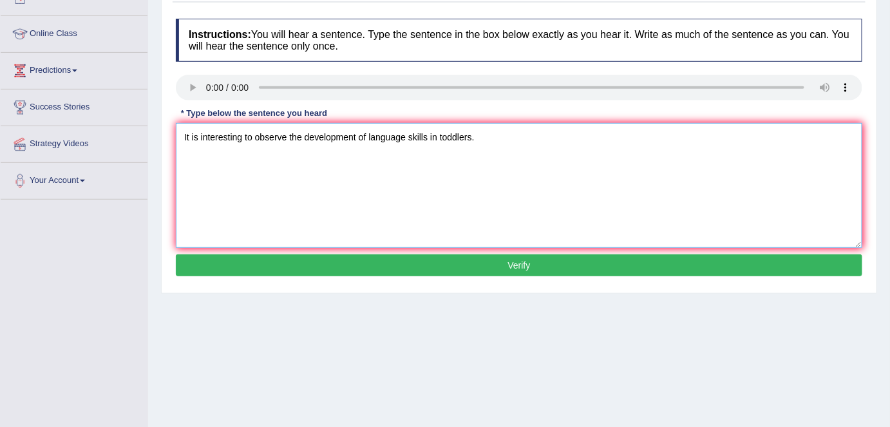
scroll to position [175, 0]
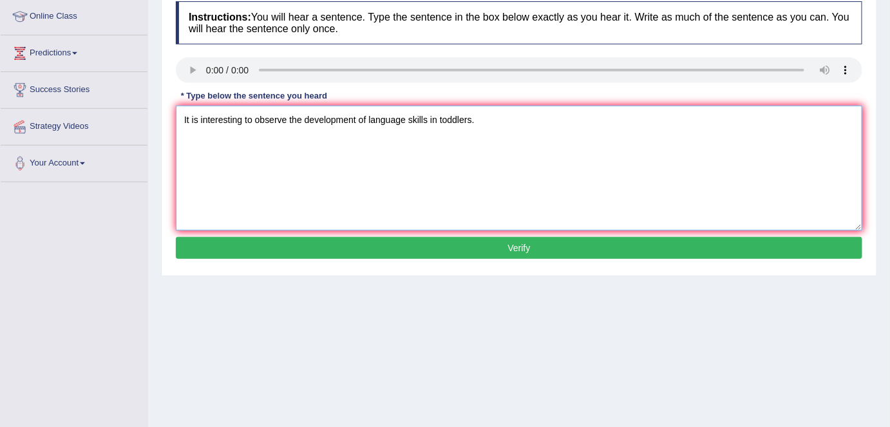
type textarea "It is interesting to observe the development of language skills in toddlers."
click at [383, 239] on button "Verify" at bounding box center [519, 248] width 686 height 22
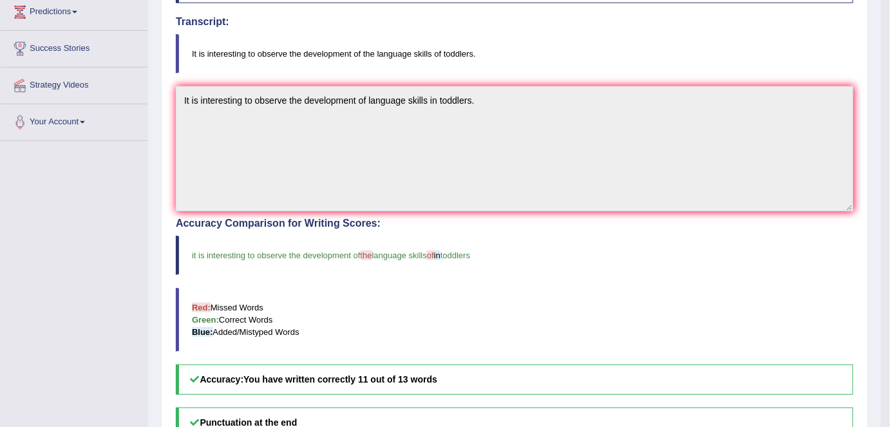
scroll to position [0, 0]
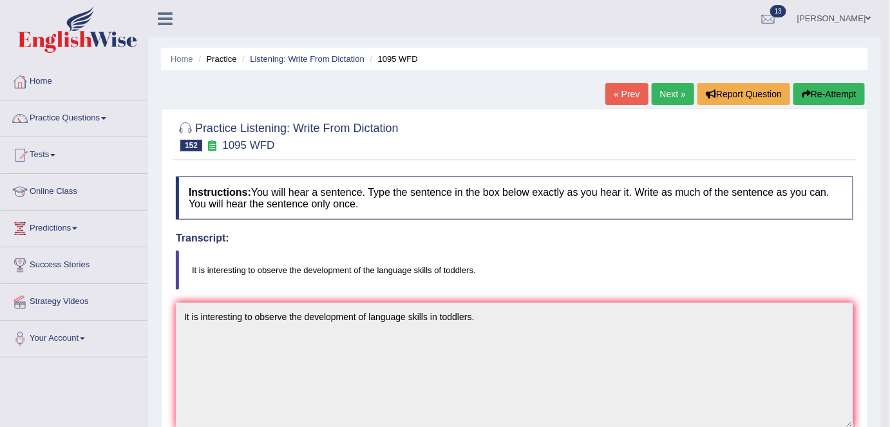
click at [653, 98] on link "Next »" at bounding box center [672, 94] width 42 height 22
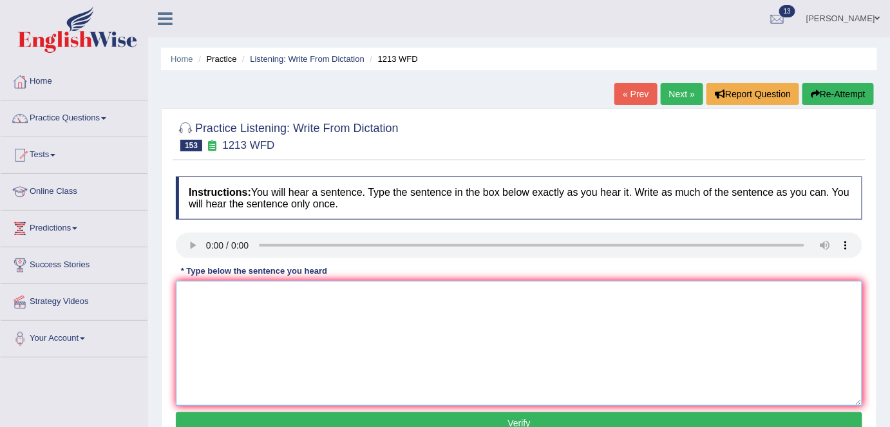
click at [233, 337] on textarea at bounding box center [519, 343] width 686 height 125
click at [305, 295] on textarea "Our aim is to transform the clasical teaching in the classroom." at bounding box center [519, 343] width 686 height 125
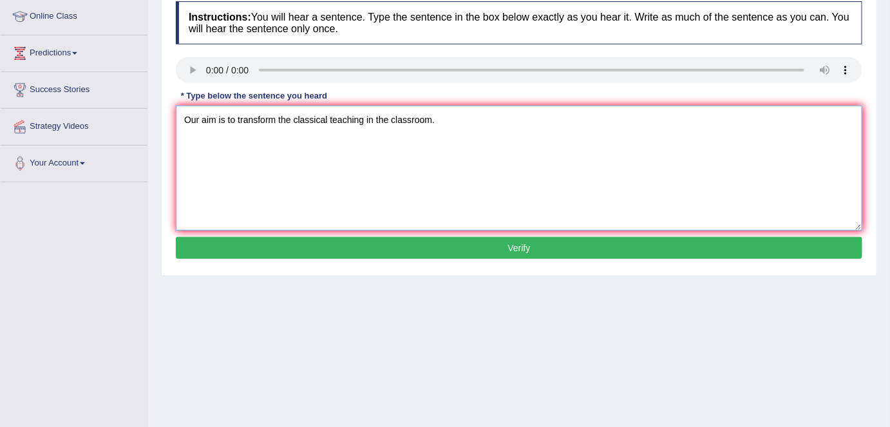
type textarea "Our aim is to transform the classical teaching in the classroom."
click at [350, 254] on button "Verify" at bounding box center [519, 248] width 686 height 22
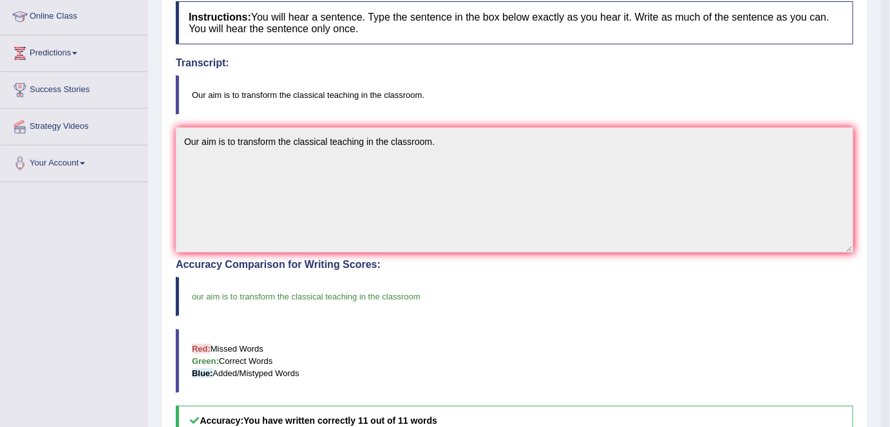
scroll to position [0, 0]
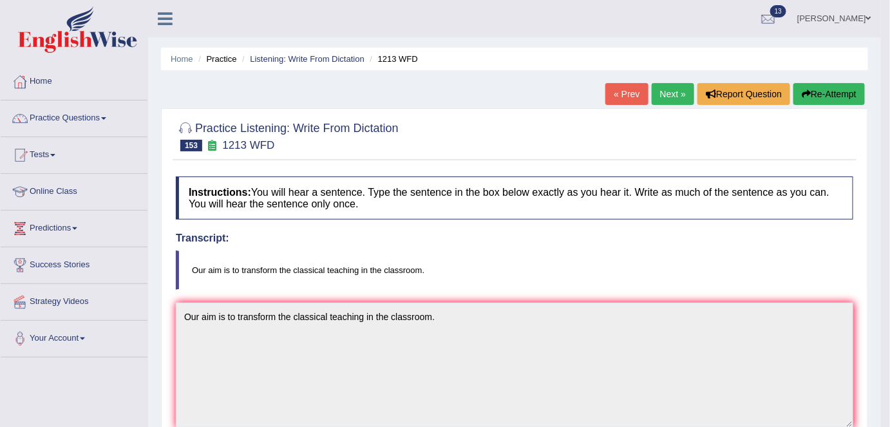
click at [662, 93] on link "Next »" at bounding box center [672, 94] width 42 height 22
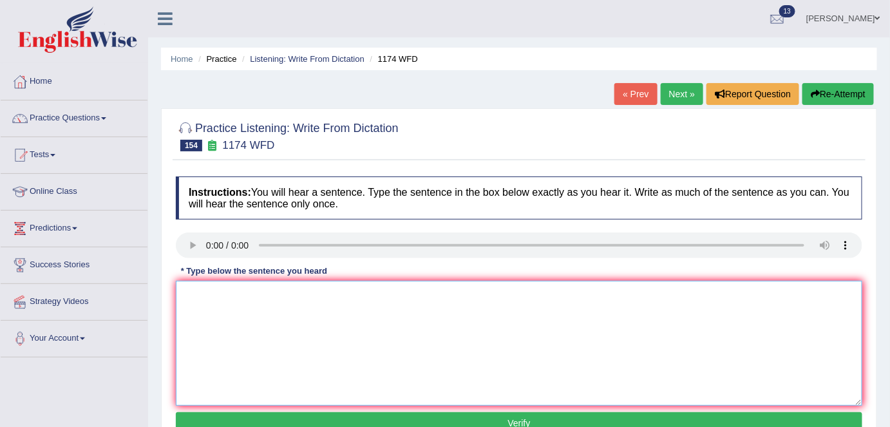
click at [230, 316] on textarea at bounding box center [519, 343] width 686 height 125
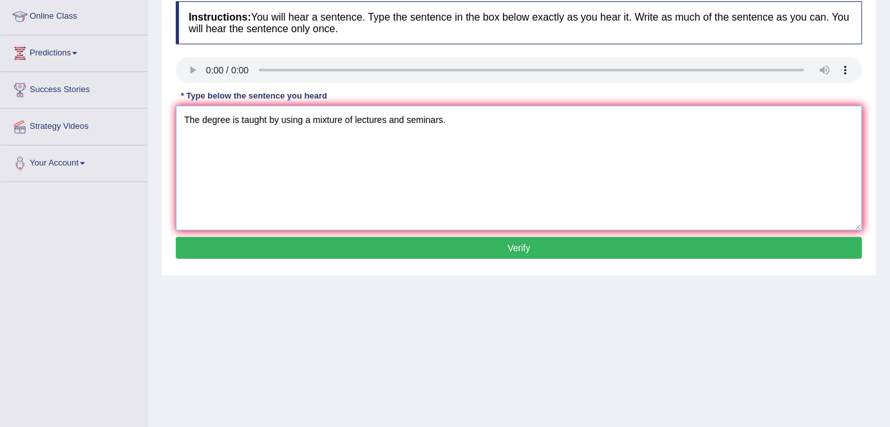
type textarea "The degree is taught by using a mixture of lectures and seminars."
click at [465, 254] on button "Verify" at bounding box center [519, 248] width 686 height 22
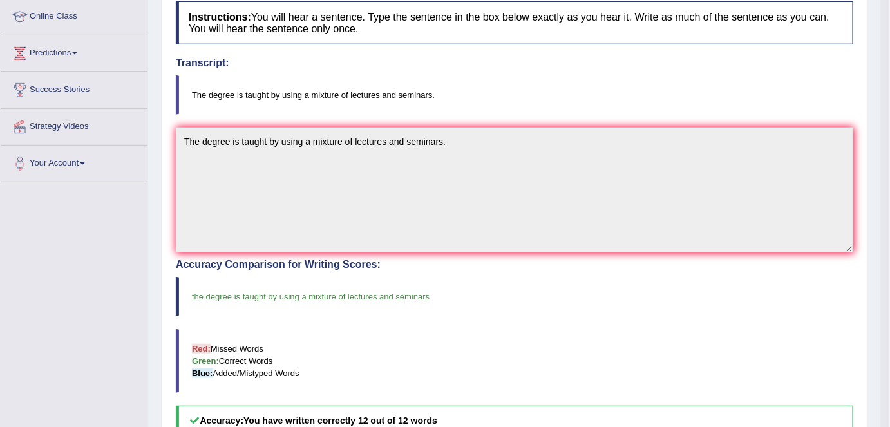
scroll to position [0, 0]
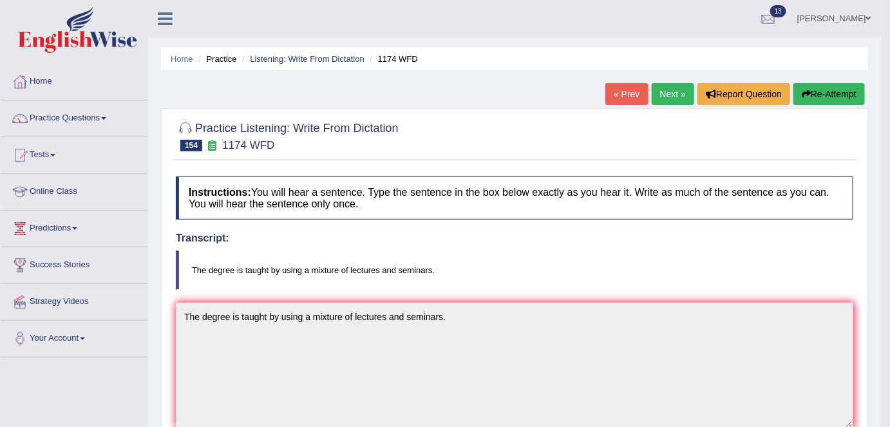
click at [675, 98] on link "Next »" at bounding box center [672, 94] width 42 height 22
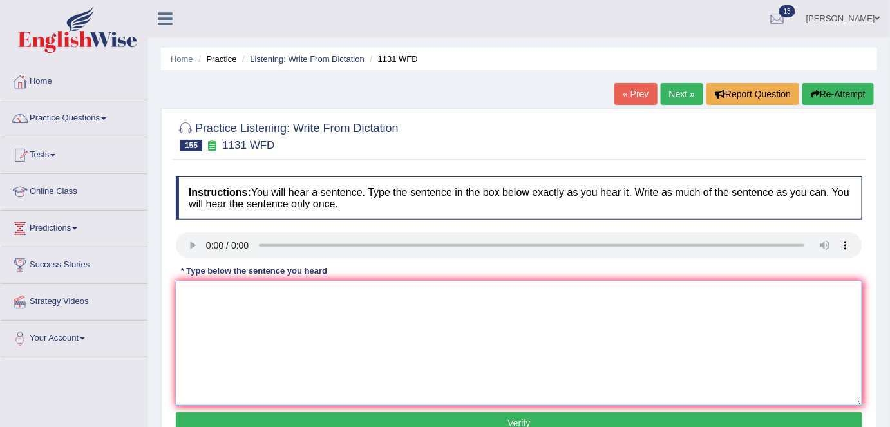
click at [252, 306] on textarea at bounding box center [519, 343] width 686 height 125
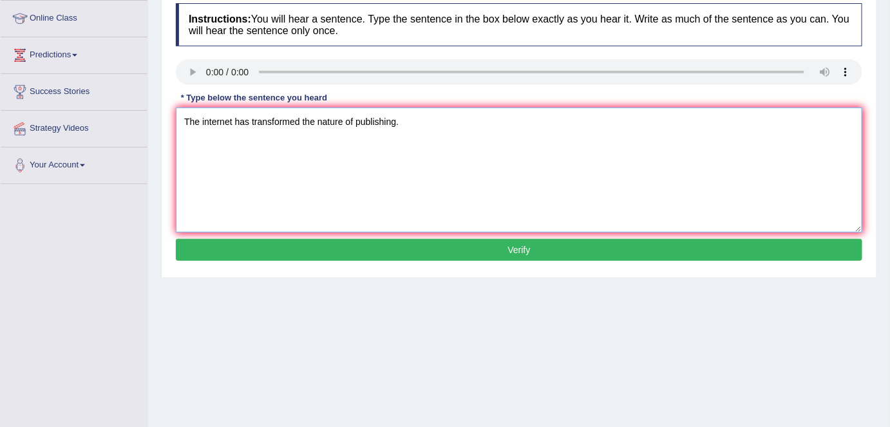
scroll to position [175, 0]
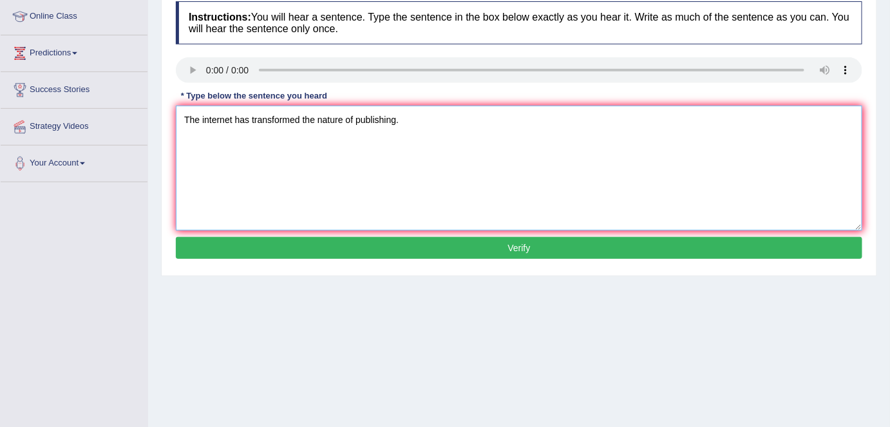
type textarea "The internet has transformed the nature of publishing."
click at [382, 244] on button "Verify" at bounding box center [519, 248] width 686 height 22
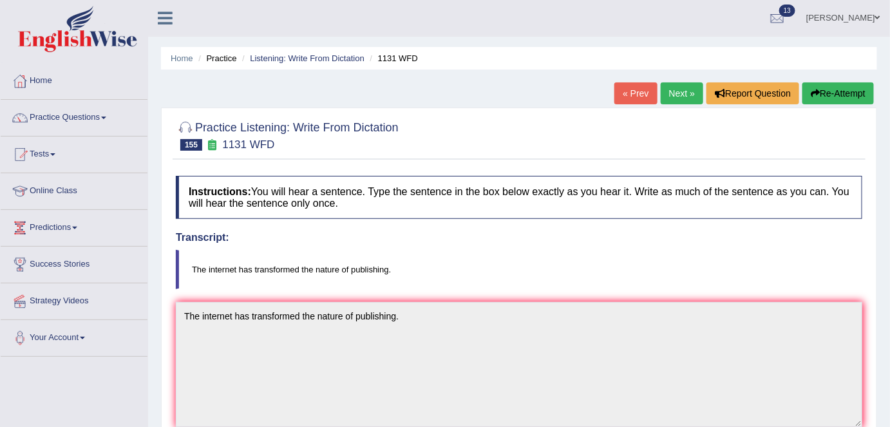
scroll to position [0, 0]
click at [681, 92] on link "Next »" at bounding box center [681, 94] width 42 height 22
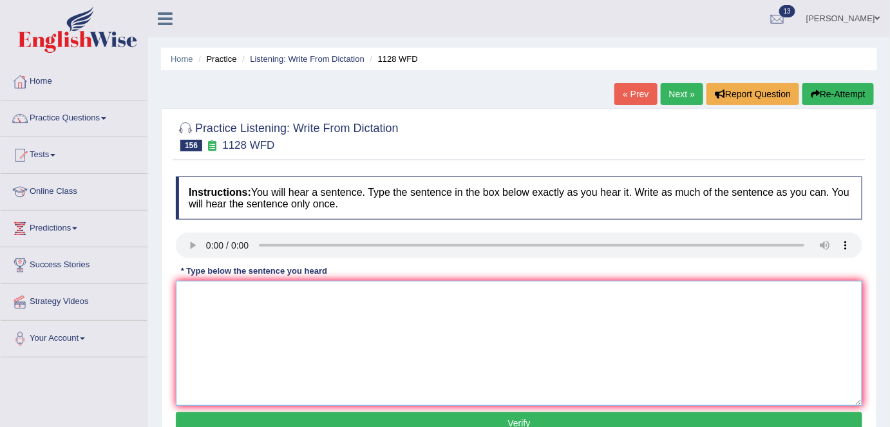
click at [319, 377] on textarea at bounding box center [519, 343] width 686 height 125
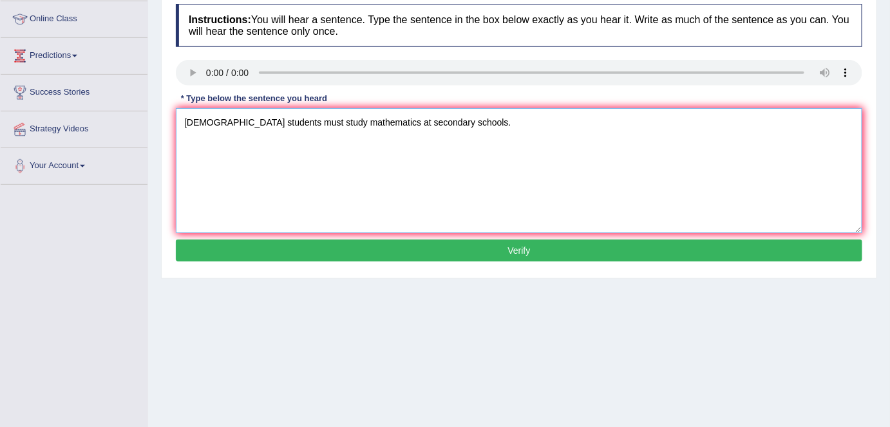
scroll to position [175, 0]
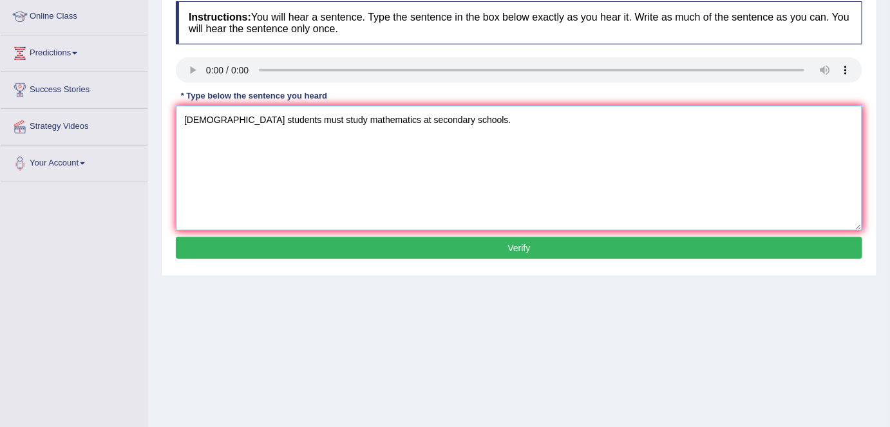
type textarea "British students must study mathematics at secondary schools."
click at [411, 247] on button "Verify" at bounding box center [519, 248] width 686 height 22
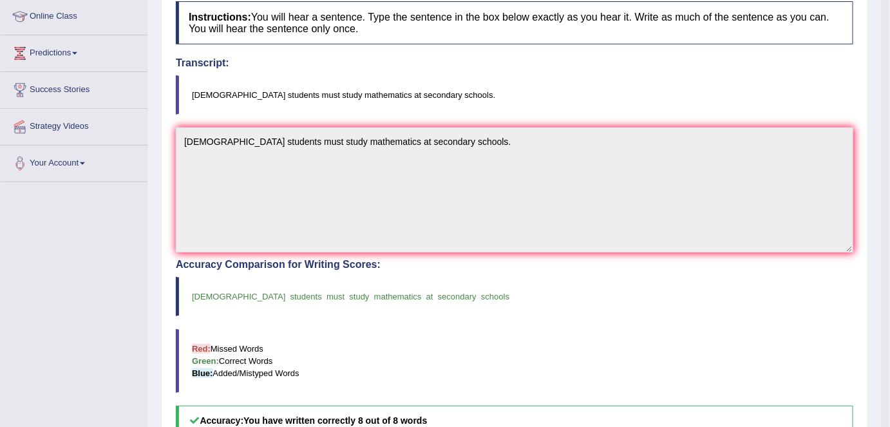
scroll to position [0, 0]
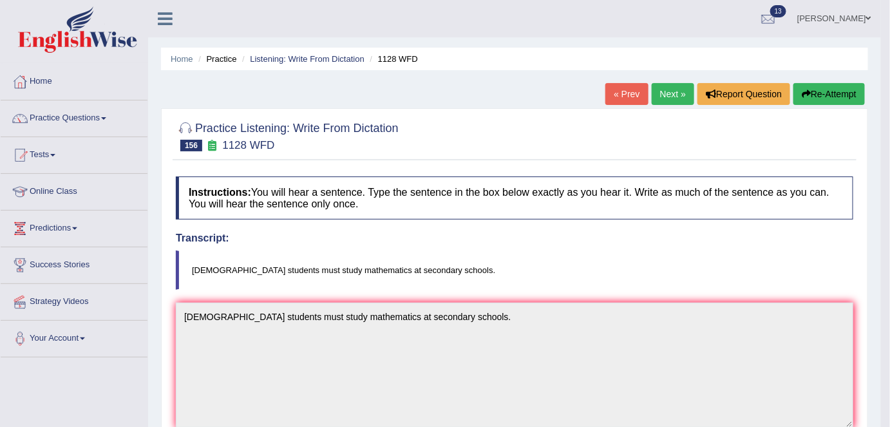
click at [655, 97] on link "Next »" at bounding box center [672, 94] width 42 height 22
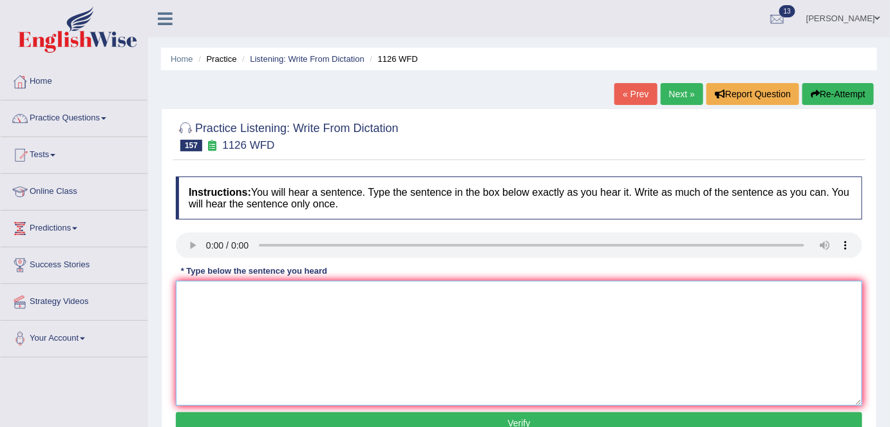
drag, startPoint x: 227, startPoint y: 307, endPoint x: 236, endPoint y: 300, distance: 12.0
click at [238, 300] on textarea at bounding box center [519, 343] width 686 height 125
click at [389, 295] on textarea "Our company is intended to hire more than ten thouand people worldwide." at bounding box center [519, 343] width 686 height 125
type textarea "Our company is intended to hire more than ten thousand people worldwide."
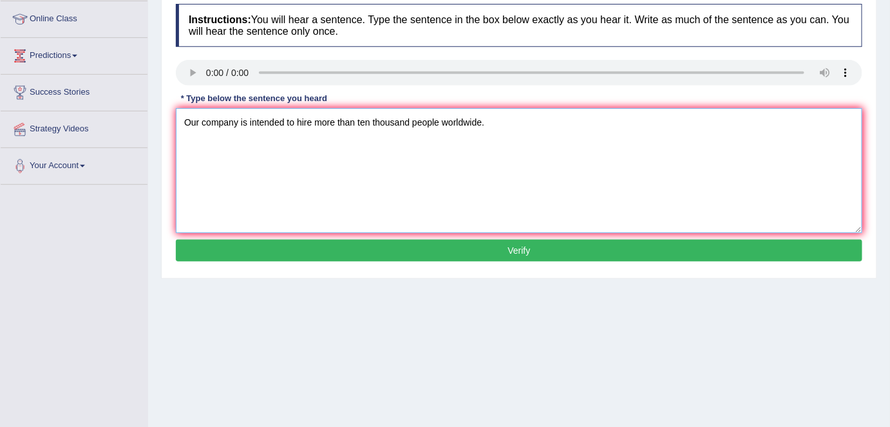
scroll to position [175, 0]
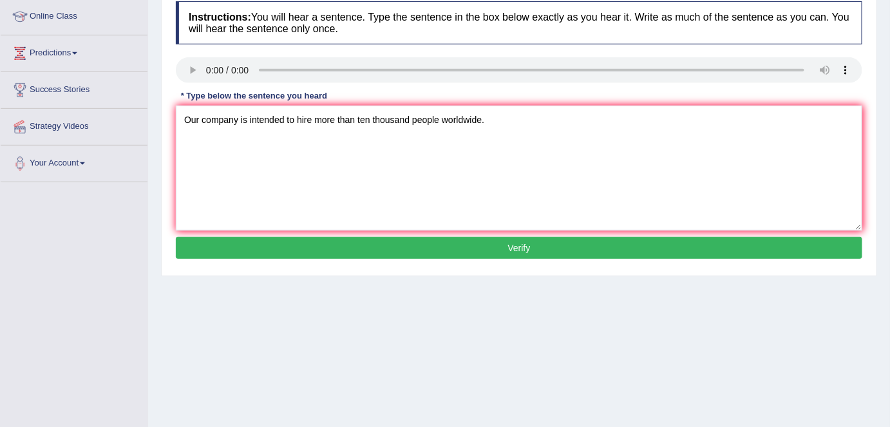
click at [480, 245] on button "Verify" at bounding box center [519, 248] width 686 height 22
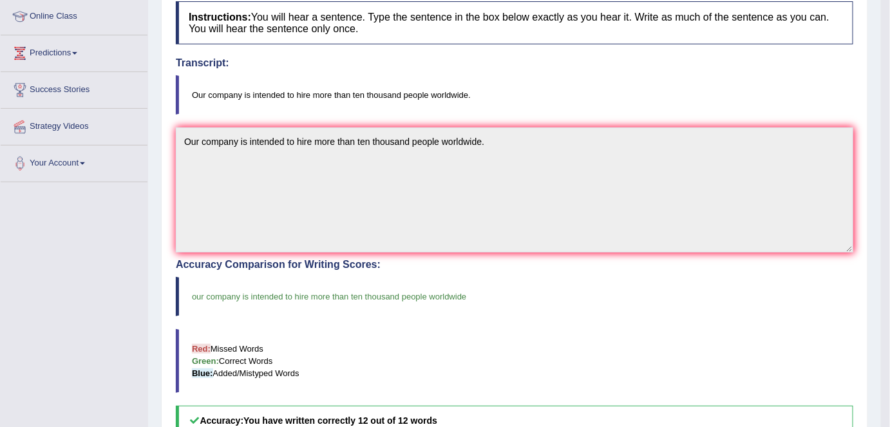
scroll to position [0, 0]
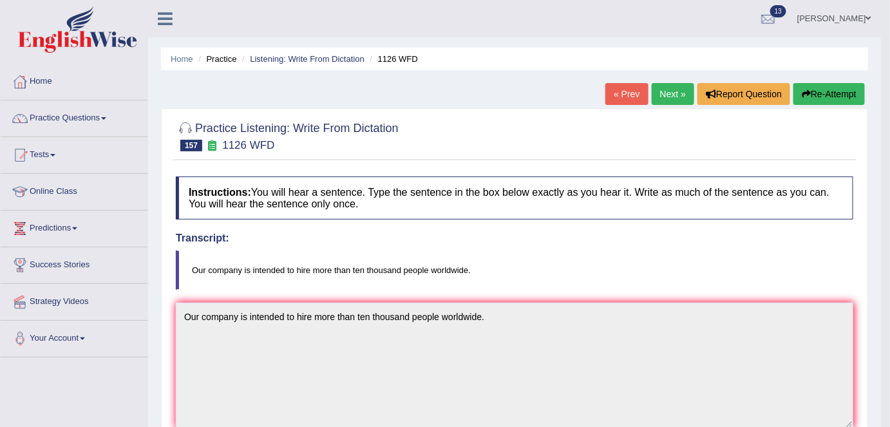
click at [677, 97] on link "Next »" at bounding box center [672, 94] width 42 height 22
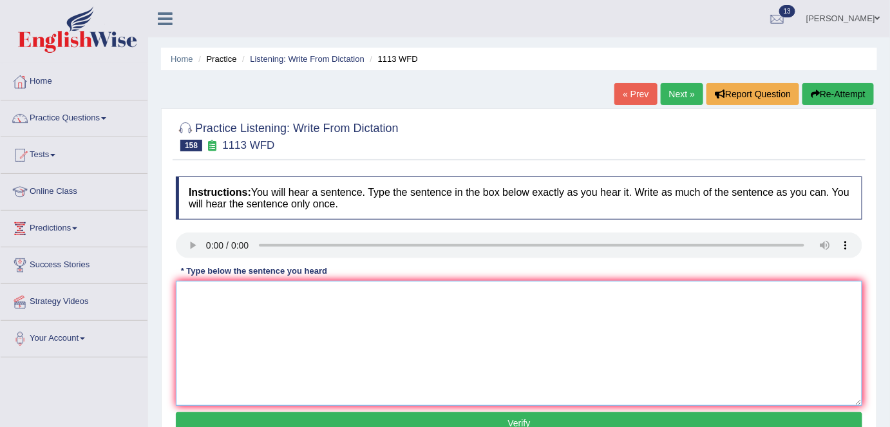
click at [588, 330] on textarea at bounding box center [519, 343] width 686 height 125
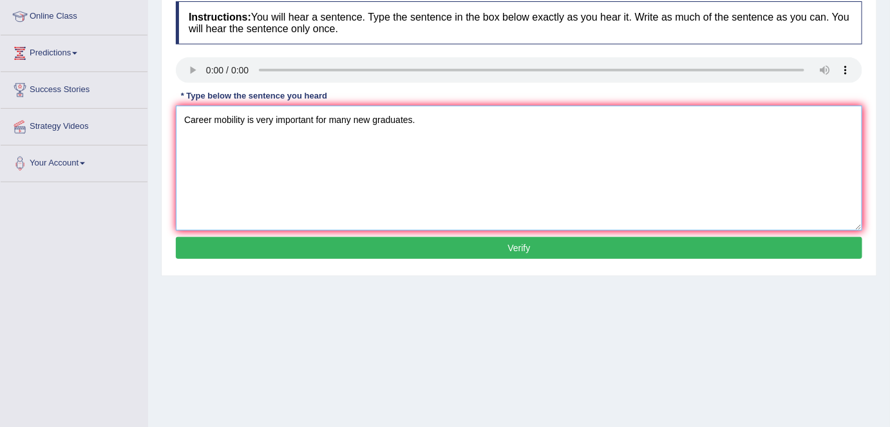
type textarea "Career mobility is very important for many new graduates."
click at [351, 242] on button "Verify" at bounding box center [519, 248] width 686 height 22
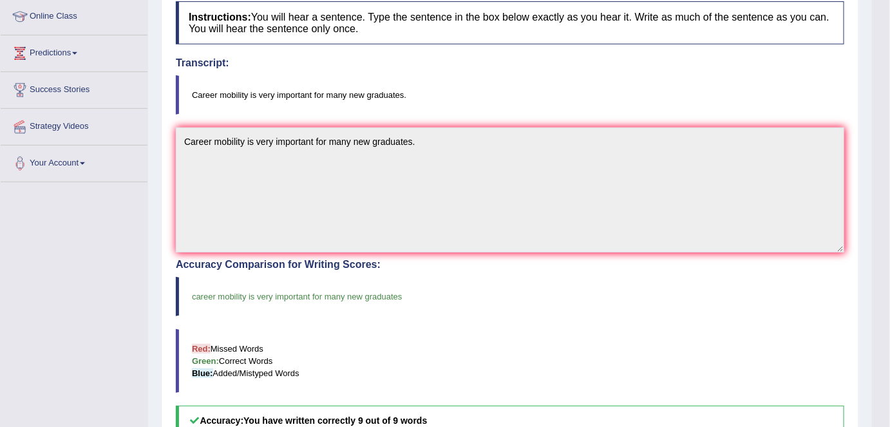
scroll to position [0, 0]
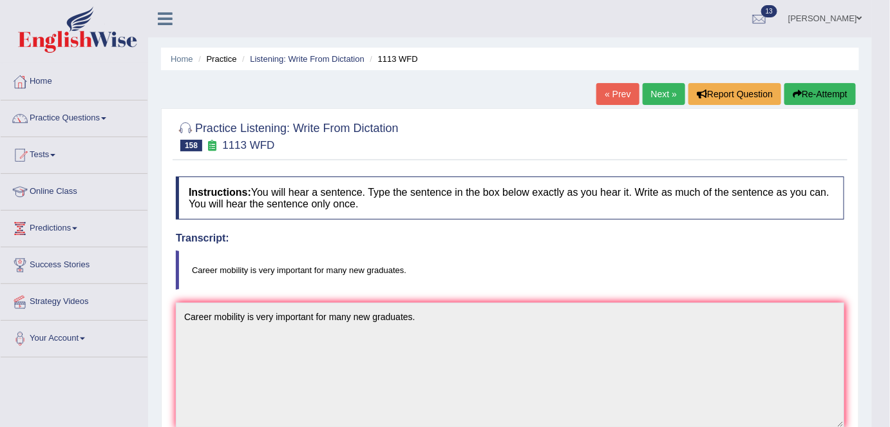
click at [642, 91] on link "Next »" at bounding box center [663, 94] width 42 height 22
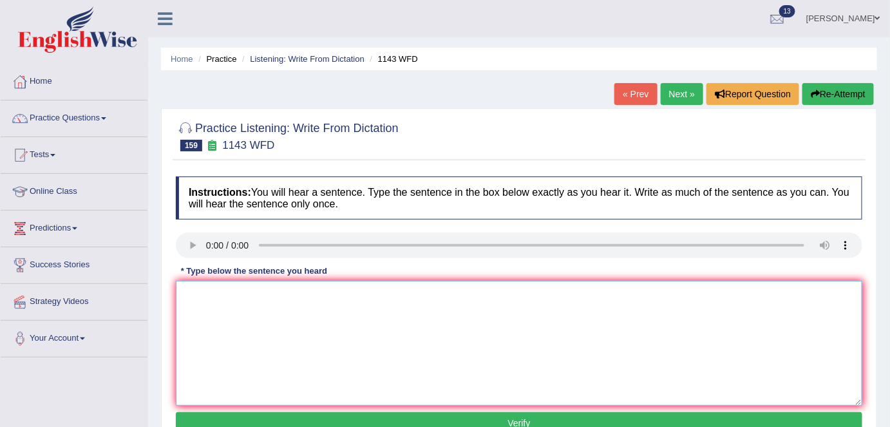
click at [209, 307] on textarea at bounding box center [519, 343] width 686 height 125
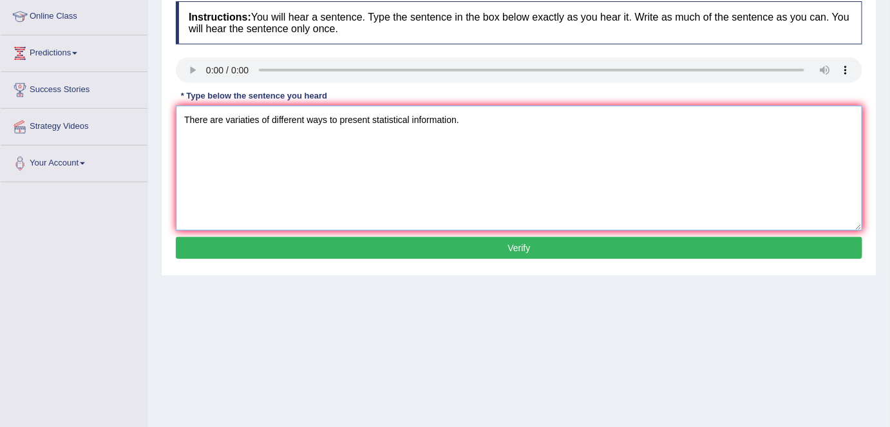
type textarea "There are variaties of different ways to present statistical information."
click at [344, 242] on button "Verify" at bounding box center [519, 248] width 686 height 22
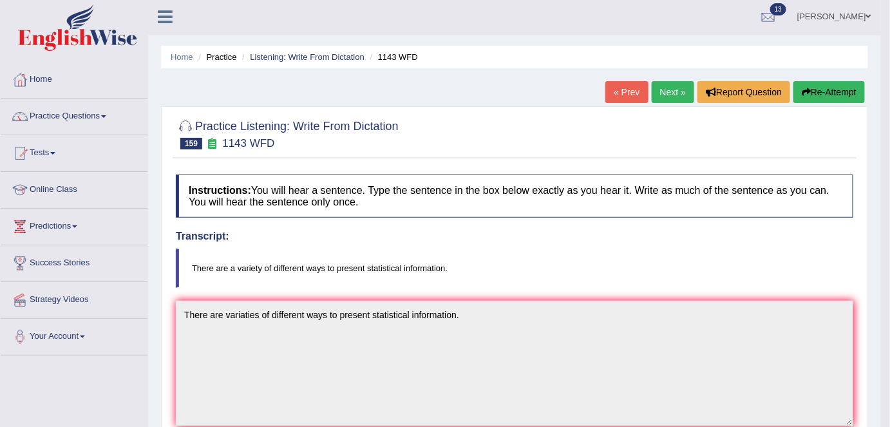
scroll to position [0, 0]
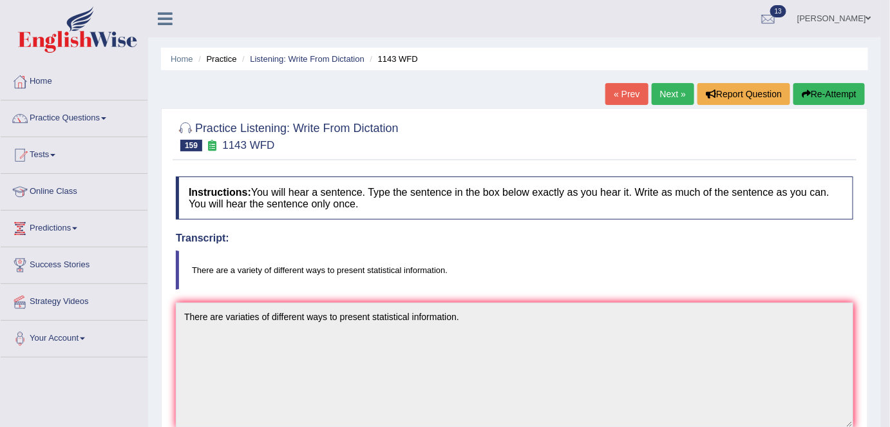
click at [659, 95] on link "Next »" at bounding box center [672, 94] width 42 height 22
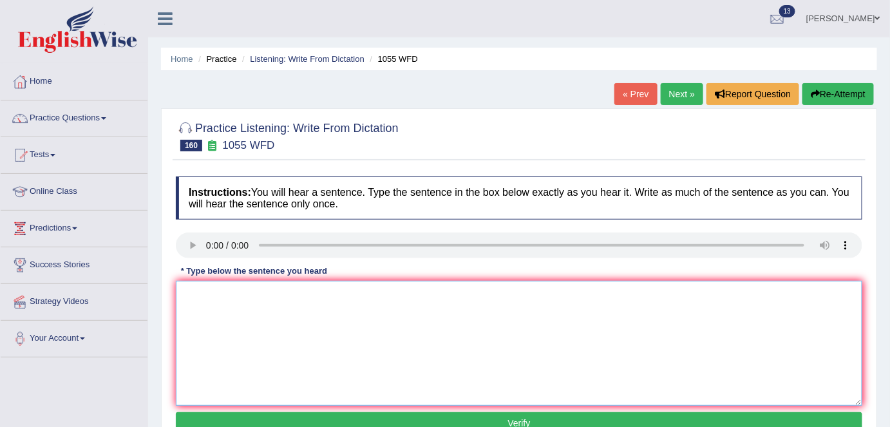
click at [198, 292] on textarea at bounding box center [519, 343] width 686 height 125
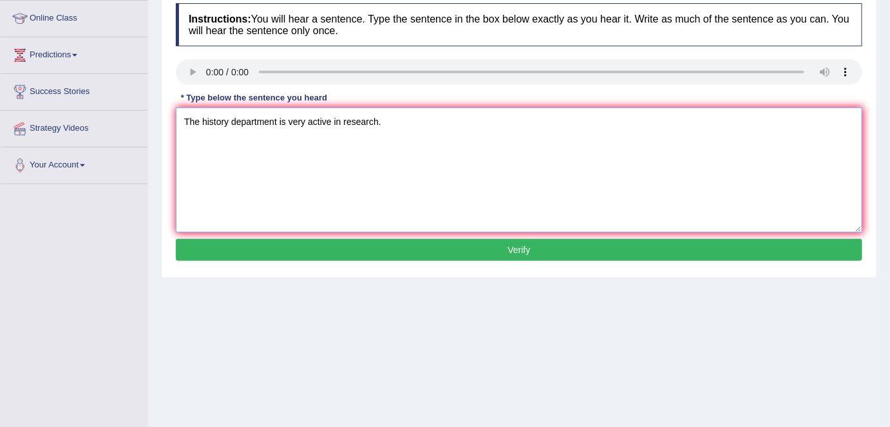
scroll to position [175, 0]
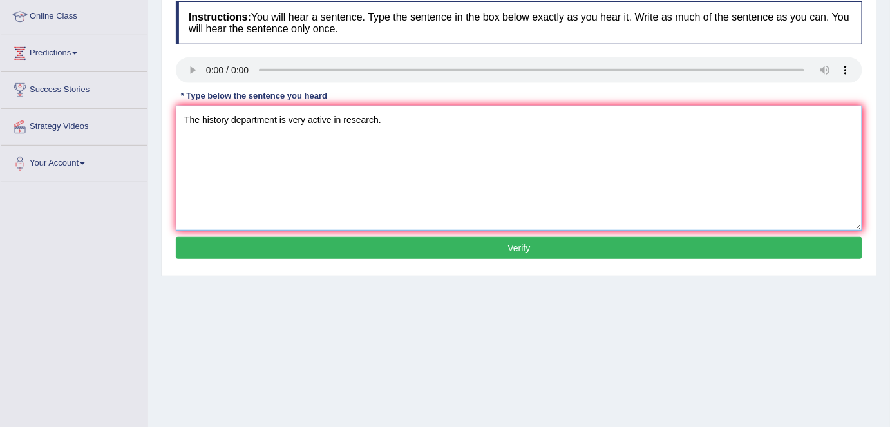
type textarea "The history department is very active in research."
click at [345, 246] on button "Verify" at bounding box center [519, 248] width 686 height 22
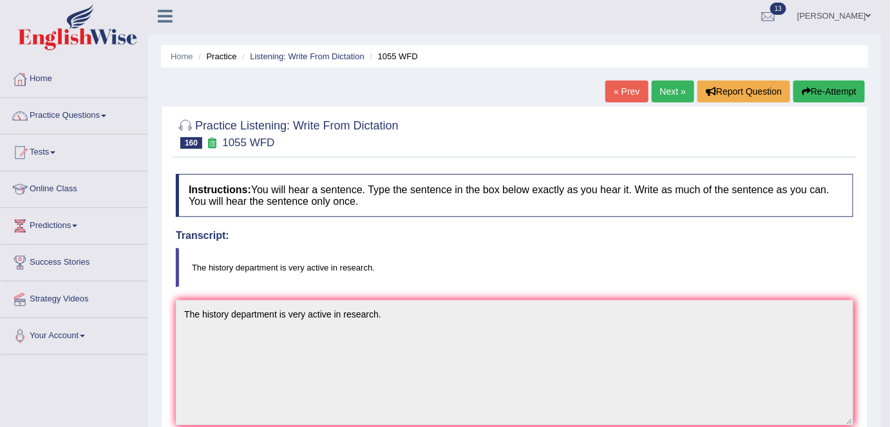
scroll to position [0, 0]
